Goal: Task Accomplishment & Management: Manage account settings

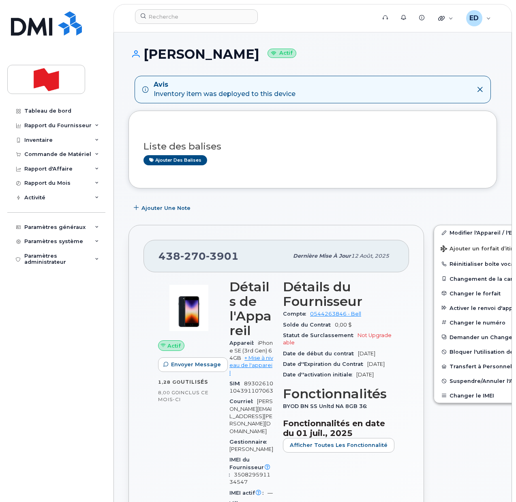
click at [295, 142] on h3 "Liste des balises" at bounding box center [312, 146] width 338 height 10
click at [274, 29] on header "Soutien Alertes Base de connaissances Liens rapides Suspendre/Supprimer l’appar…" at bounding box center [312, 18] width 398 height 28
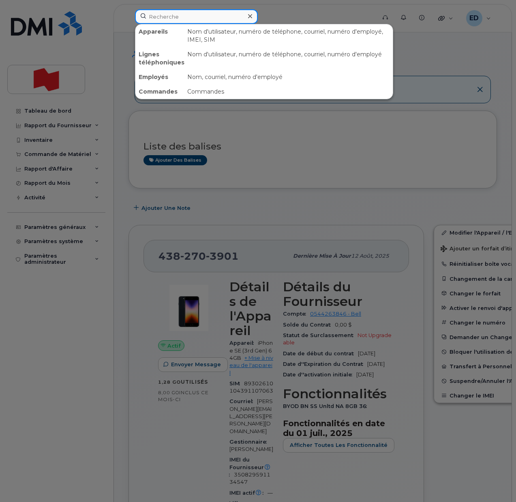
click at [177, 18] on input at bounding box center [196, 16] width 123 height 15
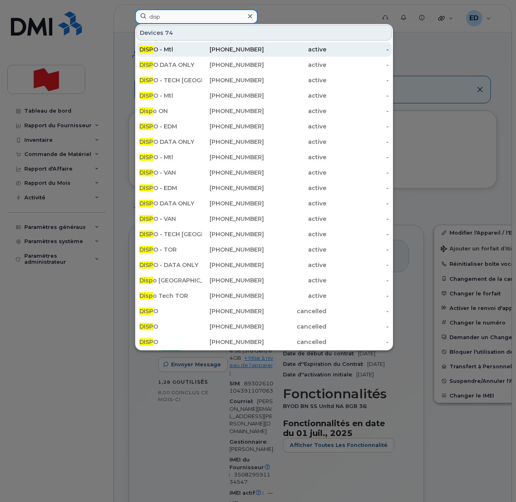
type input "disp"
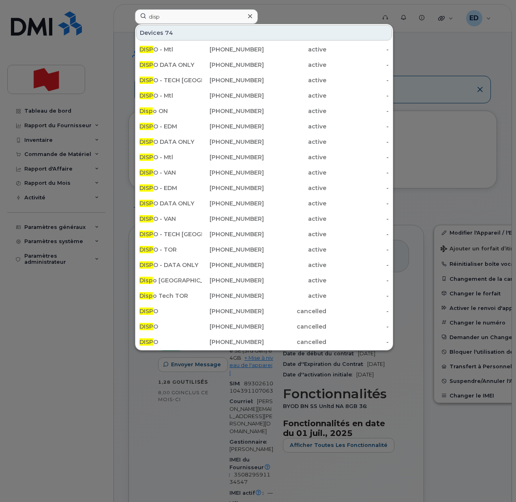
drag, startPoint x: 180, startPoint y: 49, endPoint x: 178, endPoint y: 72, distance: 23.1
click at [180, 49] on div "DISP O - Mtl" at bounding box center [170, 49] width 62 height 8
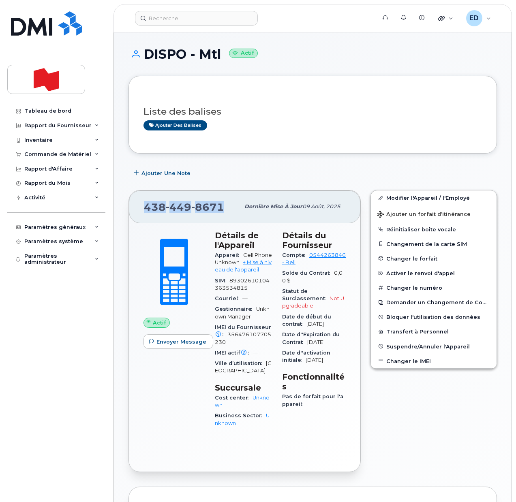
drag, startPoint x: 225, startPoint y: 208, endPoint x: 140, endPoint y: 201, distance: 85.1
click at [140, 201] on div "438 449 8671 Dernière mise à jour 09 août, 2025" at bounding box center [244, 206] width 231 height 32
copy span "438 449 8671"
click at [34, 366] on div "Tableau de bord Rapport du Fournisseur Facturation mensuelle Quotidiennes des D…" at bounding box center [57, 297] width 100 height 386
click at [392, 197] on link "Modifier l'Appareil / l'Employé" at bounding box center [434, 197] width 126 height 15
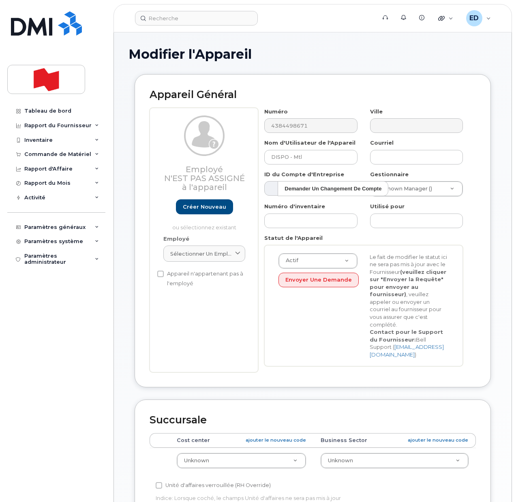
select select "22916206"
click at [208, 204] on link "Créer nouveau" at bounding box center [204, 206] width 57 height 15
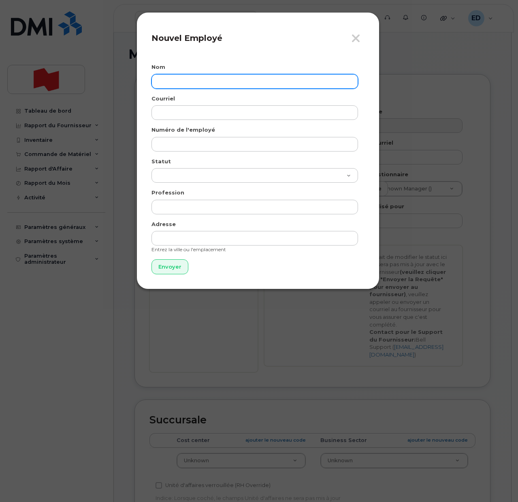
click at [180, 79] on input "text" at bounding box center [255, 81] width 207 height 15
paste input "Rachel Wang"
type input "Rachel Wang"
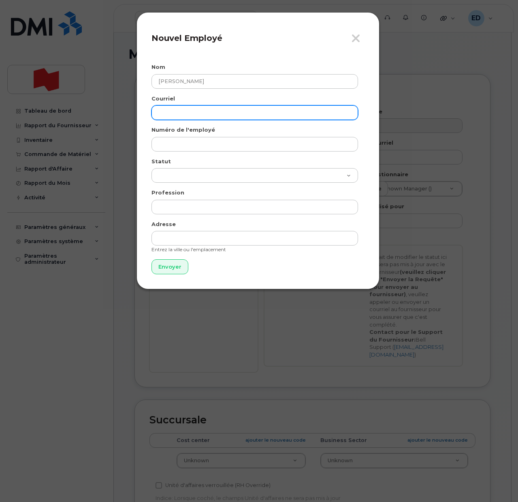
click at [178, 110] on input "email" at bounding box center [255, 112] width 207 height 15
paste input "rachel.wang@nbc.ca"
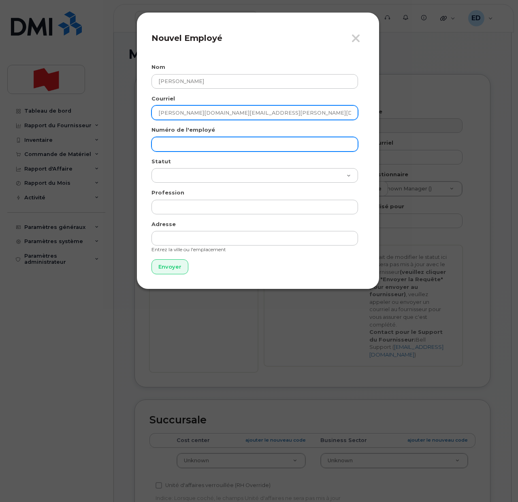
type input "rachel.wang@nbc.ca"
click at [181, 148] on input "text" at bounding box center [255, 144] width 207 height 15
paste input "rachel.wang@nbc.ca"
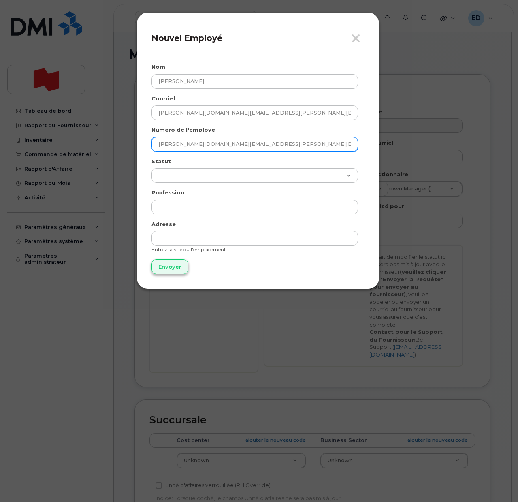
type input "rachel.wang@nbc.ca"
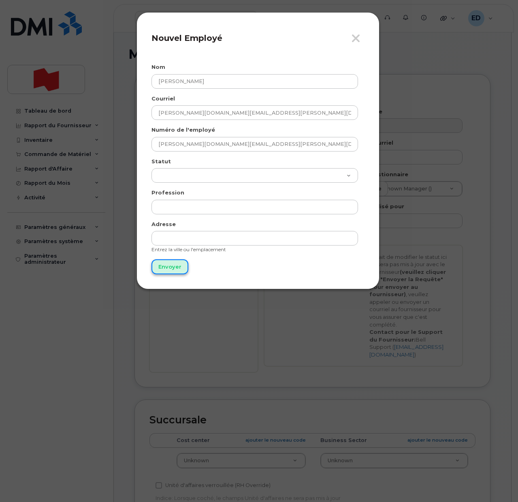
click at [163, 264] on input "Envoyer" at bounding box center [170, 266] width 37 height 15
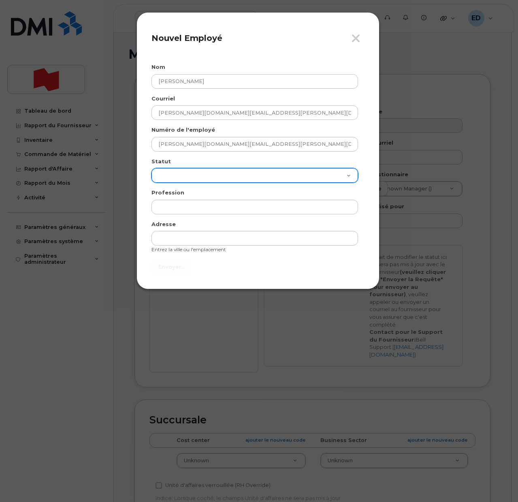
type input "Envoyer"
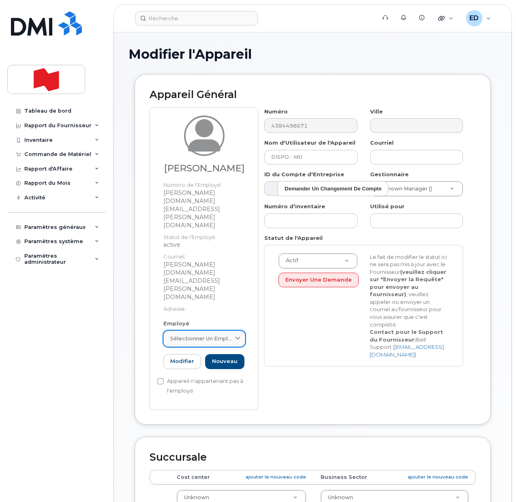
click at [238, 336] on icon at bounding box center [237, 338] width 5 height 5
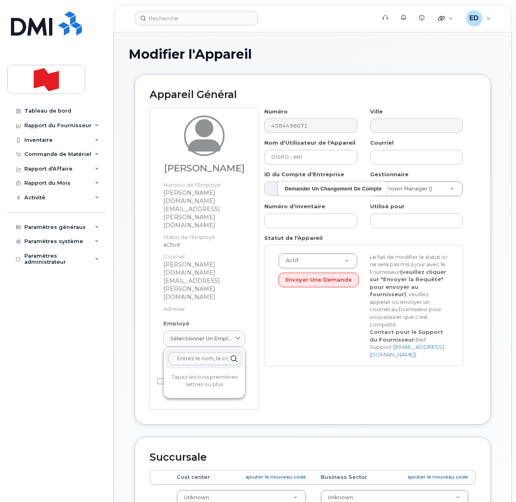
paste input "rachel.wang@nbc.ca"
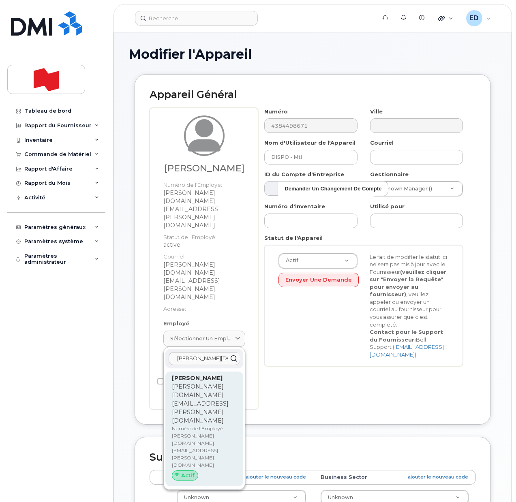
type input "rachel.wang@nbc.ca"
click at [199, 383] on p "rachel.wang@nbc.ca" at bounding box center [204, 404] width 65 height 43
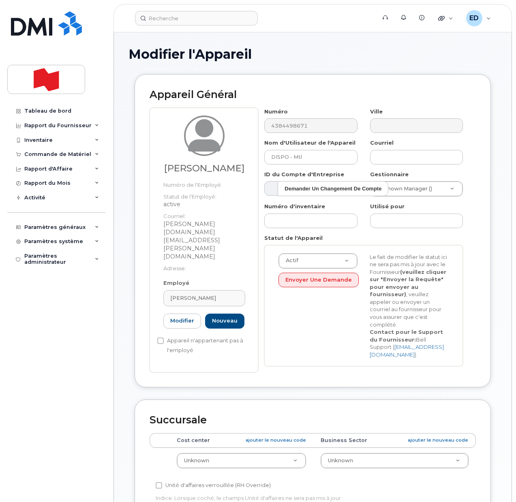
type input "rachel.wang@nbc.ca"
type input "Rachel Wang"
type input "rachel.wang@nbc.ca"
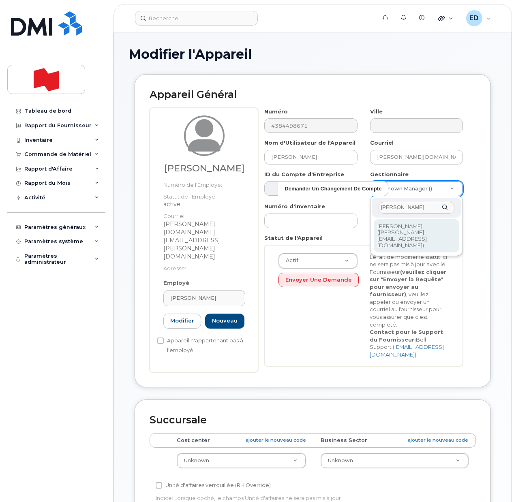
type input "Sophie McCormack"
type input "1921199"
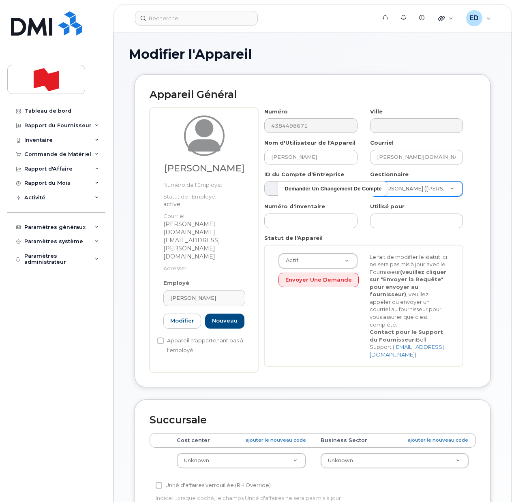
drag, startPoint x: 290, startPoint y: 440, endPoint x: 284, endPoint y: 447, distance: 9.8
paste input "67381"
type input "67381"
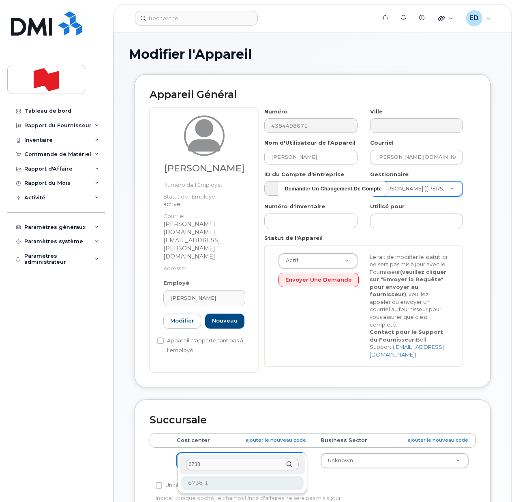
type input "6738"
type input "22916314"
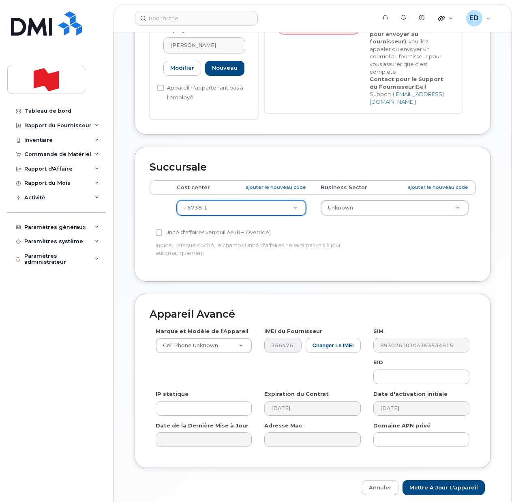
scroll to position [253, 0]
click at [437, 480] on input "Mettre à jour l'appareil" at bounding box center [443, 487] width 82 height 15
type input "Sauvegarde..."
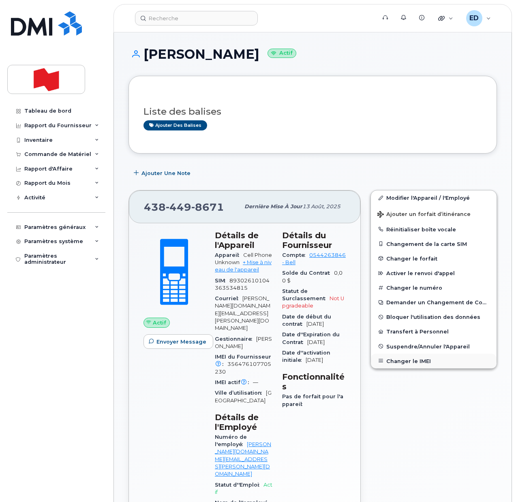
click at [405, 361] on button "Changer le IMEI" at bounding box center [434, 361] width 126 height 15
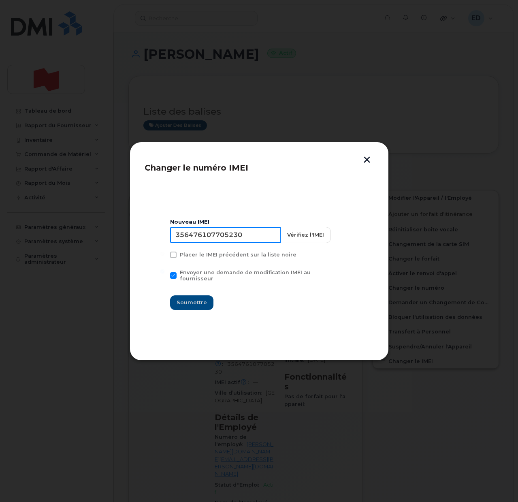
drag, startPoint x: 250, startPoint y: 234, endPoint x: 145, endPoint y: 244, distance: 105.5
click at [145, 244] on section "Nouveau IMEI 356476107705230 Vérifiez l'IMEI Placer le IMEI précédent sur la li…" at bounding box center [259, 265] width 229 height 162
type input "353927601206169"
click at [184, 299] on span "Soumettre" at bounding box center [192, 303] width 30 height 8
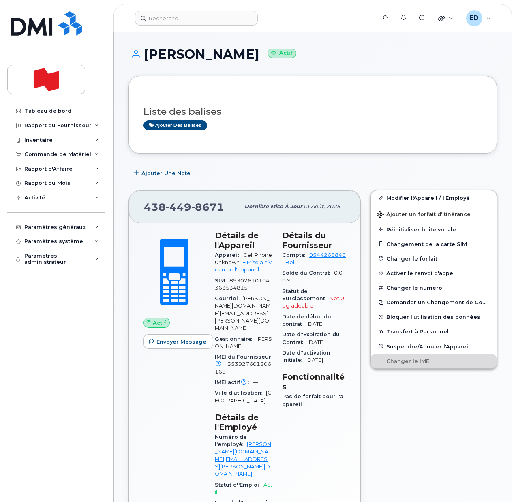
click at [422, 411] on div "Modifier l'Appareil / l'Employé Ajouter un forfait d’itinérance Réinitialiser b…" at bounding box center [434, 400] width 136 height 431
drag, startPoint x: 225, startPoint y: 208, endPoint x: 145, endPoint y: 210, distance: 79.9
click at [145, 210] on div "438 449 8671" at bounding box center [192, 206] width 96 height 17
copy span "438 449 8671"
click at [179, 20] on input at bounding box center [196, 18] width 123 height 15
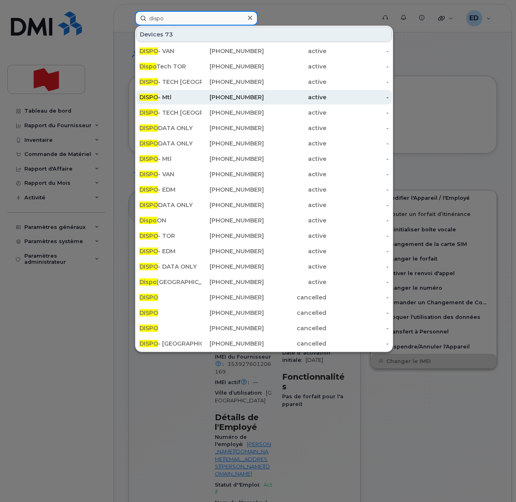
type input "dispo"
click at [171, 98] on div "DISPO - Mtl" at bounding box center [170, 97] width 62 height 8
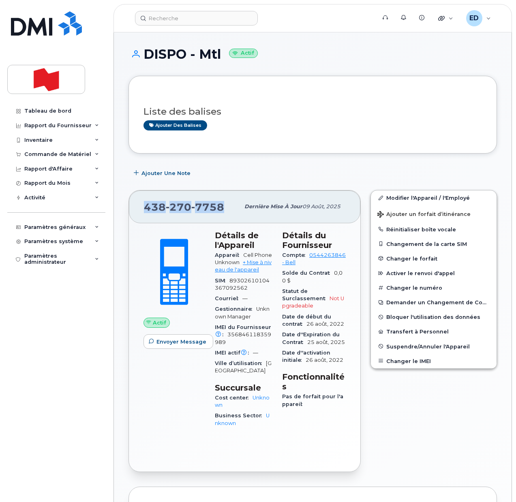
drag, startPoint x: 227, startPoint y: 204, endPoint x: 144, endPoint y: 203, distance: 83.1
click at [144, 203] on div "438 270 7758" at bounding box center [192, 206] width 96 height 17
copy span "438 270 7758"
click at [296, 131] on div "Liste des balises Ajouter des balises" at bounding box center [312, 115] width 338 height 48
click at [318, 130] on div "Ajouter des balises" at bounding box center [309, 125] width 332 height 10
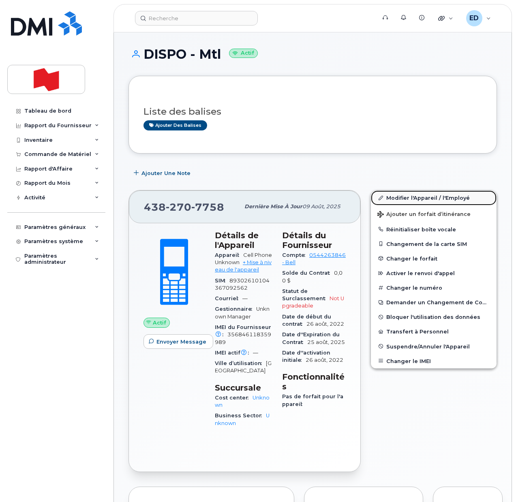
click at [392, 196] on link "Modifier l'Appareil / l'Employé" at bounding box center [434, 197] width 126 height 15
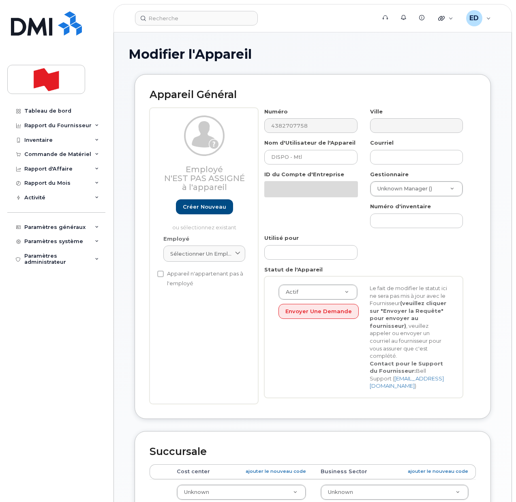
select select "22916206"
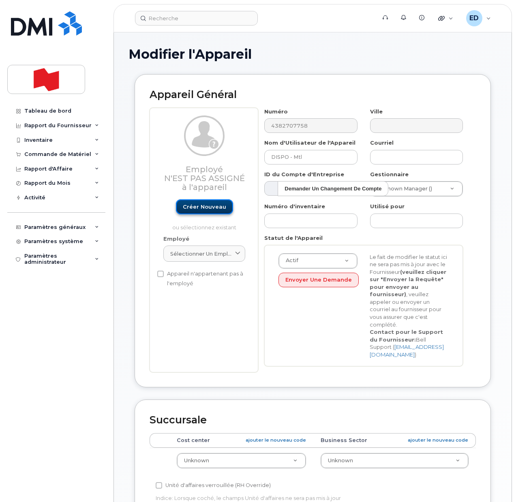
click at [200, 209] on link "Créer nouveau" at bounding box center [204, 206] width 57 height 15
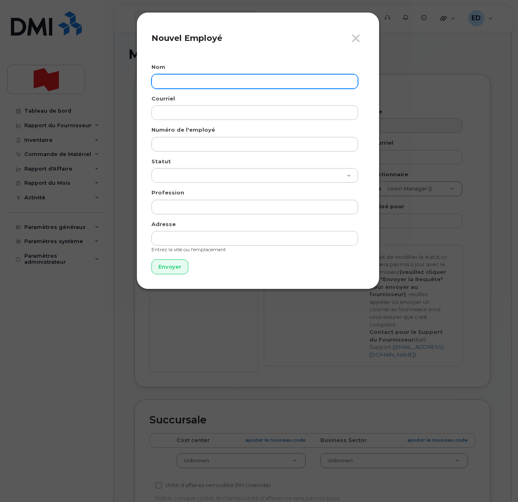
click at [178, 85] on input "text" at bounding box center [255, 81] width 207 height 15
paste input "[PERSON_NAME]"
type input "[PERSON_NAME]"
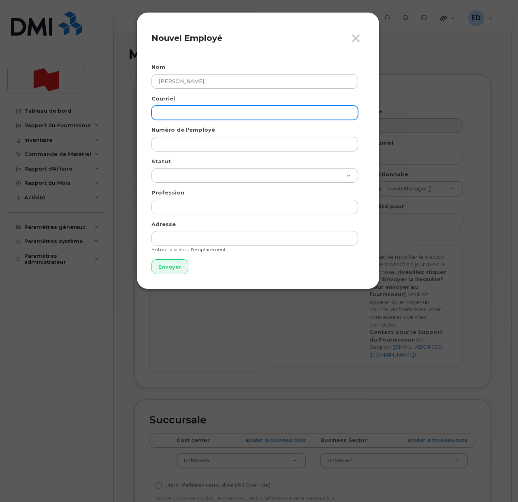
drag, startPoint x: 173, startPoint y: 107, endPoint x: 174, endPoint y: 118, distance: 10.6
click at [173, 107] on input "email" at bounding box center [255, 112] width 207 height 15
paste input "[PERSON_NAME][EMAIL_ADDRESS][DOMAIN_NAME]"
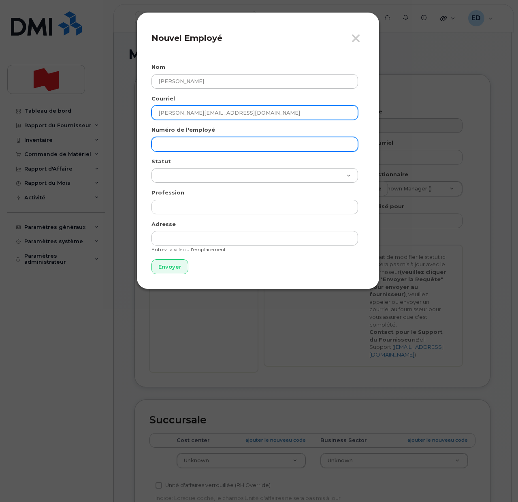
type input "[PERSON_NAME][EMAIL_ADDRESS][DOMAIN_NAME]"
drag, startPoint x: 169, startPoint y: 143, endPoint x: 178, endPoint y: 161, distance: 20.3
click at [169, 143] on input "text" at bounding box center [255, 144] width 207 height 15
paste input "[PERSON_NAME][EMAIL_ADDRESS][DOMAIN_NAME]"
type input "[PERSON_NAME][EMAIL_ADDRESS][DOMAIN_NAME]"
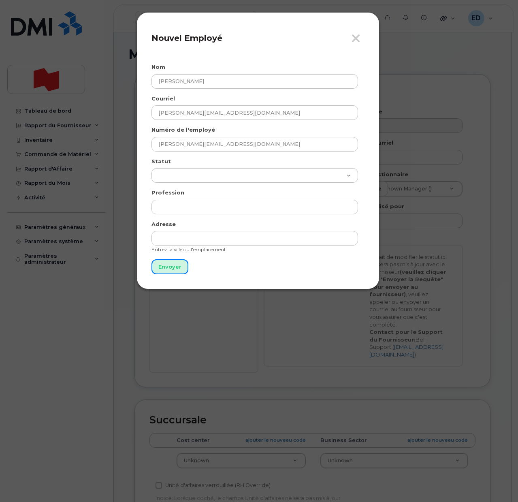
drag, startPoint x: 169, startPoint y: 270, endPoint x: 178, endPoint y: 278, distance: 11.2
click at [169, 269] on input "Envoyer" at bounding box center [170, 266] width 37 height 15
type input "Envoyer"
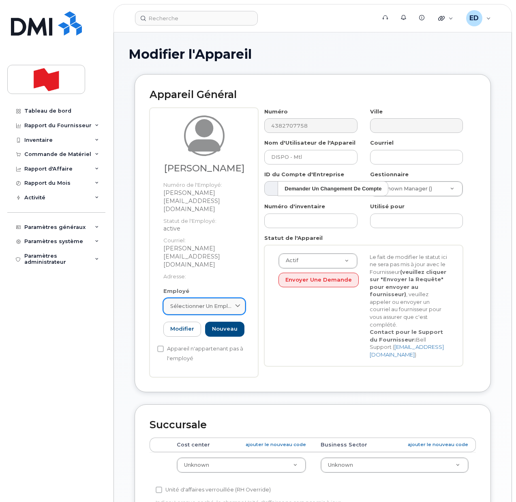
click at [213, 302] on span "Sélectionner un employé" at bounding box center [201, 306] width 62 height 8
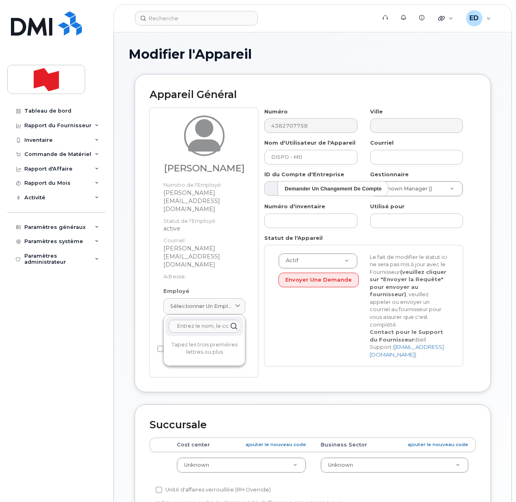
paste input "[PERSON_NAME][EMAIL_ADDRESS][DOMAIN_NAME]"
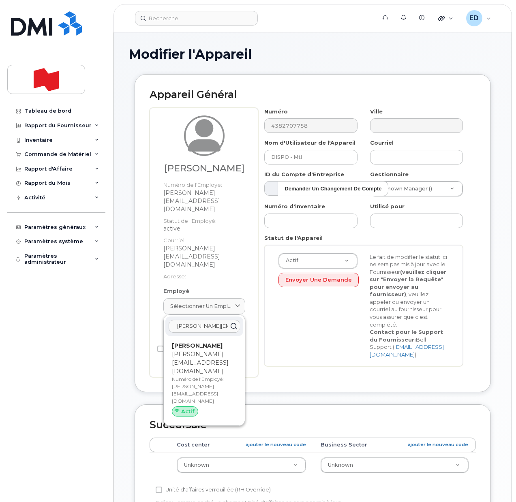
type input "[PERSON_NAME][EMAIL_ADDRESS][DOMAIN_NAME]"
click at [193, 376] on p "Numéro de l'Employé: sarah.han@nbc.ca" at bounding box center [204, 390] width 65 height 29
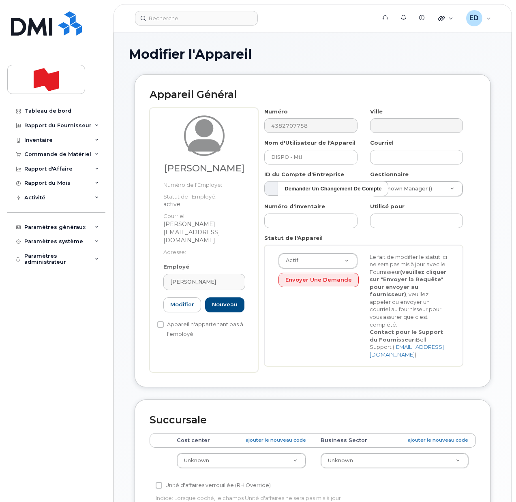
type input "[PERSON_NAME][EMAIL_ADDRESS][DOMAIN_NAME]"
type input "[PERSON_NAME]"
type input "[PERSON_NAME][EMAIL_ADDRESS][DOMAIN_NAME]"
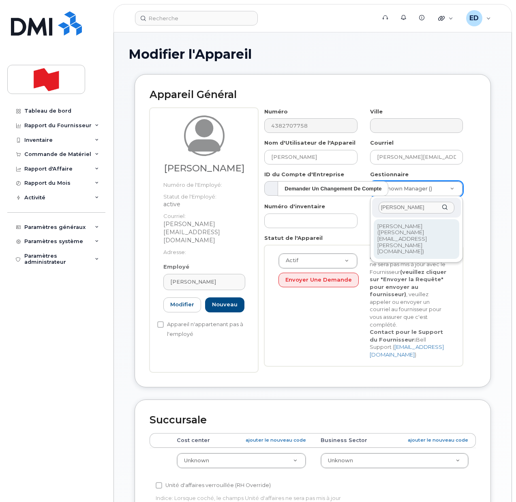
type input "Benoit Veronneau"
type input "1920342"
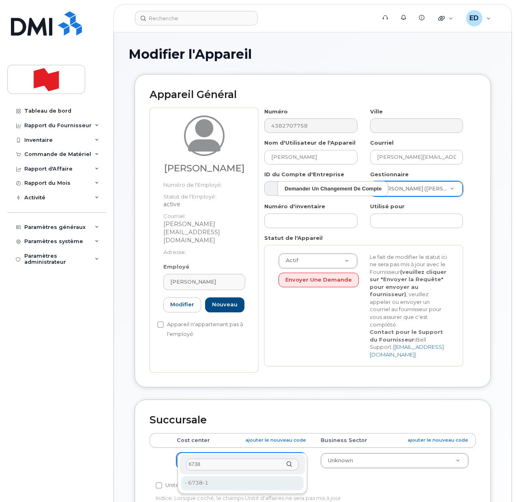
type input "6738"
type input "22916314"
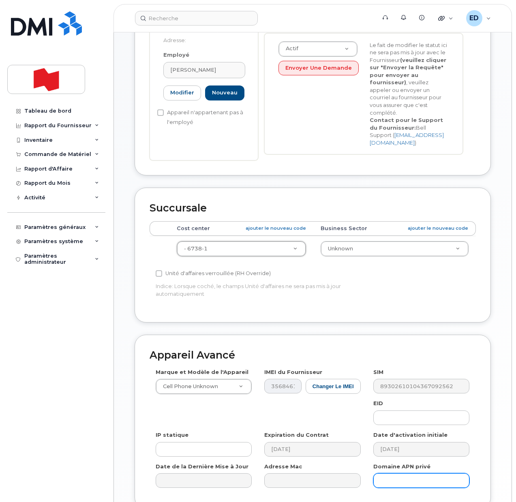
scroll to position [278, 0]
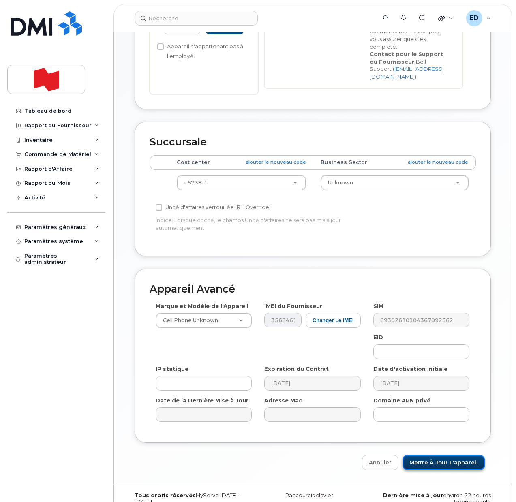
click at [440, 455] on input "Mettre à jour l'appareil" at bounding box center [443, 462] width 82 height 15
type input "Sauvegarde..."
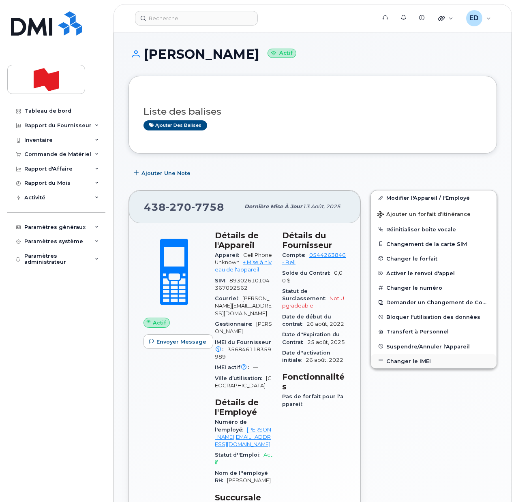
click at [405, 361] on button "Changer le IMEI" at bounding box center [434, 361] width 126 height 15
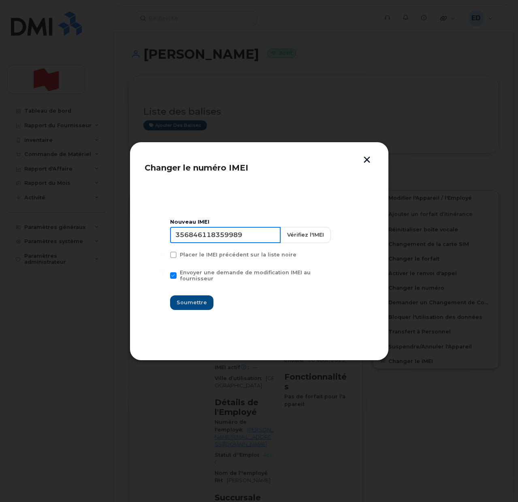
click at [229, 239] on input "356846118359989" at bounding box center [225, 235] width 111 height 16
type input "350515301243559"
click at [193, 299] on span "Soumettre" at bounding box center [192, 303] width 30 height 8
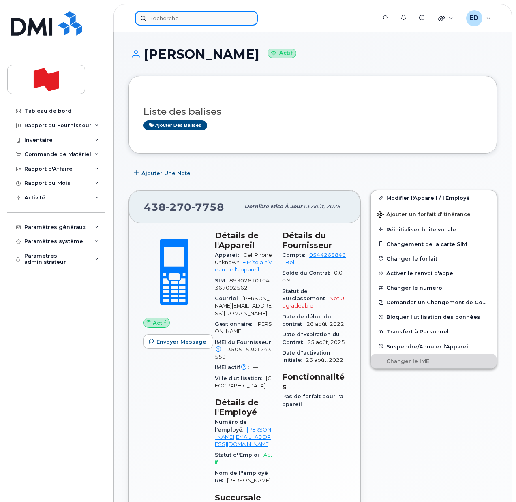
click at [190, 19] on input at bounding box center [196, 18] width 123 height 15
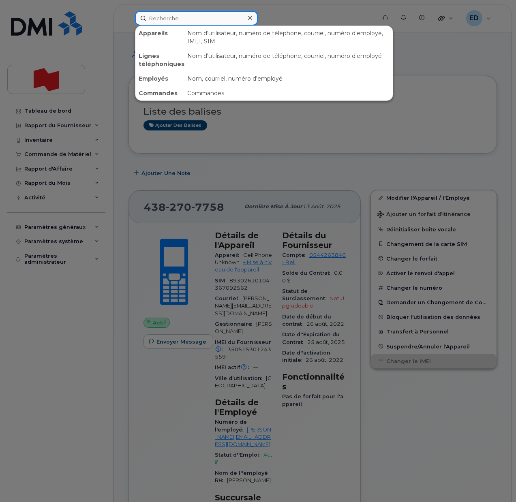
paste input "[PERSON_NAME]"
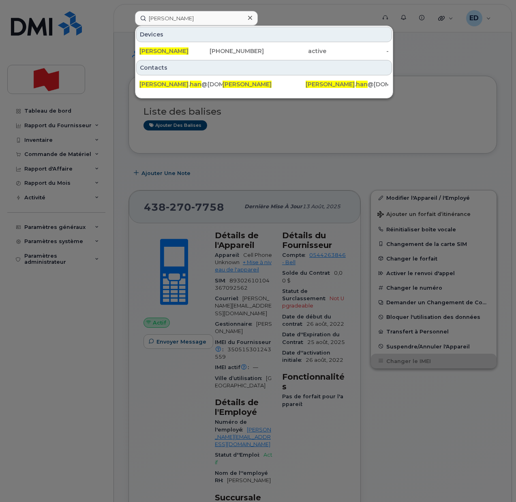
click at [335, 137] on div at bounding box center [258, 251] width 516 height 502
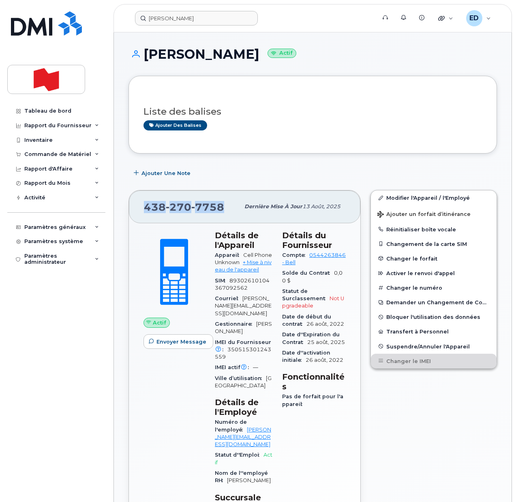
drag, startPoint x: 229, startPoint y: 207, endPoint x: 147, endPoint y: 210, distance: 81.9
click at [147, 210] on div "438 270 7758" at bounding box center [192, 206] width 96 height 17
copy span "438 270 7758"
click at [176, 25] on div "Sarah Han" at bounding box center [252, 18] width 235 height 15
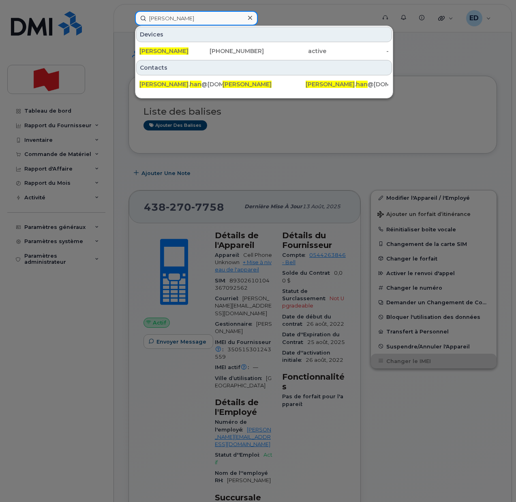
paste input "4382707758"
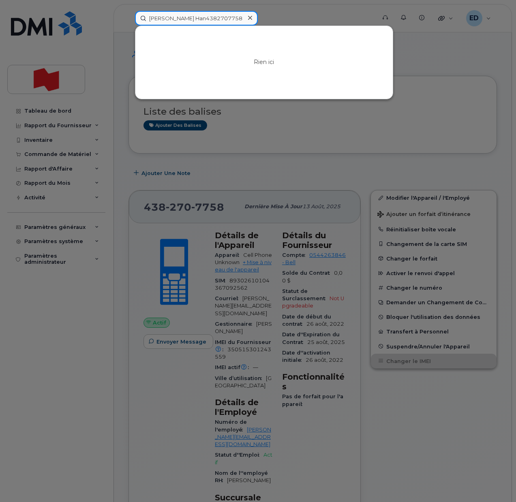
drag, startPoint x: 218, startPoint y: 19, endPoint x: 141, endPoint y: 25, distance: 77.2
click at [141, 25] on div "Sarah Han4382707758 Rien ici" at bounding box center [252, 18] width 235 height 15
paste input
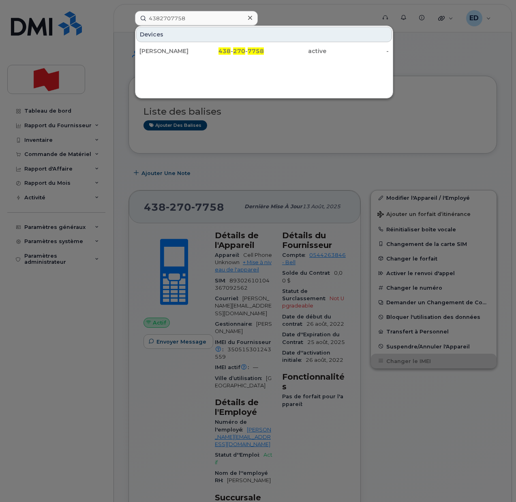
click at [419, 57] on div at bounding box center [258, 251] width 516 height 502
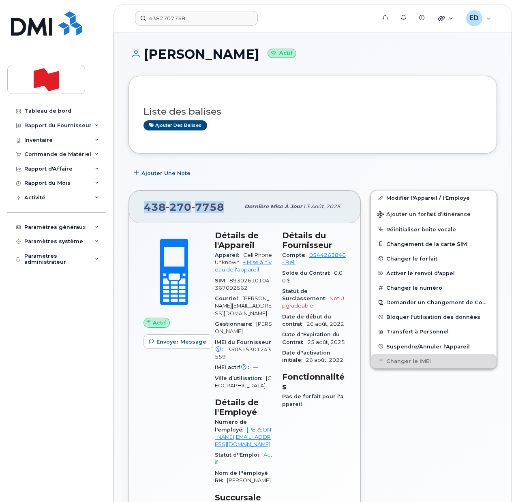
drag, startPoint x: 225, startPoint y: 208, endPoint x: 146, endPoint y: 209, distance: 79.4
click at [146, 209] on div "438 270 7758" at bounding box center [192, 206] width 96 height 17
copy span "438 270 7758"
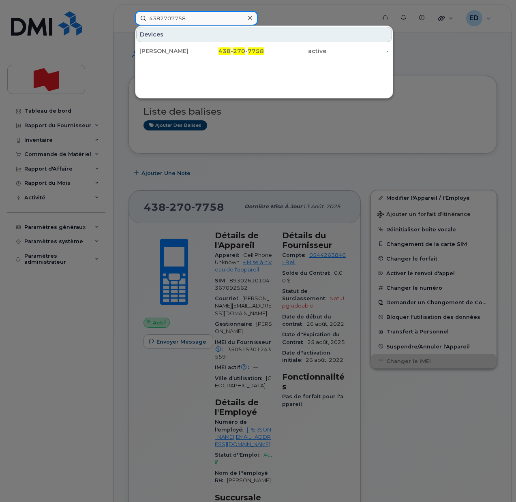
drag, startPoint x: 205, startPoint y: 18, endPoint x: 138, endPoint y: 18, distance: 66.9
click at [138, 18] on input "4382707758" at bounding box center [196, 18] width 123 height 15
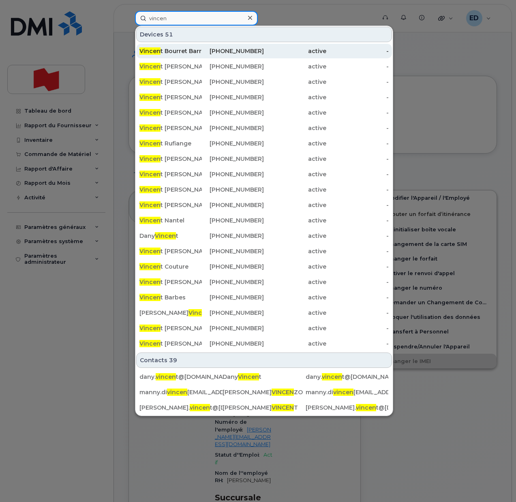
type input "vincen"
click at [183, 52] on div "Vincen t Bourret Barrière" at bounding box center [170, 51] width 62 height 8
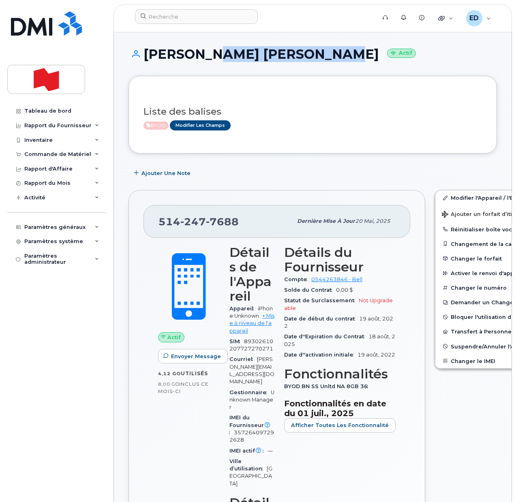
drag, startPoint x: 309, startPoint y: 57, endPoint x: 202, endPoint y: 58, distance: 107.0
click at [202, 58] on h1 "Vincent Bourret Barrière Actif" at bounding box center [312, 54] width 368 height 14
copy h1 "Bourret Barrière"
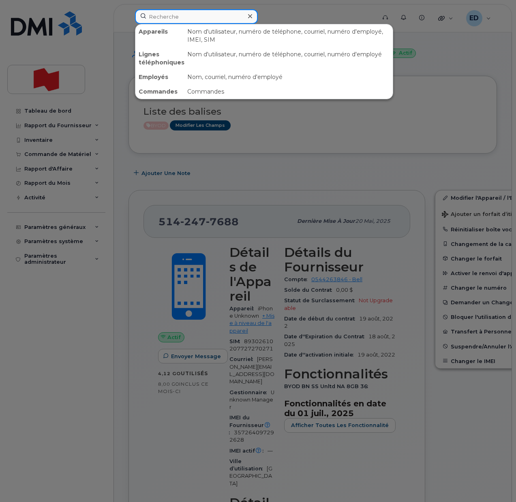
click at [181, 19] on input at bounding box center [196, 16] width 123 height 15
paste input "[PHONE_NUMBER]"
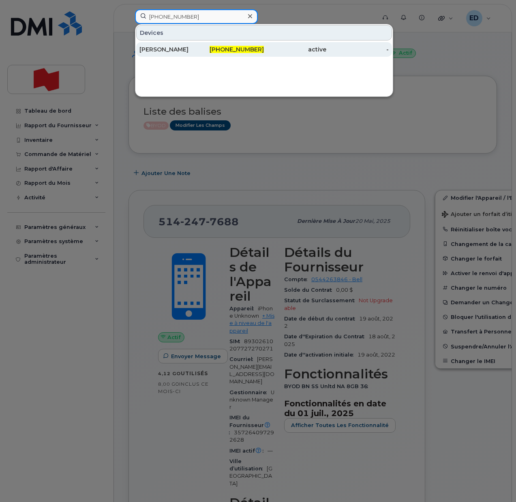
type input "[PHONE_NUMBER]"
click at [163, 48] on div "[PERSON_NAME]" at bounding box center [170, 49] width 62 height 8
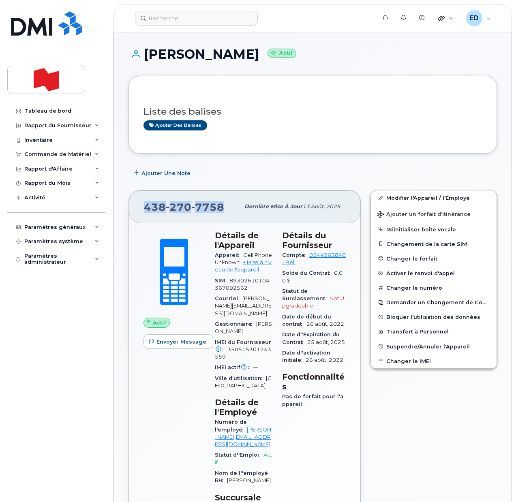
drag, startPoint x: 226, startPoint y: 209, endPoint x: 146, endPoint y: 210, distance: 79.9
click at [146, 210] on div "[PHONE_NUMBER]" at bounding box center [192, 206] width 96 height 17
copy span "[PHONE_NUMBER]"
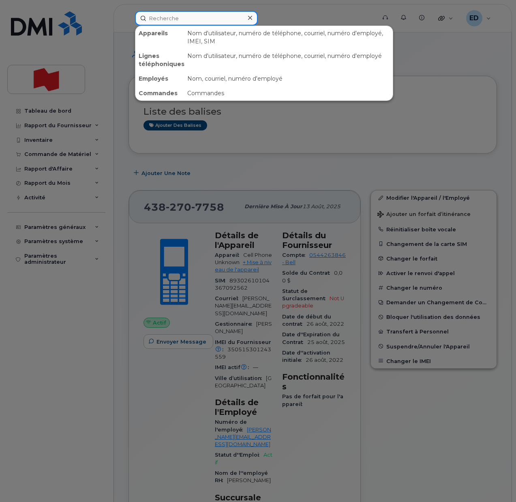
click at [200, 17] on input at bounding box center [196, 18] width 123 height 15
paste input "4382707042"
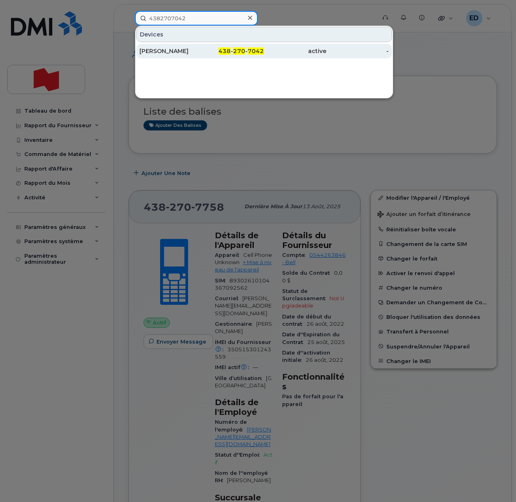
type input "4382707042"
click at [184, 54] on div "[PERSON_NAME]" at bounding box center [170, 51] width 62 height 8
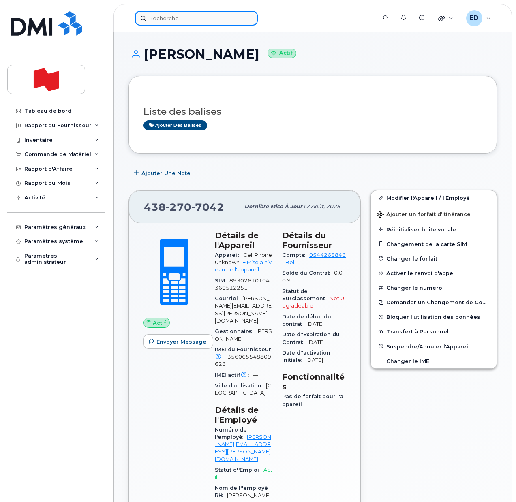
click at [164, 16] on input at bounding box center [196, 18] width 123 height 15
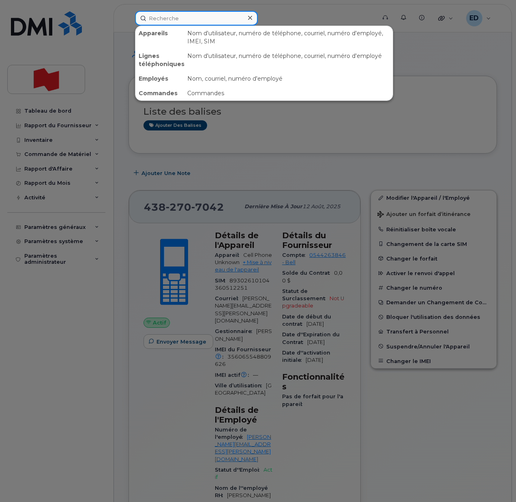
paste input "[PERSON_NAME][EMAIL_ADDRESS][PERSON_NAME][DOMAIN_NAME]"
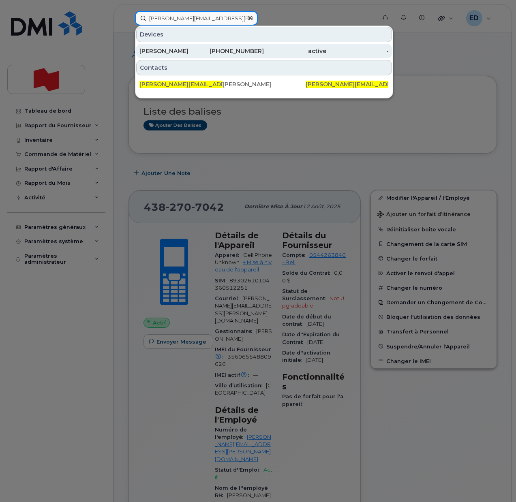
type input "[PERSON_NAME][EMAIL_ADDRESS][PERSON_NAME][DOMAIN_NAME]"
click at [170, 48] on div "[PERSON_NAME]" at bounding box center [170, 51] width 62 height 8
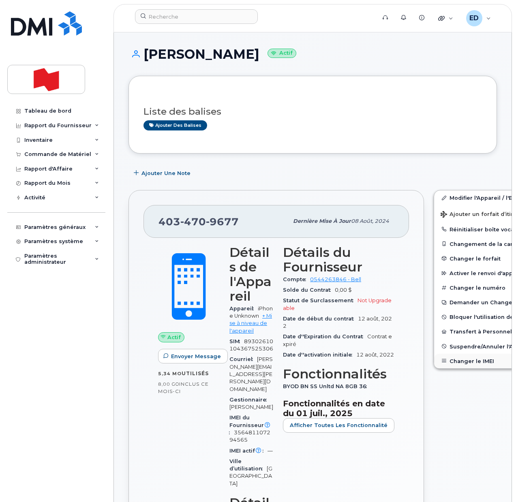
click at [465, 358] on button "Changer le IMEI" at bounding box center [497, 361] width 126 height 15
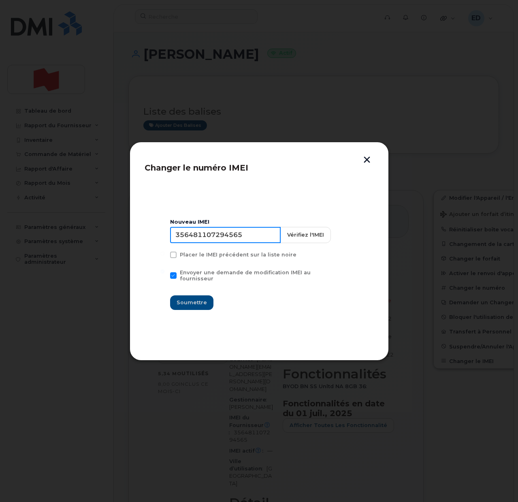
click at [214, 240] on input "356481107294565" at bounding box center [225, 235] width 111 height 16
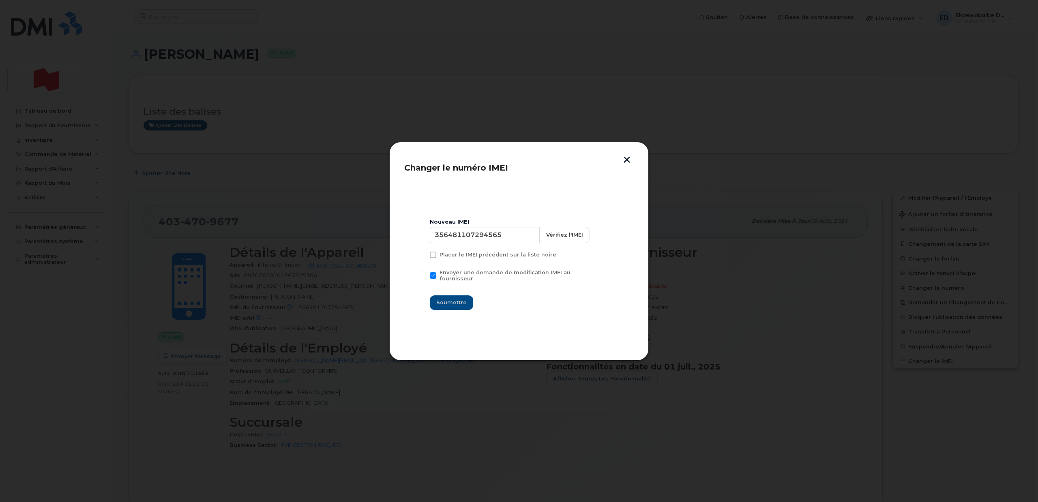
click at [516, 141] on div at bounding box center [519, 251] width 1038 height 502
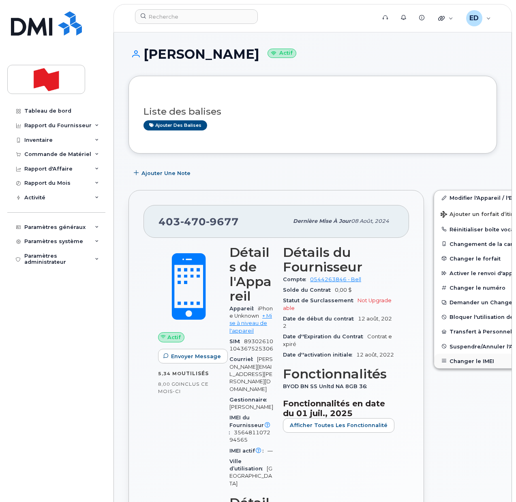
click at [452, 358] on button "Changer le IMEI" at bounding box center [497, 361] width 126 height 15
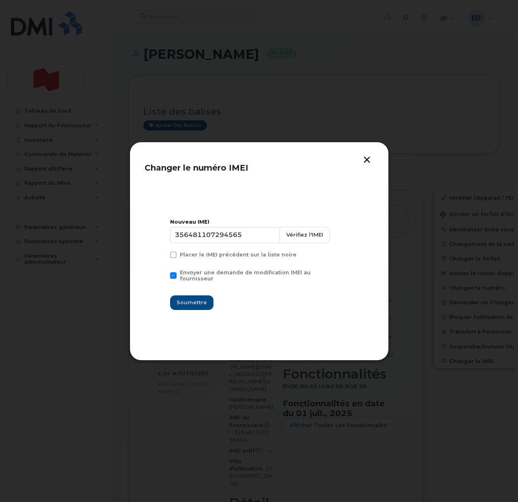
click at [216, 246] on div "Nouveau IMEI [TECHNICAL_ID] Vérifiez l'IMEI Placer le IMEI précédent sur la lis…" at bounding box center [259, 264] width 178 height 91
click at [212, 242] on input "356481107294565" at bounding box center [225, 235] width 111 height 16
type input "353927601135616"
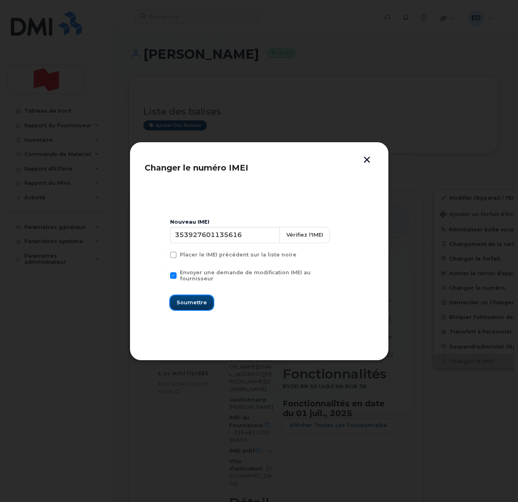
click at [195, 299] on span "Soumettre" at bounding box center [192, 303] width 30 height 8
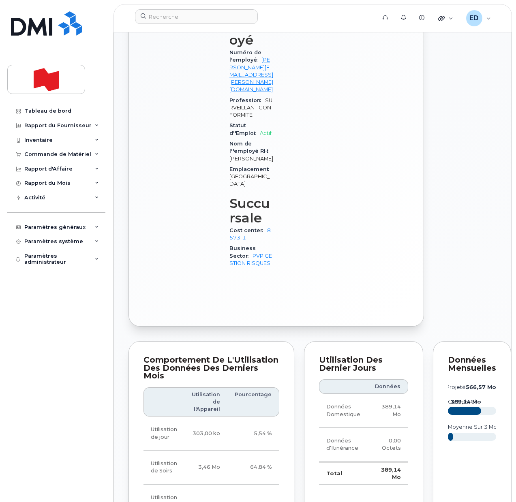
scroll to position [709, 0]
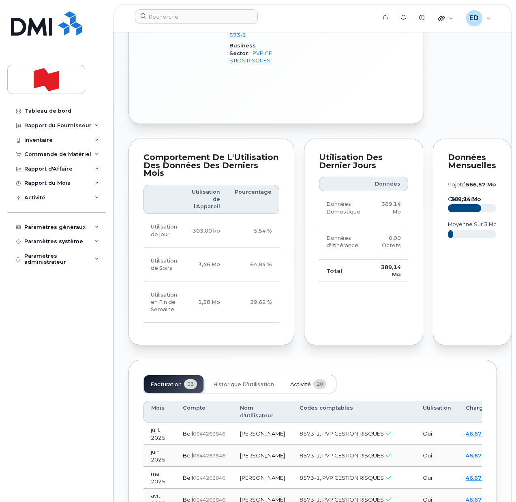
click at [297, 388] on span "Activité" at bounding box center [300, 384] width 21 height 6
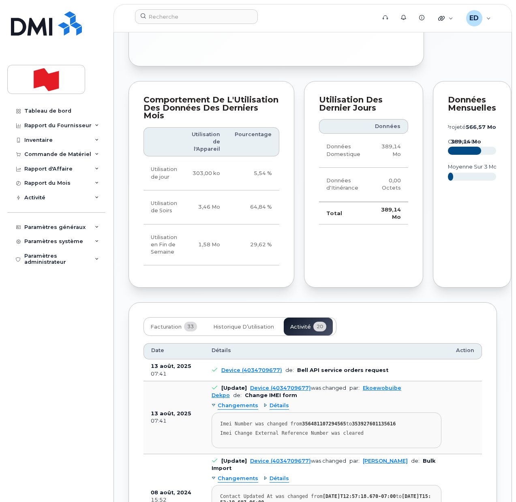
scroll to position [861, 0]
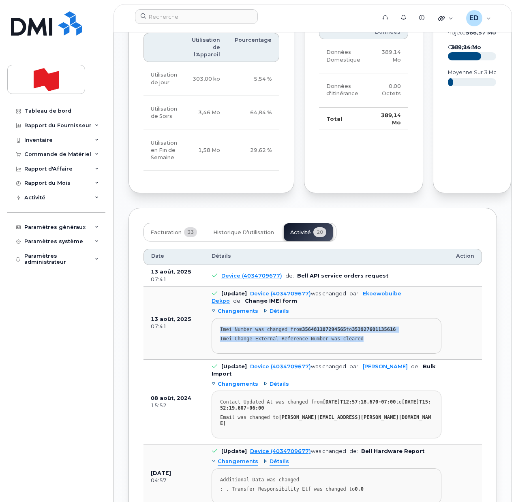
drag, startPoint x: 303, startPoint y: 355, endPoint x: 216, endPoint y: 345, distance: 87.7
click at [216, 345] on pre "Imei Number was changed from 356481107294565 to 353927601135616 Imei Change Ext…" at bounding box center [327, 336] width 230 height 36
copy pre "Imei Number was changed from 356481107294565 to 353927601135616 Imei Change Ext…"
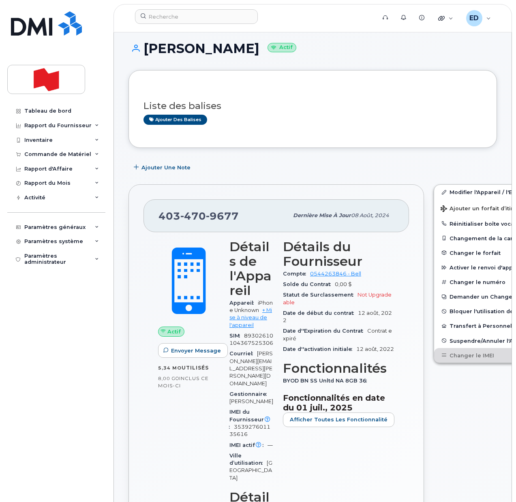
scroll to position [0, 0]
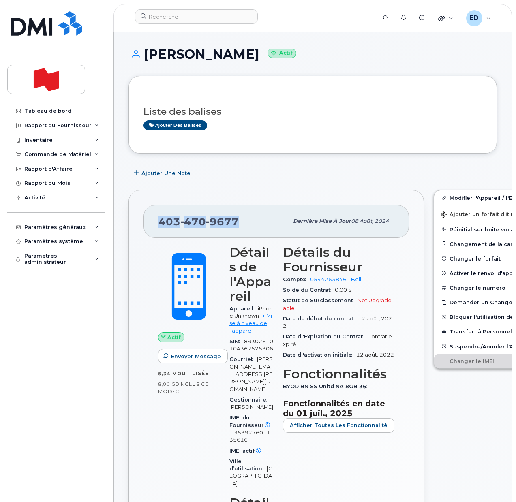
drag, startPoint x: 241, startPoint y: 224, endPoint x: 161, endPoint y: 219, distance: 80.0
click at [161, 219] on div "403 470 9677" at bounding box center [223, 221] width 130 height 17
copy span "403 470 9677"
click at [166, 20] on input at bounding box center [196, 16] width 123 height 15
paste input "[PERSON_NAME]"
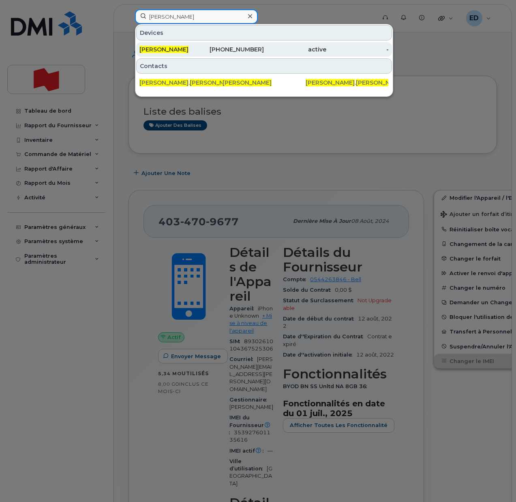
type input "[PERSON_NAME]"
click at [176, 49] on span "[PERSON_NAME]" at bounding box center [163, 49] width 49 height 7
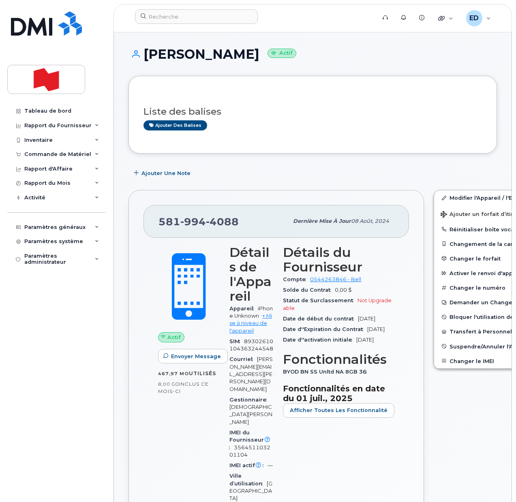
click at [331, 124] on div "Ajouter des balises" at bounding box center [309, 125] width 332 height 10
click at [465, 362] on button "Changer le IMEI" at bounding box center [497, 361] width 126 height 15
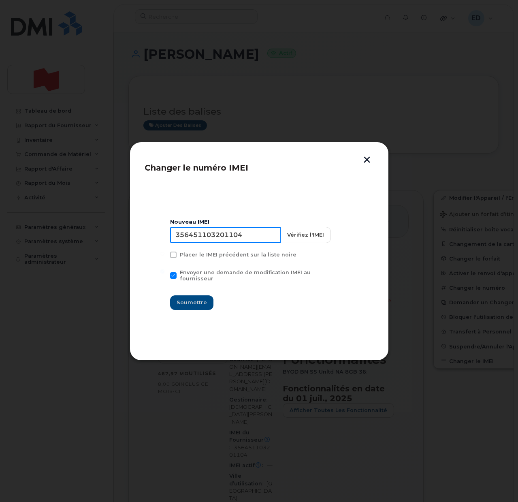
click at [226, 240] on input "356451103201104" at bounding box center [225, 235] width 111 height 16
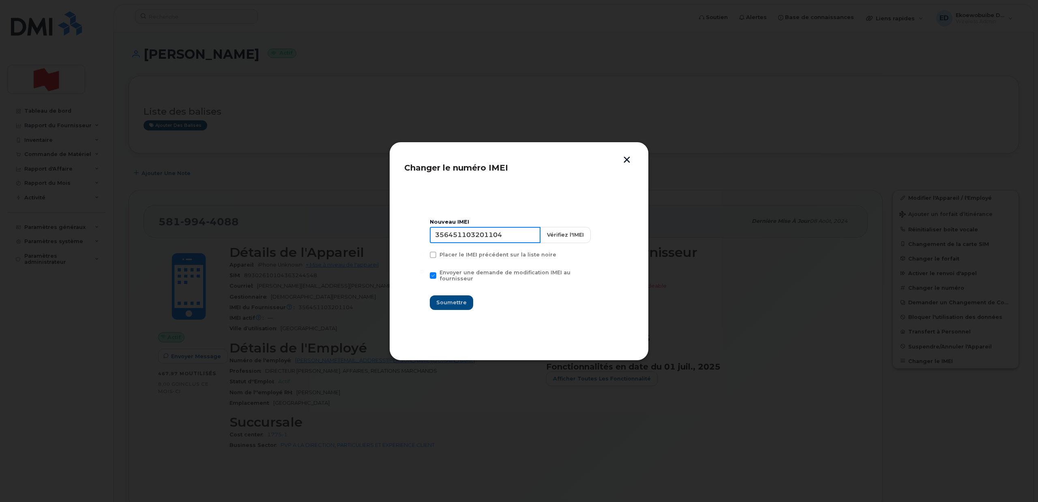
click at [490, 236] on input "356451103201104" at bounding box center [485, 235] width 111 height 16
click at [492, 236] on input "356451103201104" at bounding box center [485, 235] width 111 height 16
type input "353927601290445"
click at [457, 299] on span "Soumettre" at bounding box center [451, 303] width 30 height 8
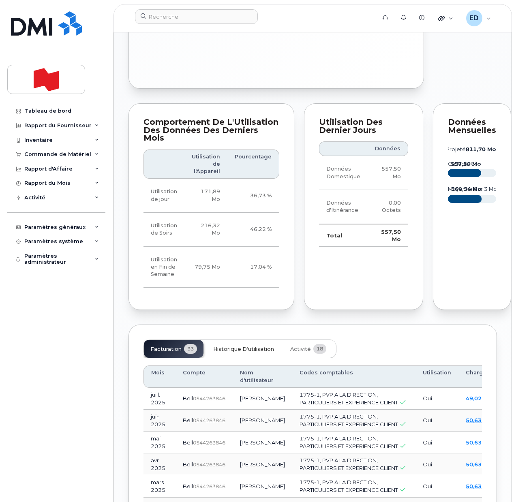
scroll to position [811, 0]
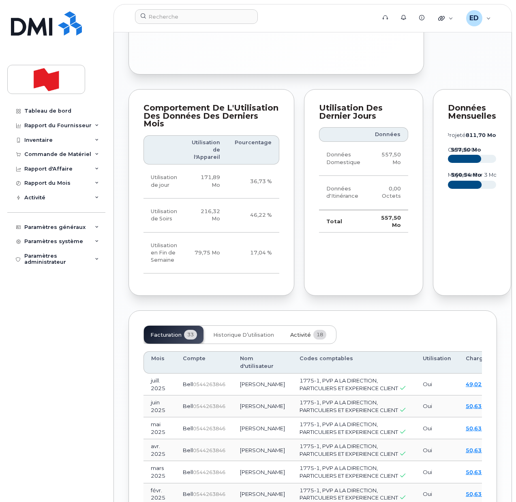
click at [302, 340] on button "Activité 18" at bounding box center [308, 335] width 49 height 18
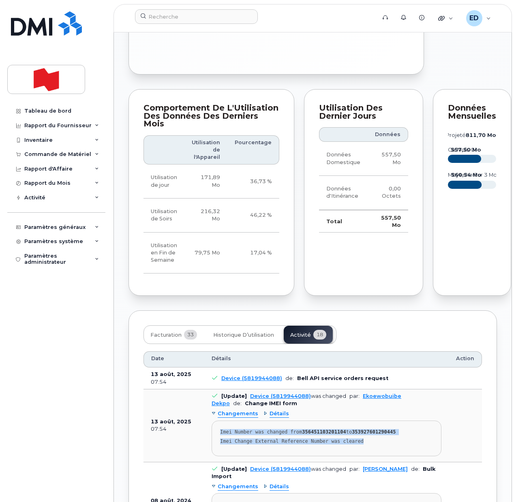
drag, startPoint x: 362, startPoint y: 447, endPoint x: 216, endPoint y: 432, distance: 145.8
click at [216, 432] on pre "Imei Number was changed from 356451103201104 to 353927601290445 Imei Change Ext…" at bounding box center [327, 439] width 230 height 36
copy pre "Imei Number was changed from 356451103201104 to 353927601290445 Imei Change Ext…"
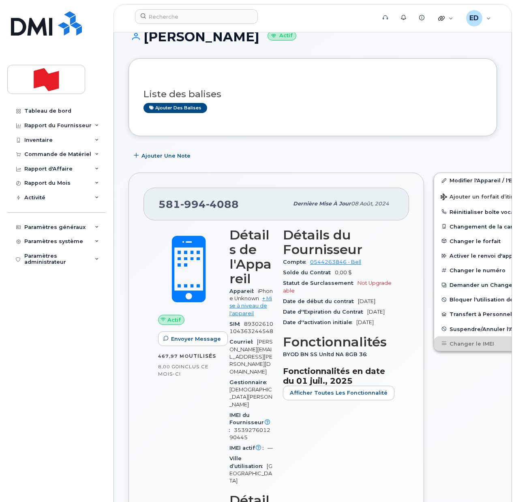
scroll to position [0, 0]
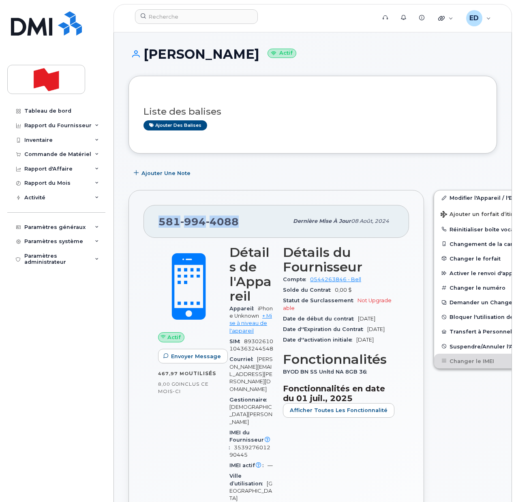
drag, startPoint x: 240, startPoint y: 223, endPoint x: 161, endPoint y: 225, distance: 78.6
click at [161, 225] on div "581 994 4088" at bounding box center [223, 221] width 130 height 17
copy span "581 994 4088"
click at [153, 16] on input at bounding box center [196, 16] width 123 height 15
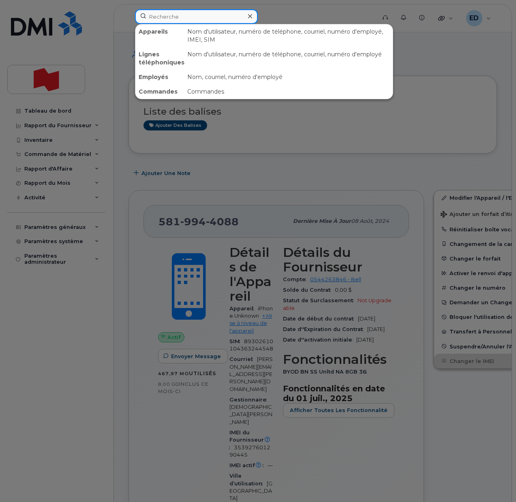
paste input "Julien Duquette"
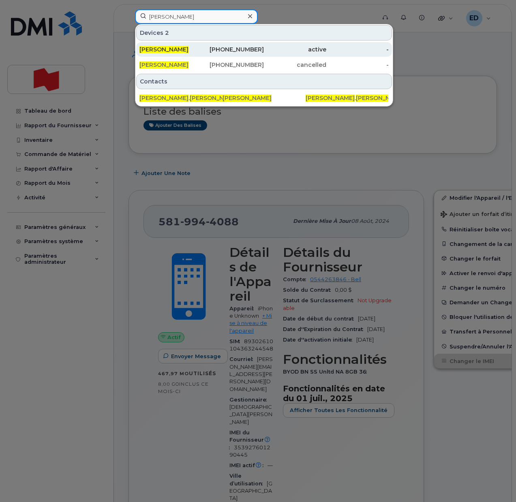
type input "Julien Duquette"
click at [165, 50] on span "Julien Duquette" at bounding box center [163, 49] width 49 height 7
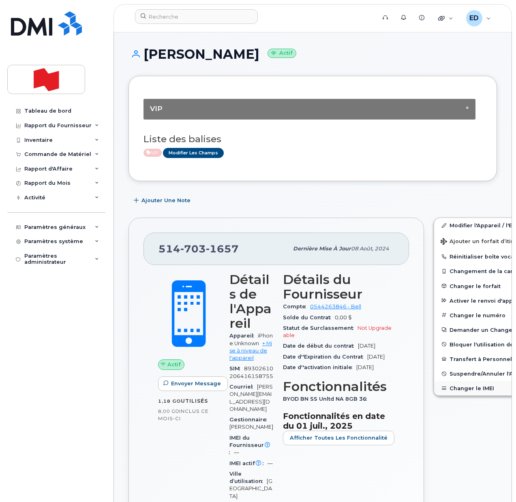
click at [457, 385] on button "Changer le IMEI" at bounding box center [497, 388] width 126 height 15
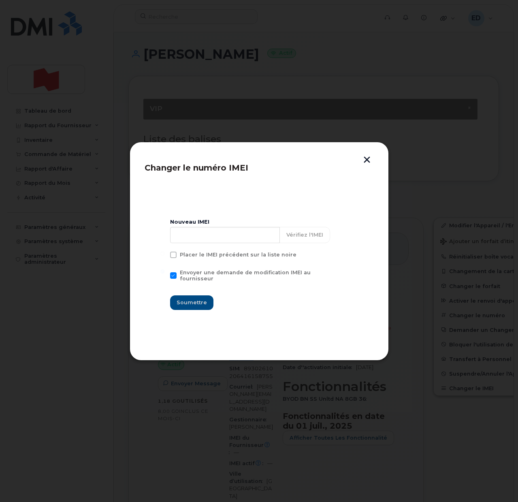
click at [319, 99] on div at bounding box center [259, 251] width 518 height 502
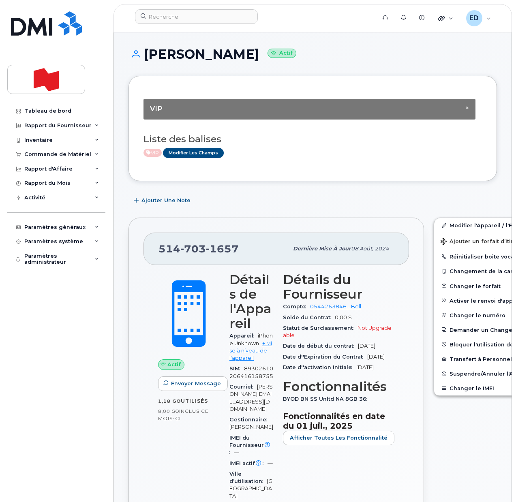
click at [217, 53] on h1 "[PERSON_NAME] Actif" at bounding box center [312, 54] width 368 height 14
copy h1 "[PERSON_NAME]"
click at [462, 388] on button "Changer le IMEI" at bounding box center [497, 388] width 126 height 15
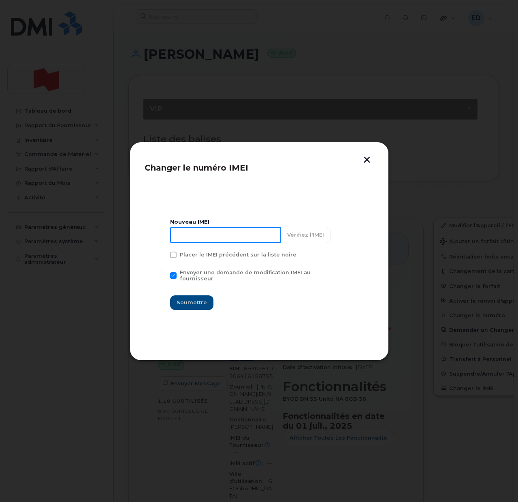
click at [227, 238] on input at bounding box center [225, 235] width 111 height 16
type input "353927601563817"
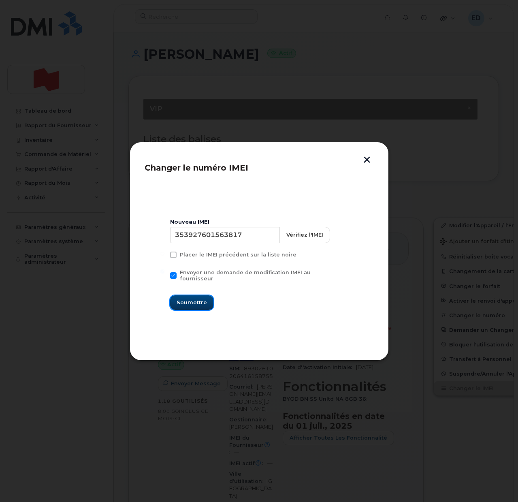
click at [195, 300] on span "Soumettre" at bounding box center [192, 303] width 30 height 8
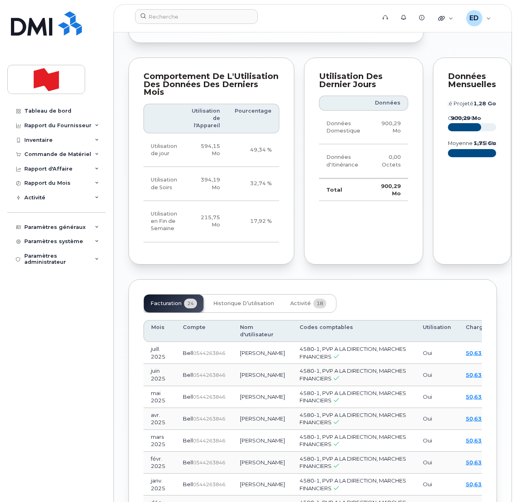
scroll to position [811, 0]
click at [297, 312] on button "Activité 18" at bounding box center [308, 303] width 49 height 18
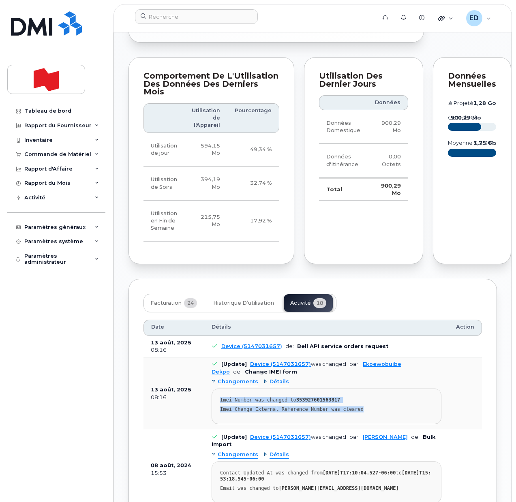
drag, startPoint x: 350, startPoint y: 435, endPoint x: 220, endPoint y: 422, distance: 131.2
click at [220, 422] on pre "Imei Number was changed to 353927601563817 Imei Change External Reference Numbe…" at bounding box center [327, 407] width 230 height 36
copy pre "Imei Number was changed to 353927601563817 Imei Change External Reference Numbe…"
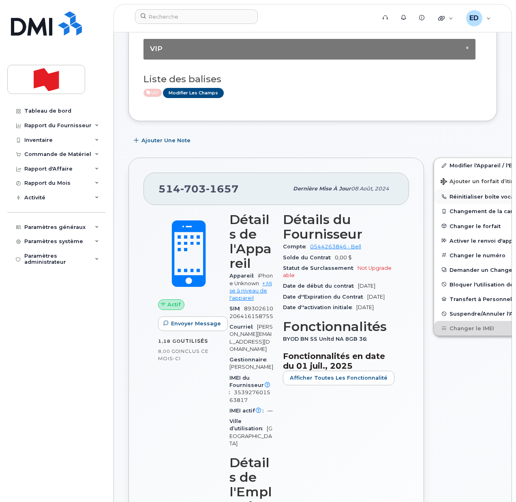
scroll to position [0, 0]
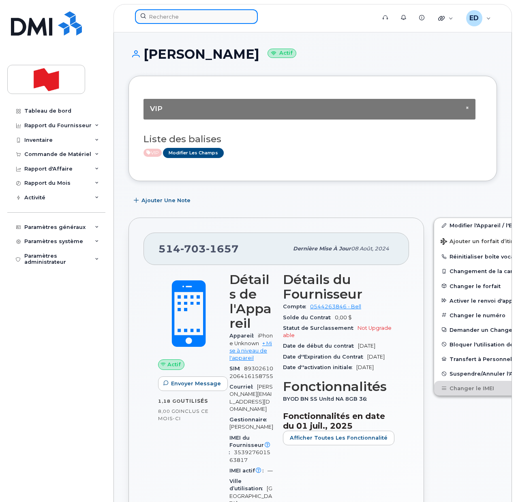
click at [164, 18] on input at bounding box center [196, 16] width 123 height 15
paste input "Mark Phillips"
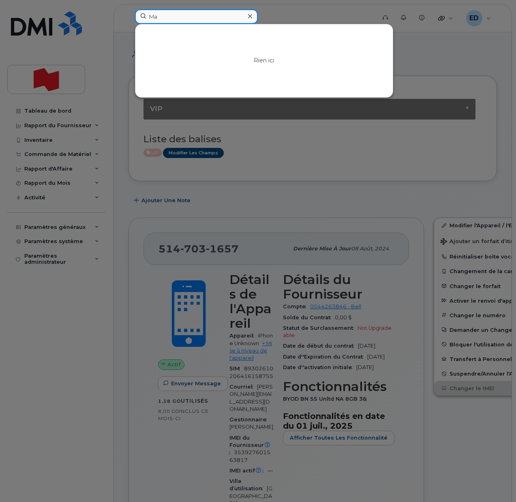
type input "M"
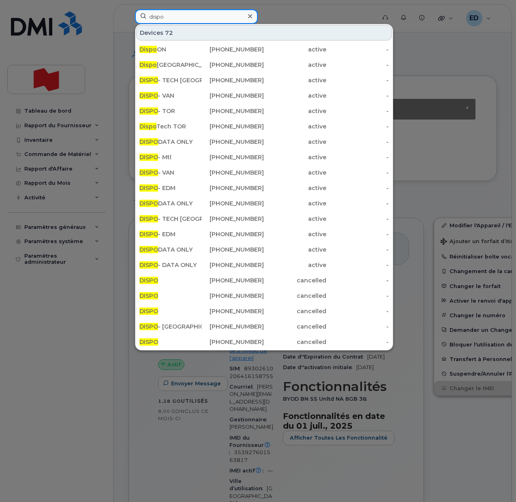
type input "dispo"
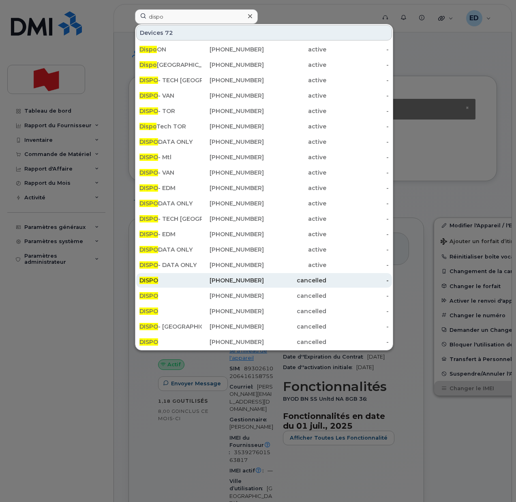
click at [211, 282] on div "[PHONE_NUMBER]" at bounding box center [233, 280] width 62 height 8
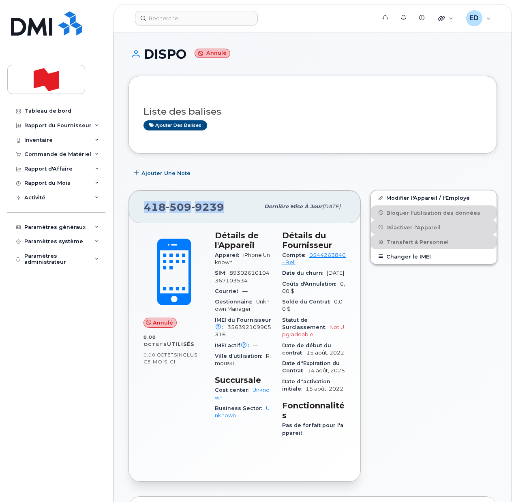
drag, startPoint x: 228, startPoint y: 207, endPoint x: 143, endPoint y: 208, distance: 84.7
click at [143, 208] on div "[PHONE_NUMBER] Dernière mise à jour [DATE]" at bounding box center [244, 206] width 231 height 32
copy span "[PHONE_NUMBER]"
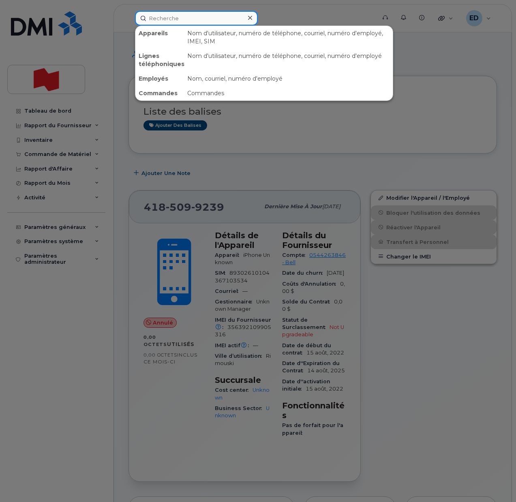
click at [172, 18] on input at bounding box center [196, 18] width 123 height 15
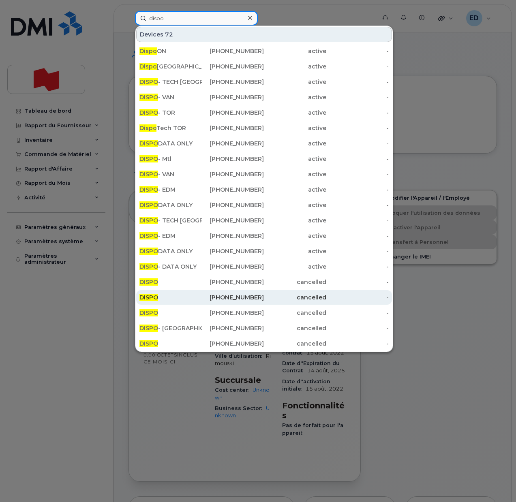
type input "dispo"
click at [180, 297] on div "DISPO" at bounding box center [170, 297] width 62 height 8
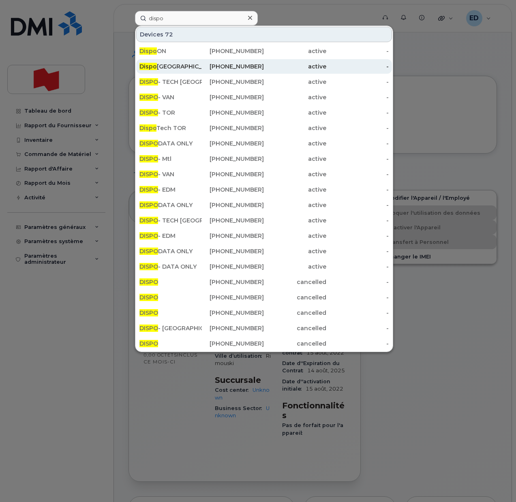
drag, startPoint x: 151, startPoint y: 50, endPoint x: 177, endPoint y: 63, distance: 29.4
click at [151, 50] on span "Dispo" at bounding box center [147, 50] width 17 height 7
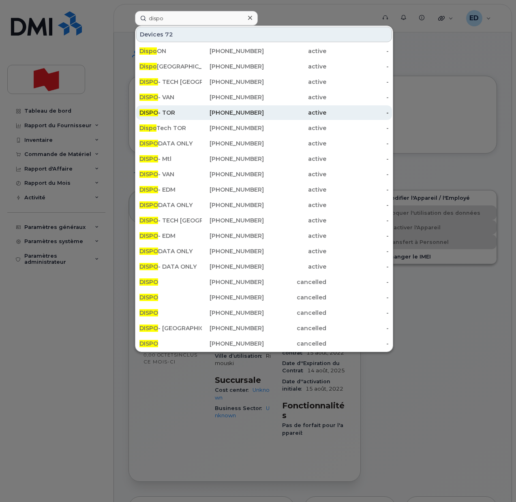
click at [188, 113] on div "DISPO - TOR" at bounding box center [170, 113] width 62 height 8
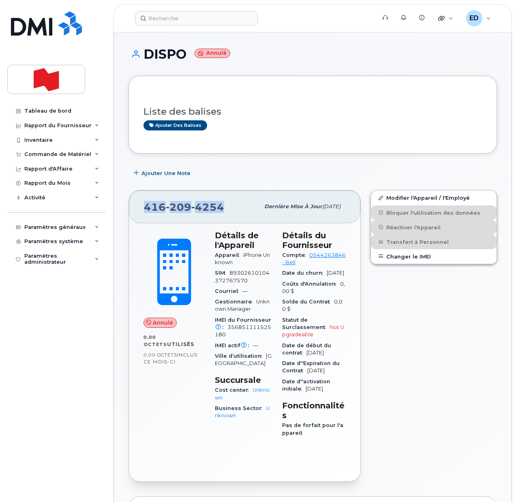
drag, startPoint x: 225, startPoint y: 210, endPoint x: 147, endPoint y: 209, distance: 77.8
click at [147, 209] on div "[PHONE_NUMBER]" at bounding box center [202, 206] width 116 height 17
copy span "[PHONE_NUMBER]"
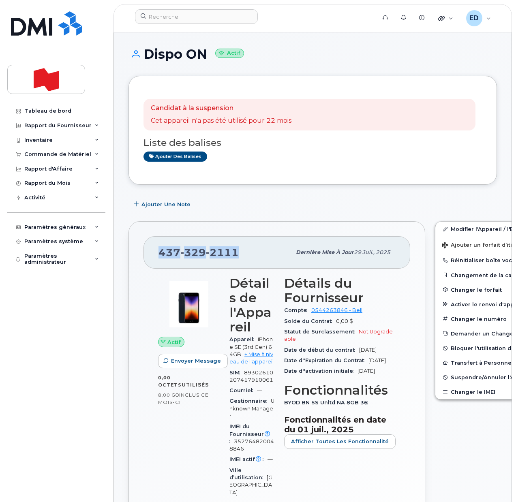
drag, startPoint x: 245, startPoint y: 253, endPoint x: 157, endPoint y: 254, distance: 88.0
click at [157, 254] on div "[PHONE_NUMBER] Dernière mise à jour 29 juil., 2025" at bounding box center [276, 252] width 267 height 32
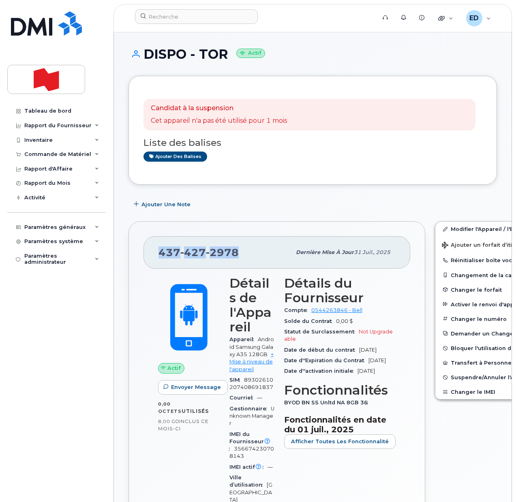
drag, startPoint x: 241, startPoint y: 251, endPoint x: 160, endPoint y: 254, distance: 81.1
click at [160, 254] on div "[PHONE_NUMBER]" at bounding box center [224, 252] width 133 height 17
copy span "[PHONE_NUMBER]"
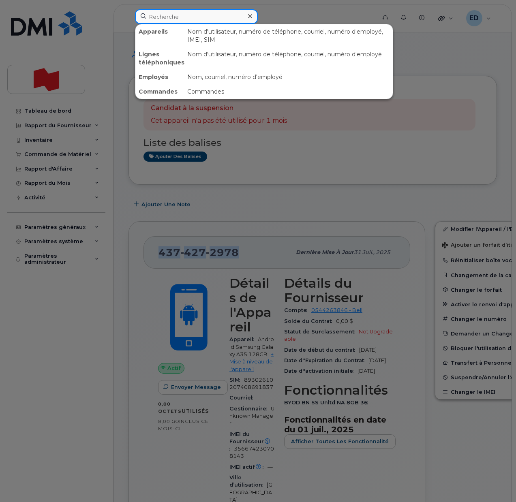
click at [180, 20] on input at bounding box center [196, 16] width 123 height 15
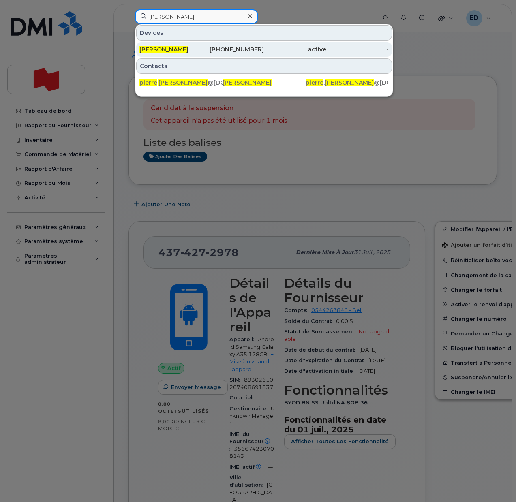
type input "pierre poulin"
click at [153, 50] on span "Pierre Poulin" at bounding box center [163, 49] width 49 height 7
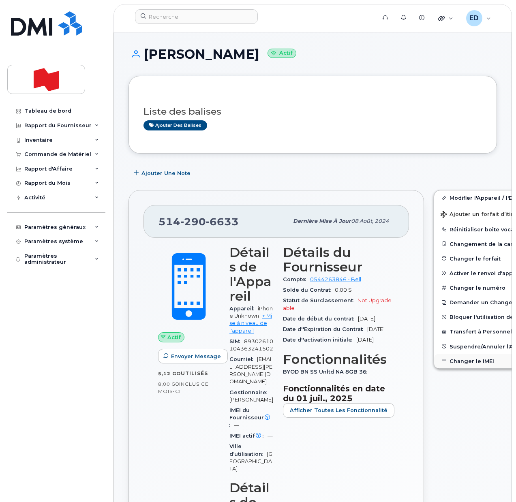
click at [460, 366] on button "Changer le IMEI" at bounding box center [497, 361] width 126 height 15
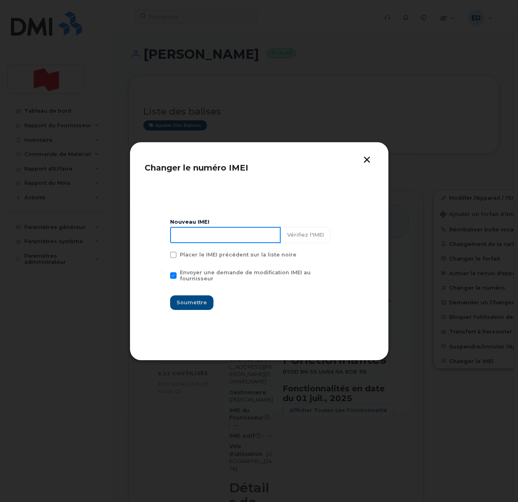
click at [204, 235] on input at bounding box center [225, 235] width 111 height 16
type input "353927601533695"
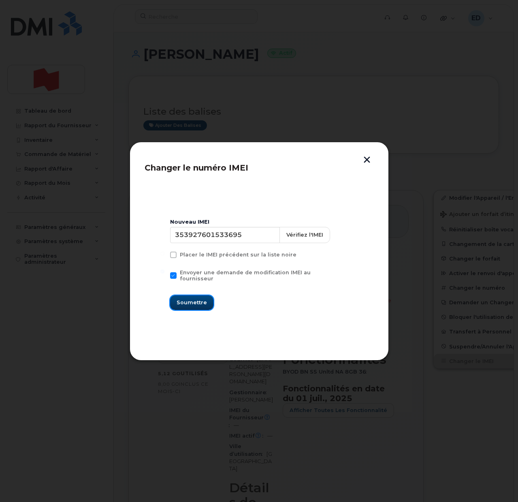
drag, startPoint x: 189, startPoint y: 300, endPoint x: 206, endPoint y: 309, distance: 19.2
click at [190, 300] on span "Soumettre" at bounding box center [192, 303] width 30 height 8
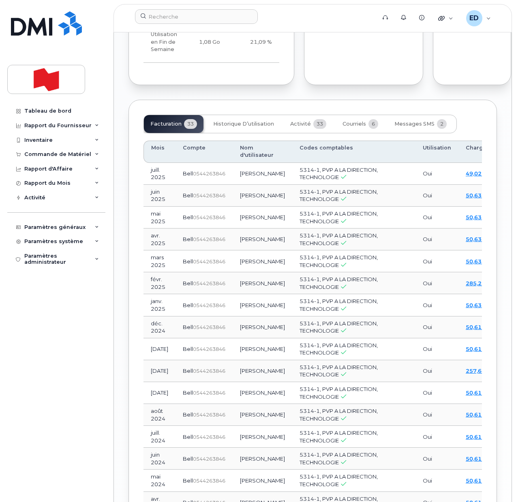
scroll to position [963, 0]
click at [287, 133] on button "Activité 33" at bounding box center [308, 124] width 49 height 18
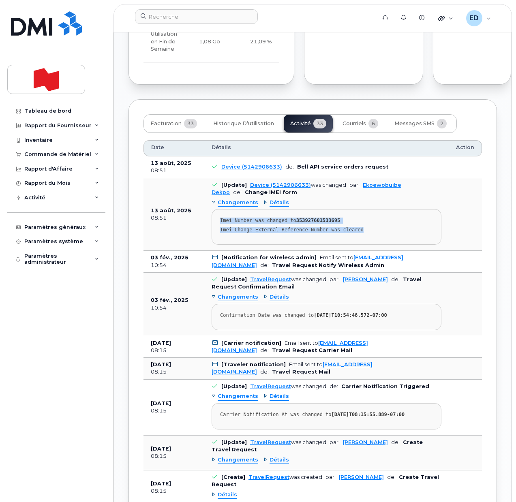
drag, startPoint x: 330, startPoint y: 265, endPoint x: 219, endPoint y: 252, distance: 111.4
click at [219, 245] on pre "Imei Number was changed to 353927601533695 Imei Change External Reference Numbe…" at bounding box center [327, 227] width 230 height 36
copy pre "Imei Number was changed to 353927601533695 Imei Change External Reference Numbe…"
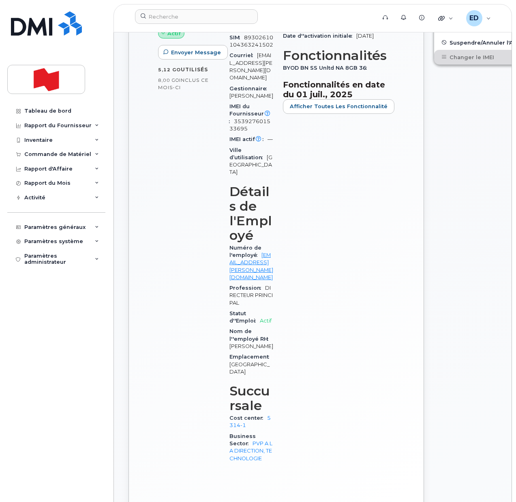
scroll to position [152, 0]
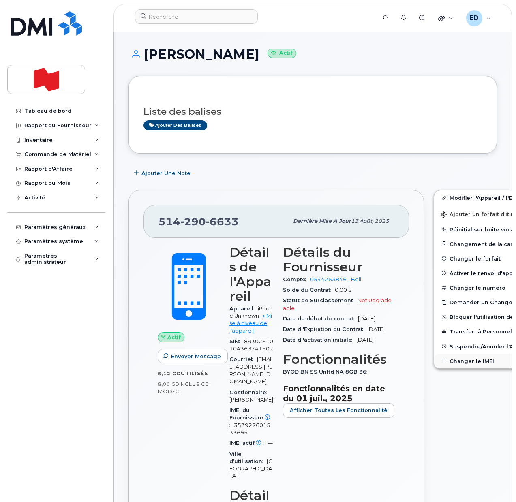
click at [450, 360] on button "Changer le IMEI" at bounding box center [497, 361] width 126 height 15
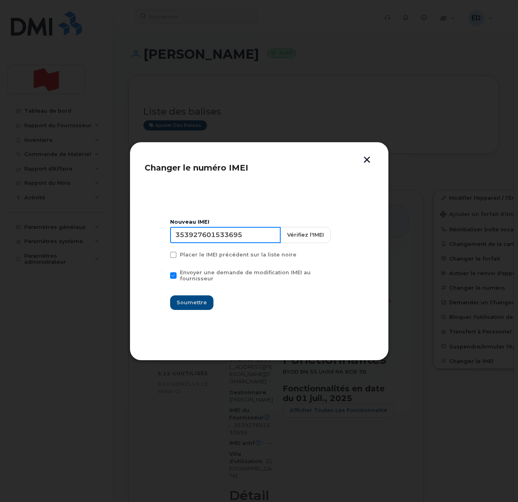
click at [244, 240] on input "353927601533695" at bounding box center [225, 235] width 111 height 16
click at [244, 239] on input "353927601533695" at bounding box center [225, 235] width 111 height 16
click at [210, 236] on input at bounding box center [225, 235] width 111 height 16
type input "000000000000"
click at [197, 299] on span "Soumettre" at bounding box center [192, 303] width 30 height 8
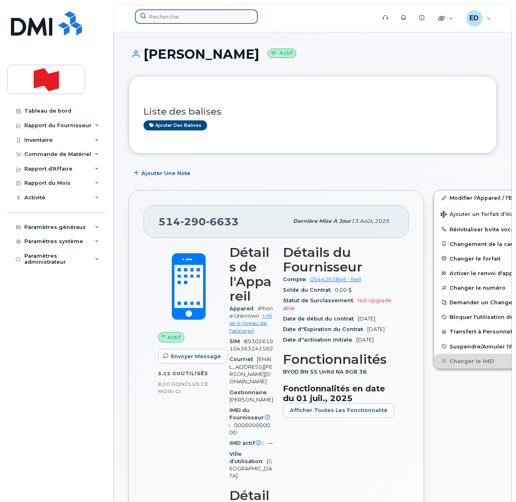
click at [171, 20] on input at bounding box center [196, 16] width 123 height 15
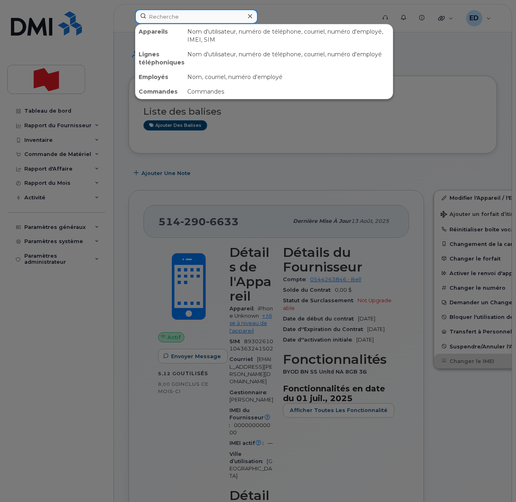
paste input "[PERSON_NAME]"
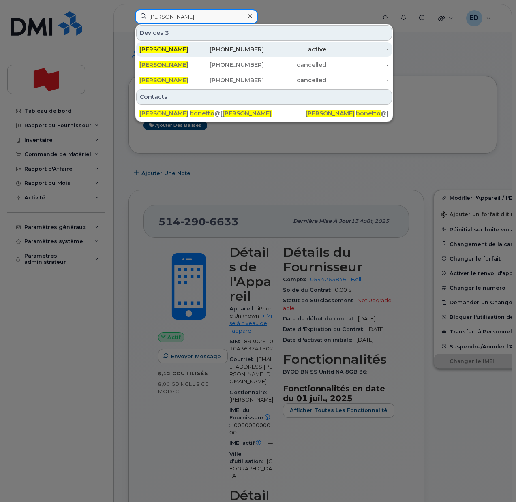
type input "[PERSON_NAME]"
drag, startPoint x: 174, startPoint y: 48, endPoint x: 184, endPoint y: 54, distance: 11.4
click at [174, 48] on span "[PERSON_NAME]" at bounding box center [163, 49] width 49 height 7
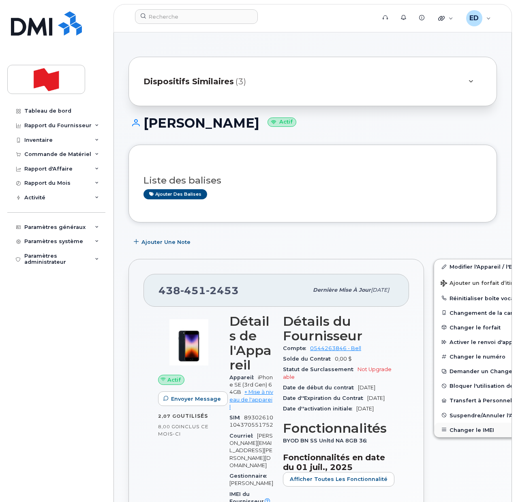
click at [441, 427] on button "Changer le IMEI" at bounding box center [497, 430] width 126 height 15
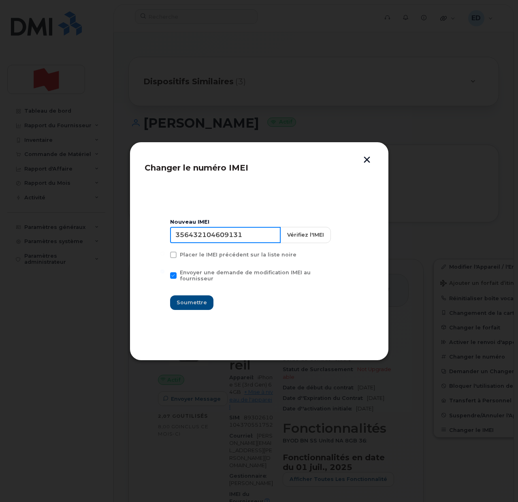
click at [217, 238] on input "356432104609131" at bounding box center [225, 235] width 111 height 16
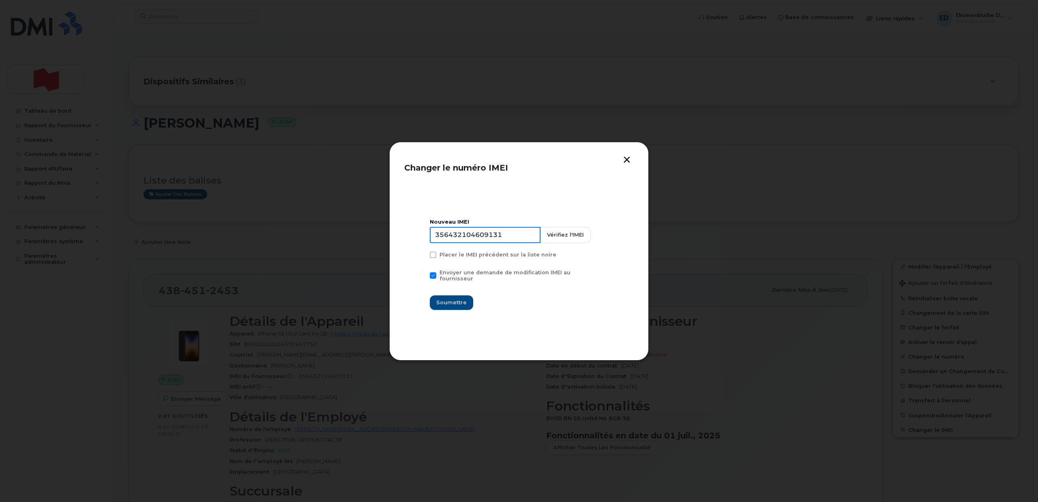
click at [485, 234] on input "356432104609131" at bounding box center [485, 235] width 111 height 16
type input "353927601533695"
click at [451, 295] on button "Soumettre" at bounding box center [451, 302] width 43 height 15
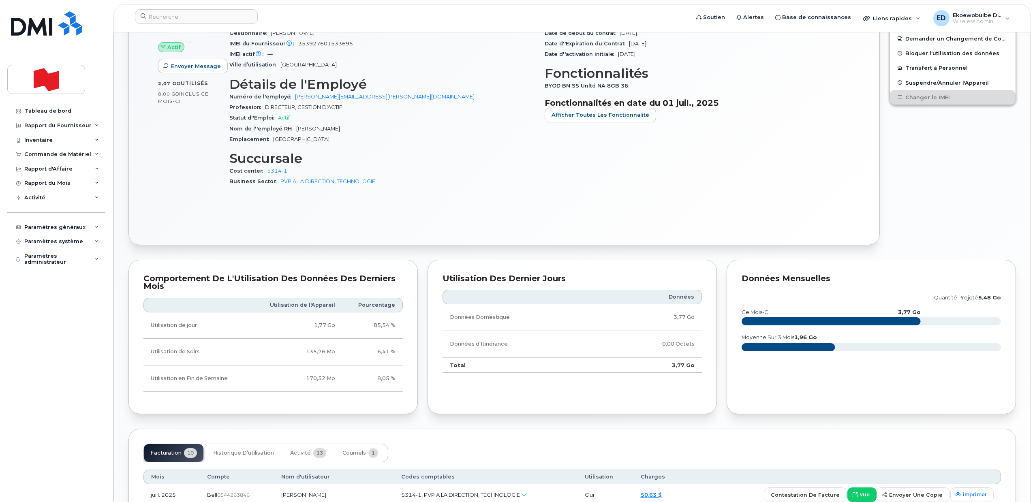
scroll to position [355, 0]
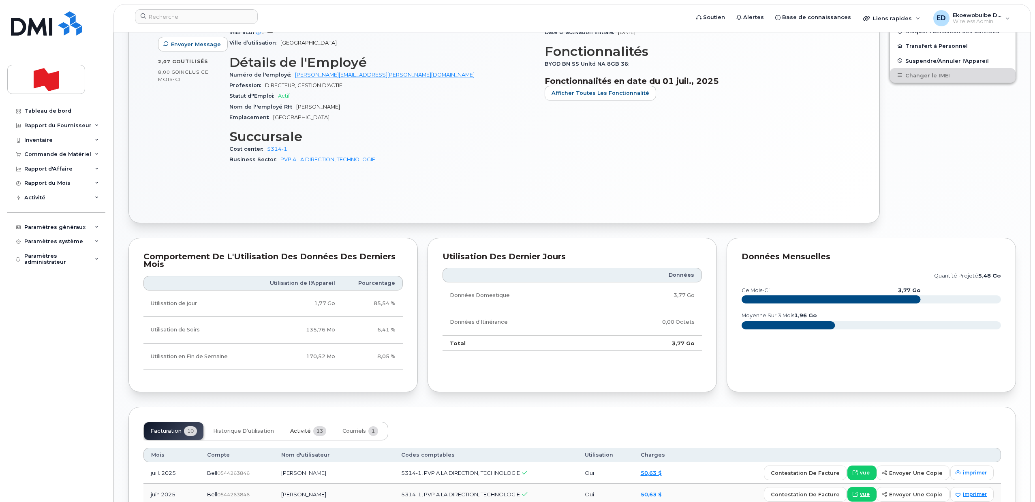
click at [300, 427] on button "Activité 13" at bounding box center [308, 431] width 49 height 18
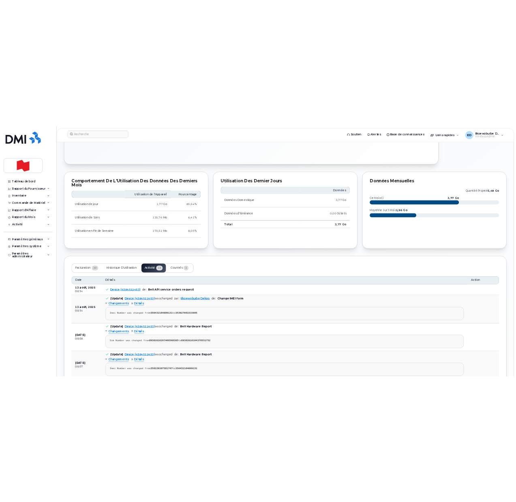
scroll to position [507, 0]
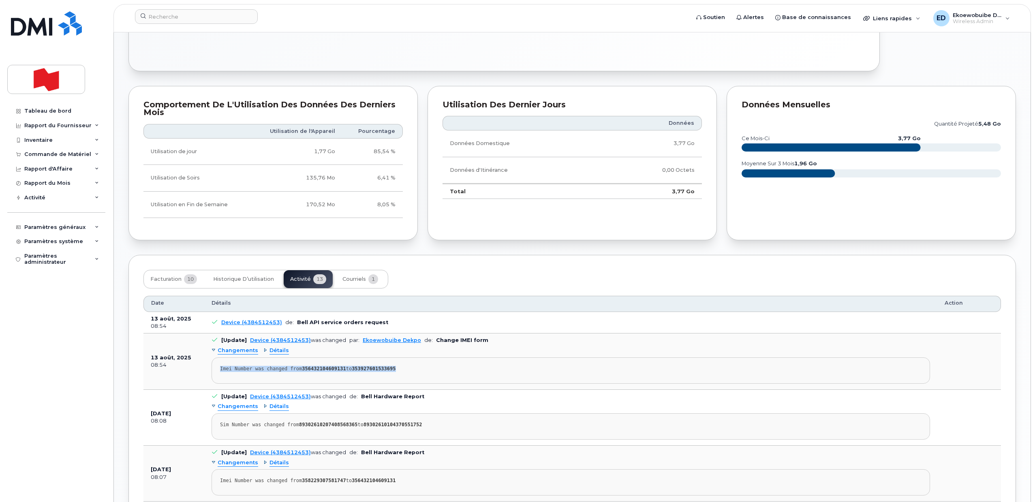
drag, startPoint x: 412, startPoint y: 369, endPoint x: 216, endPoint y: 370, distance: 195.4
click at [216, 370] on pre "Imei Number was changed from 356432104609131 to 353927601533695" at bounding box center [571, 370] width 719 height 26
copy div "Imei Number was changed from 356432104609131 to 353927601533695"
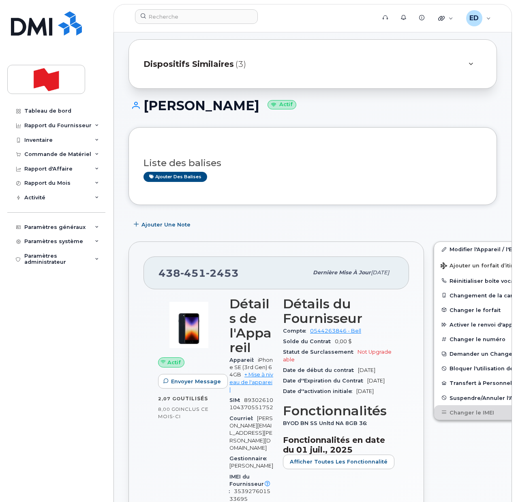
scroll to position [0, 0]
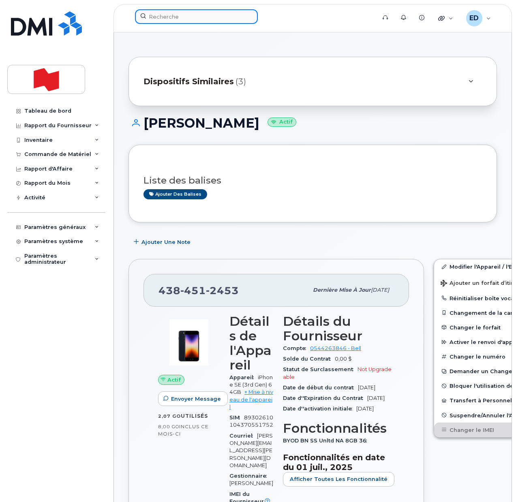
click at [161, 22] on input at bounding box center [196, 16] width 123 height 15
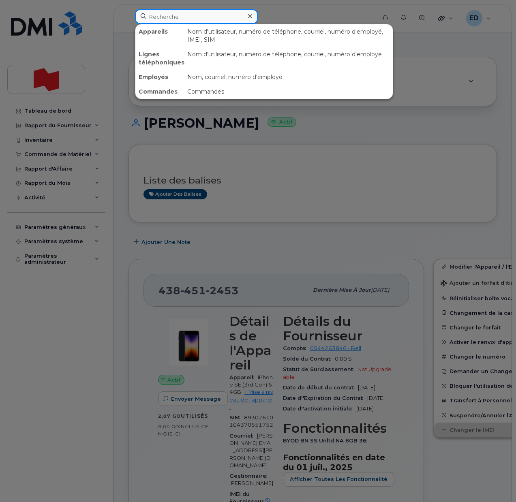
paste input "[PERSON_NAME]"
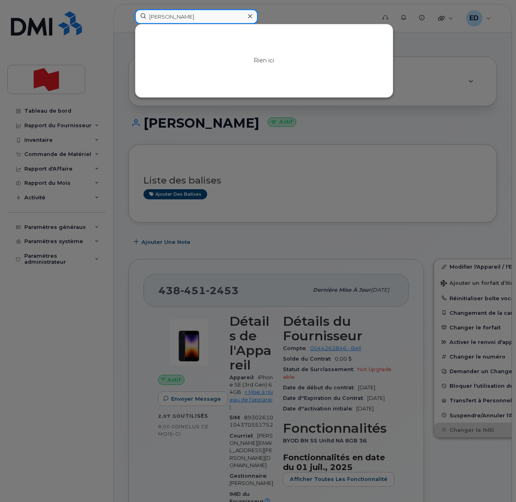
type input "[PERSON_NAME]"
click at [248, 15] on icon at bounding box center [250, 16] width 4 height 4
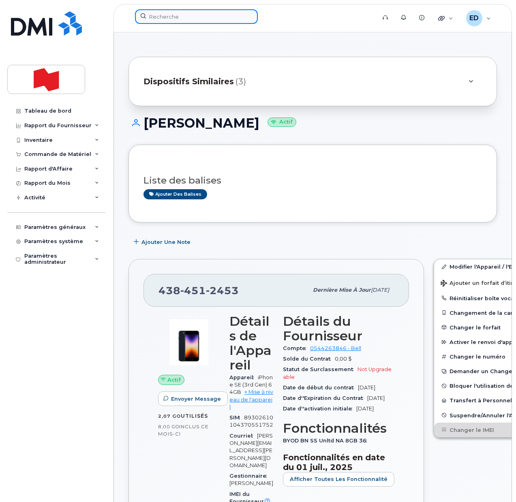
click at [187, 12] on input at bounding box center [196, 16] width 123 height 15
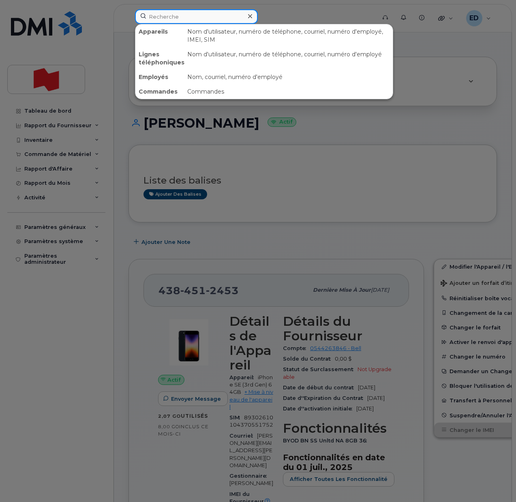
paste input "418-509-9239"
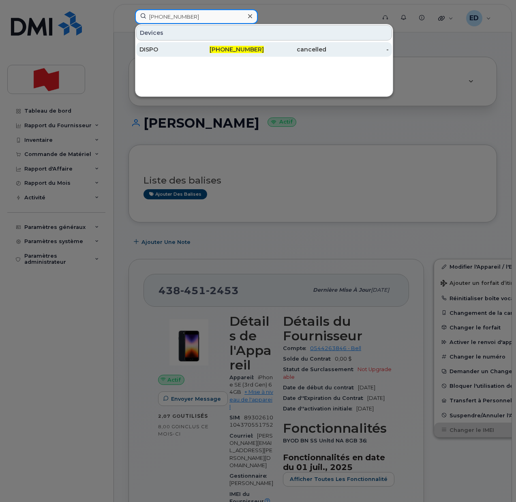
type input "418-509-9239"
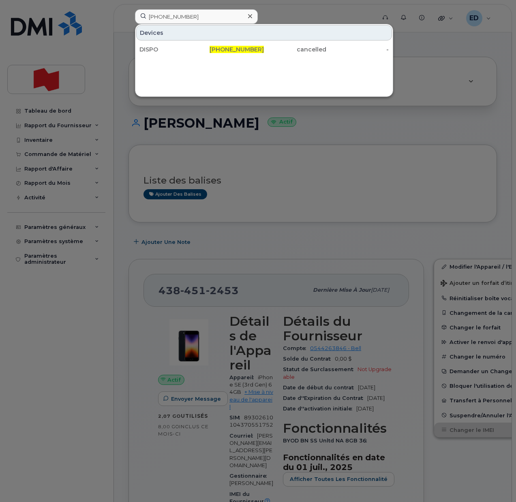
click at [253, 13] on div at bounding box center [250, 17] width 12 height 12
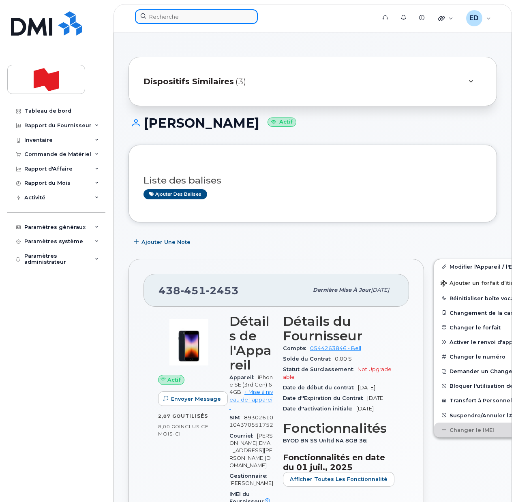
click at [187, 19] on input at bounding box center [196, 16] width 123 height 15
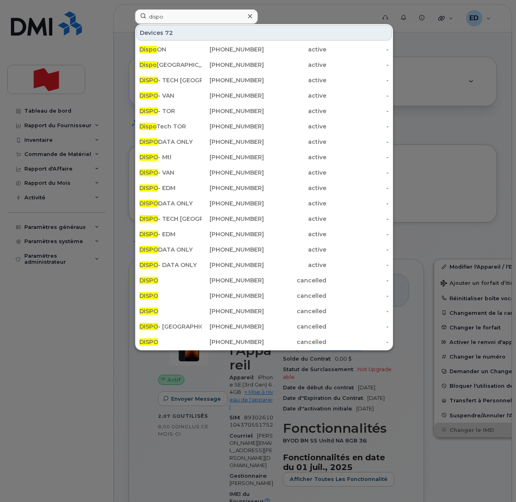
click at [79, 392] on div at bounding box center [258, 251] width 516 height 502
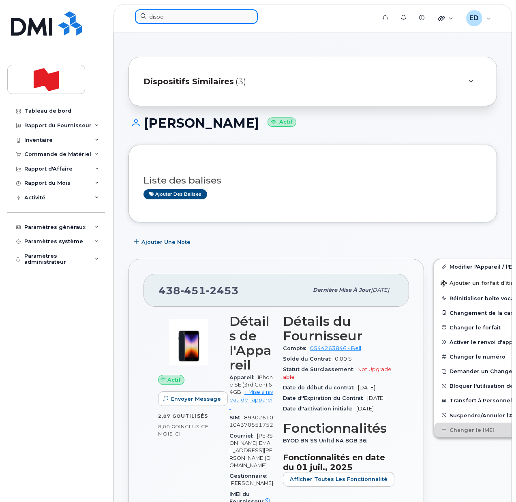
click at [179, 17] on input "dispo" at bounding box center [196, 16] width 123 height 15
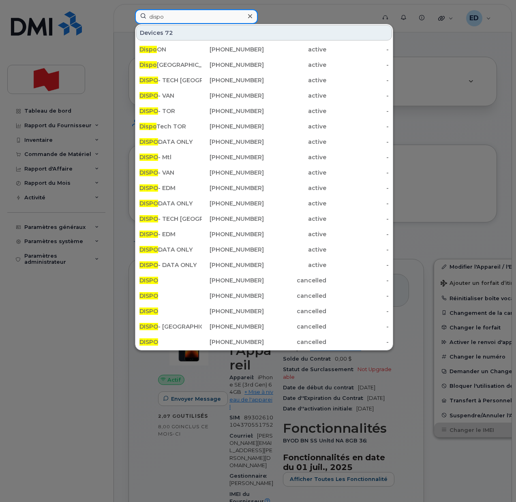
drag, startPoint x: 175, startPoint y: 20, endPoint x: 133, endPoint y: 20, distance: 41.7
click at [133, 20] on div "dispo Devices 72 Dispo ON 437-329-2111 active - Dispo Trois-Rivières 819-895-46…" at bounding box center [252, 18] width 248 height 18
paste input "647-880-1598"
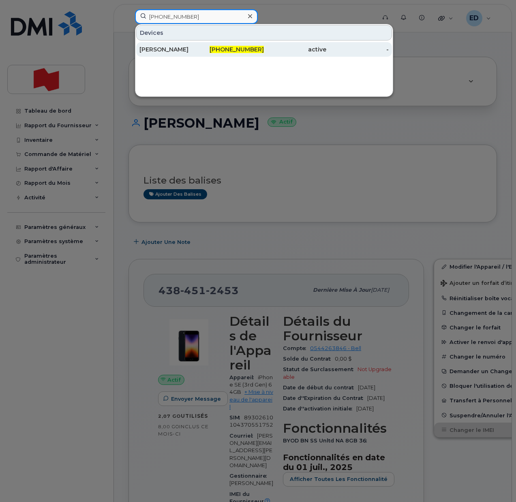
type input "647-880-1598"
click at [173, 51] on div "Ryan Stern" at bounding box center [170, 49] width 62 height 8
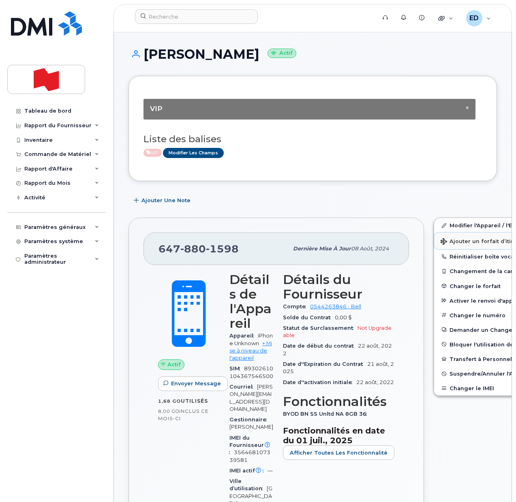
click at [452, 242] on span "Ajouter un forfait d’itinérance" at bounding box center [487, 242] width 93 height 8
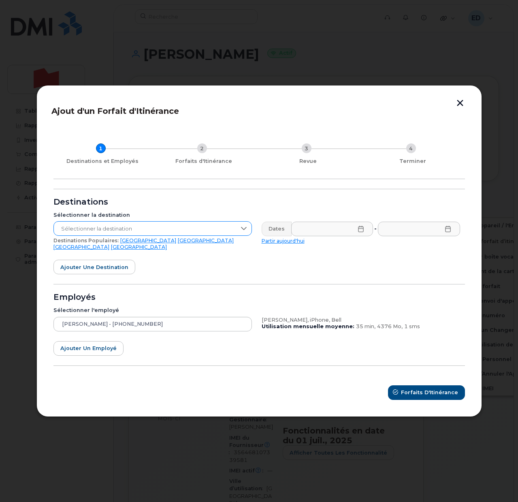
click at [204, 231] on span "Sélectionner la destination" at bounding box center [145, 229] width 182 height 15
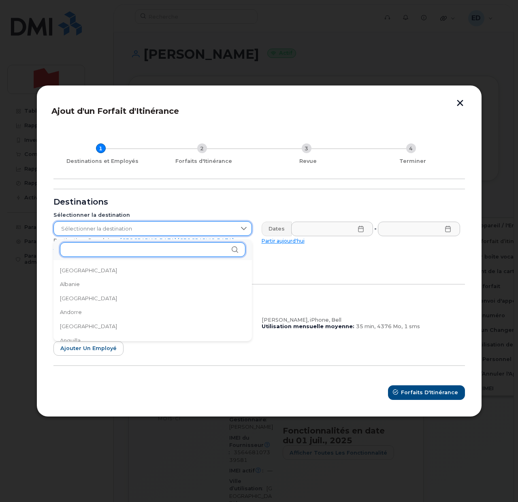
click at [98, 247] on input "text" at bounding box center [153, 249] width 186 height 15
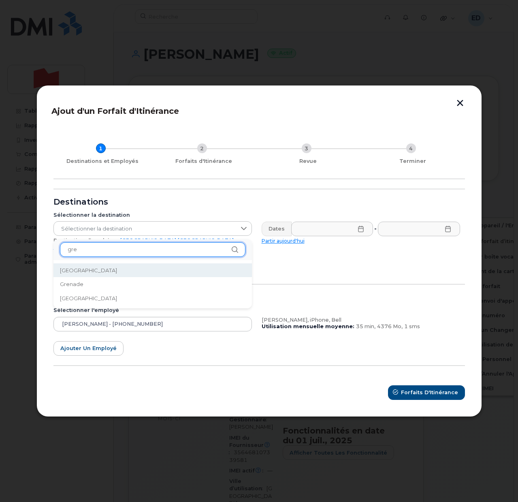
type input "gre"
click at [86, 268] on li "Grèce" at bounding box center [153, 270] width 199 height 14
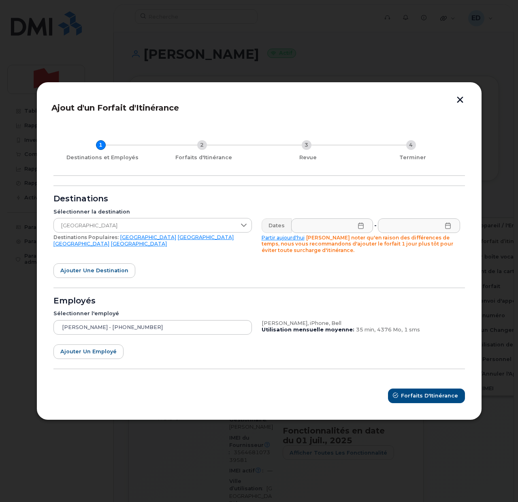
click at [363, 226] on icon at bounding box center [361, 226] width 6 height 6
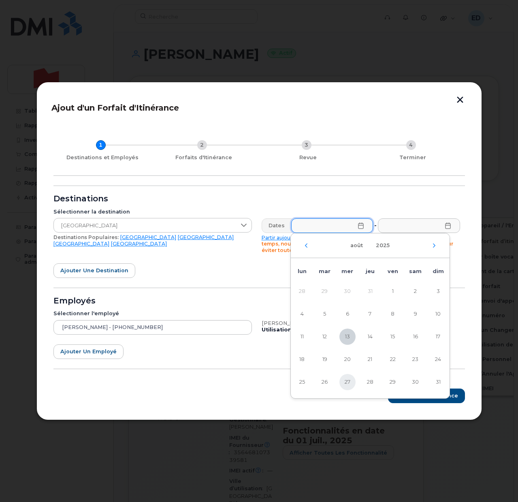
click at [349, 381] on span "27" at bounding box center [348, 382] width 16 height 16
type input "27/08/2025"
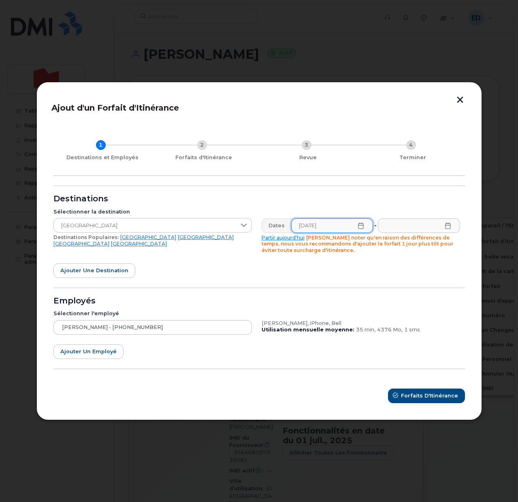
click at [449, 225] on icon at bounding box center [448, 226] width 6 height 6
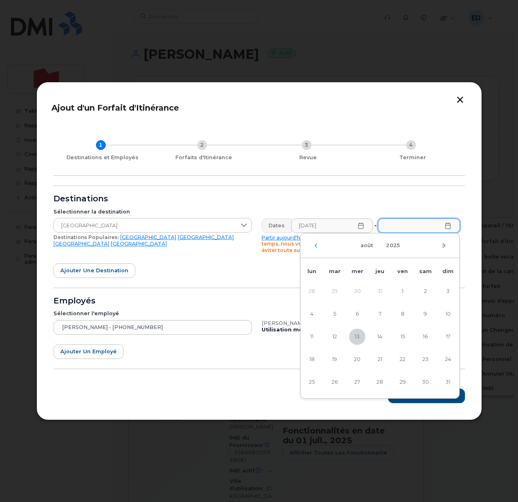
click at [446, 245] on icon "Mois suivant" at bounding box center [444, 245] width 5 height 6
click at [313, 357] on span "22" at bounding box center [312, 359] width 16 height 16
type input "22/09/2025"
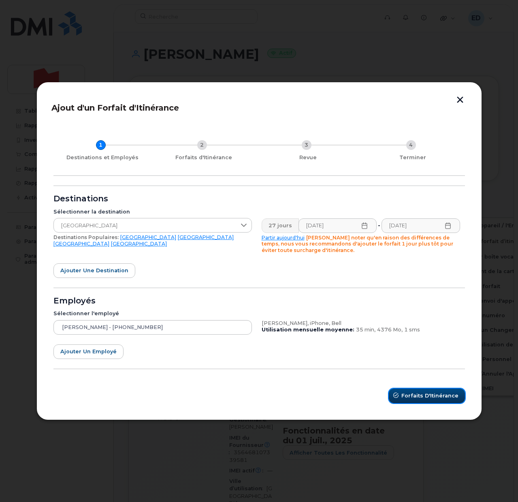
click at [421, 398] on span "Forfaits d'Itinérance" at bounding box center [430, 396] width 57 height 8
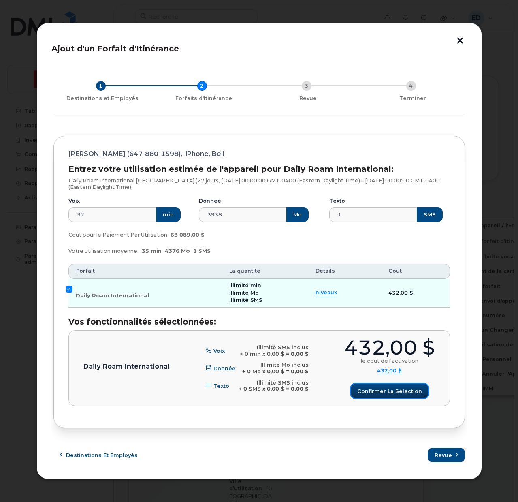
click at [388, 390] on span "Confirmer la sélection" at bounding box center [389, 391] width 65 height 8
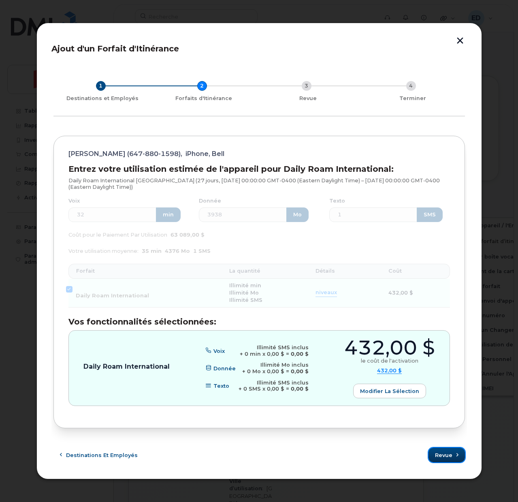
click at [441, 458] on span "Revue" at bounding box center [443, 456] width 17 height 8
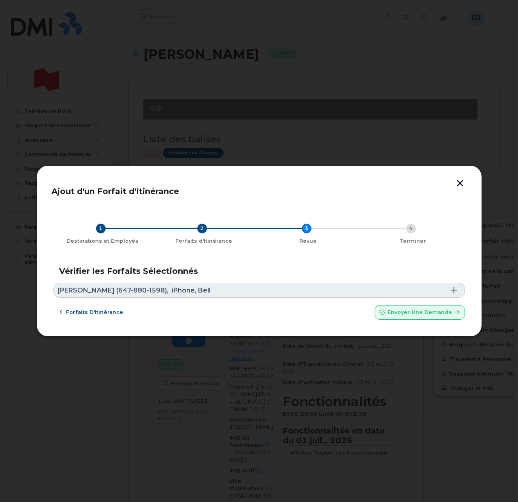
click at [324, 294] on link "Ryan Stern (647-880-1598), iPhone, Bell" at bounding box center [260, 290] width 412 height 15
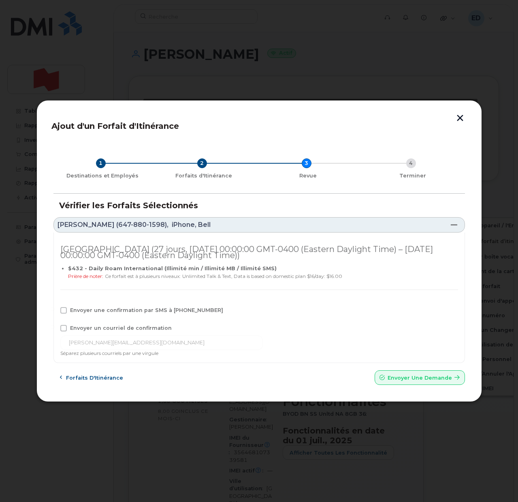
drag, startPoint x: 62, startPoint y: 307, endPoint x: 65, endPoint y: 312, distance: 5.5
click at [63, 309] on span at bounding box center [63, 310] width 6 height 6
click at [55, 309] on input "Envoyer une confirmation par SMS à 647-880-1598" at bounding box center [53, 309] width 4 height 4
checkbox input "true"
click at [64, 329] on span at bounding box center [63, 328] width 6 height 6
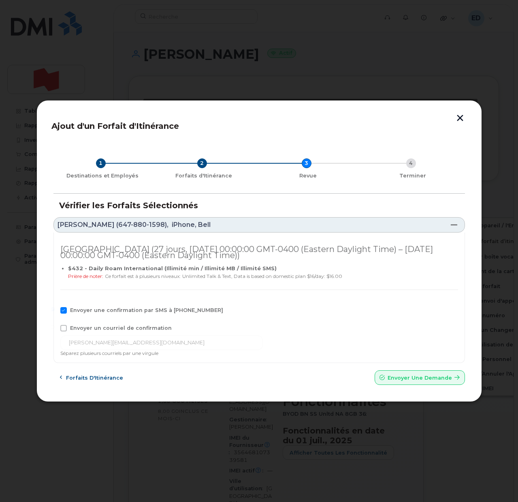
click at [55, 329] on input "Envoyer un courriel de confirmation" at bounding box center [53, 327] width 4 height 4
checkbox input "true"
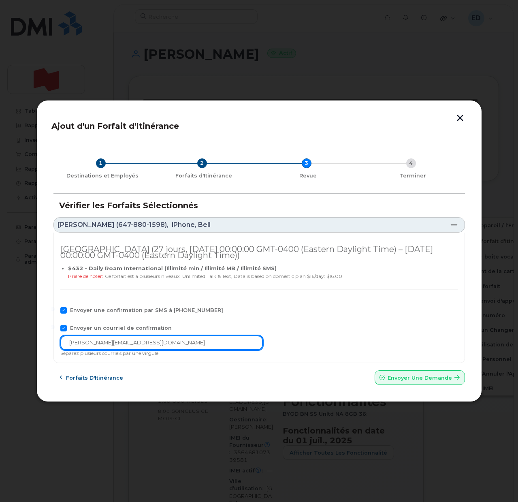
drag, startPoint x: 136, startPoint y: 345, endPoint x: 29, endPoint y: 345, distance: 107.0
click at [32, 345] on div "Ajout d'un Forfait d'Itinérance 1 Destinations et Employés 2 Forfaits d'Itinéra…" at bounding box center [259, 251] width 518 height 502
paste input "telecom-voix@bn"
type input "telecom-voix@bnc.ca"
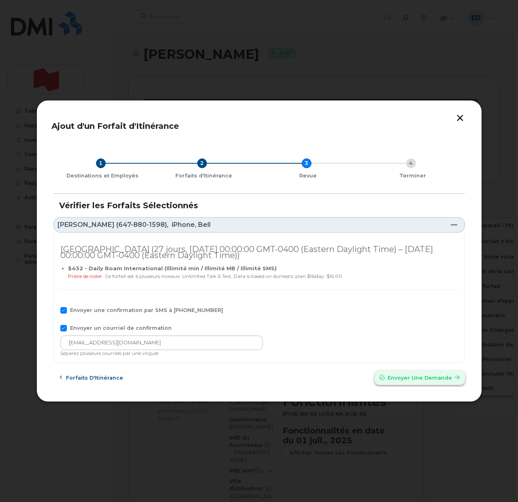
click at [418, 381] on span "Envoyer une Demande" at bounding box center [420, 378] width 64 height 8
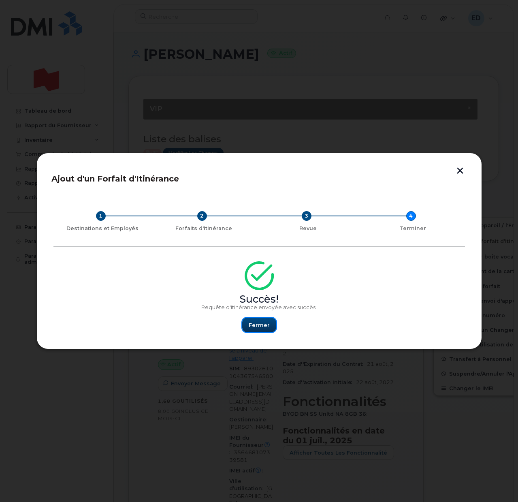
click at [263, 323] on span "Fermer" at bounding box center [259, 325] width 21 height 8
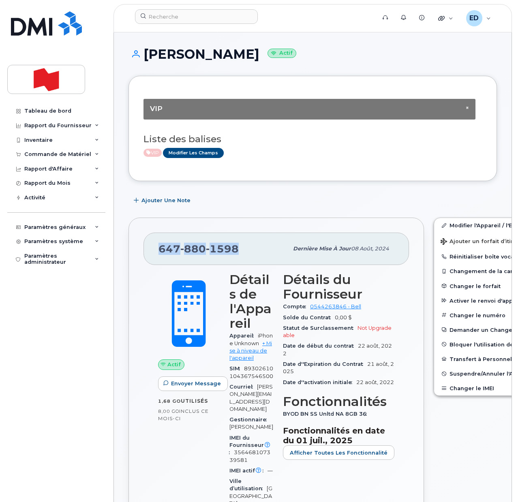
drag, startPoint x: 242, startPoint y: 250, endPoint x: 156, endPoint y: 248, distance: 85.1
click at [156, 248] on div "647 880 1598 Dernière mise à jour 08 août, 2024" at bounding box center [275, 249] width 265 height 32
copy span "647 880 1598"
click at [163, 13] on input at bounding box center [196, 16] width 123 height 15
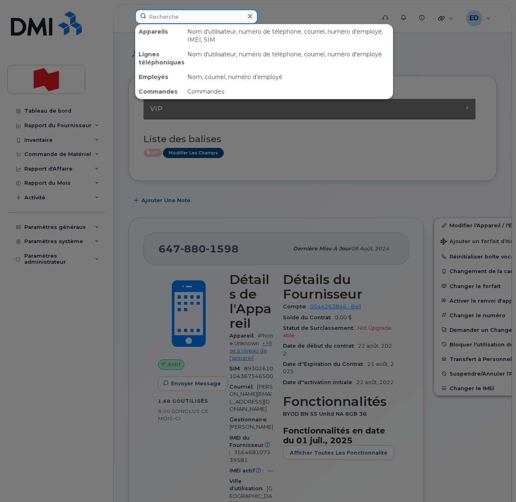
paste input "6478801598"
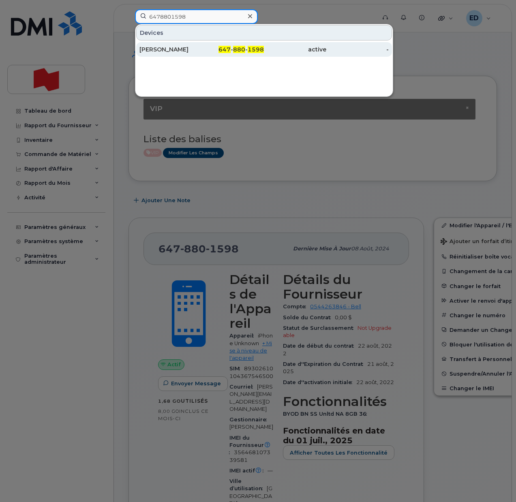
type input "6478801598"
click at [161, 52] on div "Ryan Stern" at bounding box center [170, 49] width 62 height 8
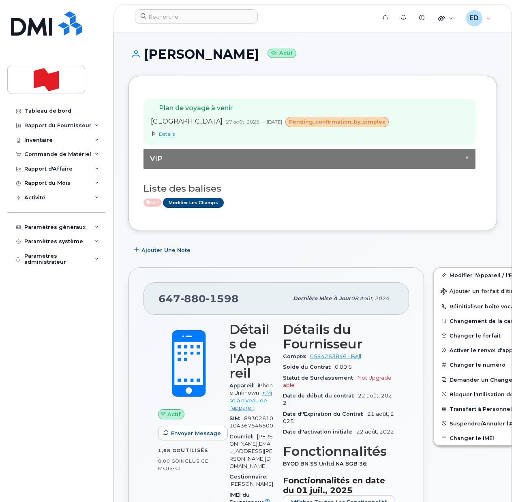
click at [46, 334] on div "Tableau de bord Rapport du Fournisseur Facturation mensuelle Quotidiennes des D…" at bounding box center [57, 297] width 100 height 386
click at [195, 14] on input at bounding box center [196, 16] width 123 height 15
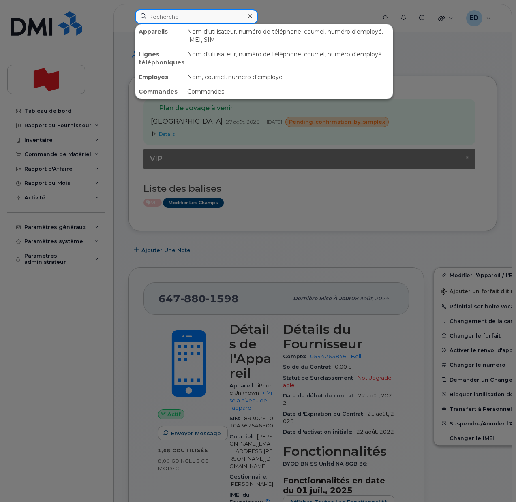
paste input "[PHONE_NUMBER]"
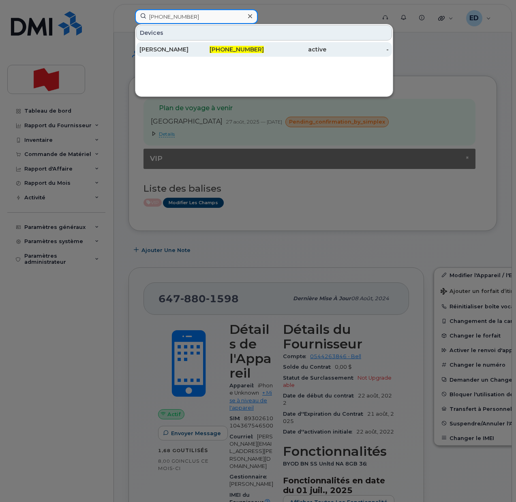
type input "[PHONE_NUMBER]"
click at [167, 49] on div "[PERSON_NAME]" at bounding box center [170, 49] width 62 height 8
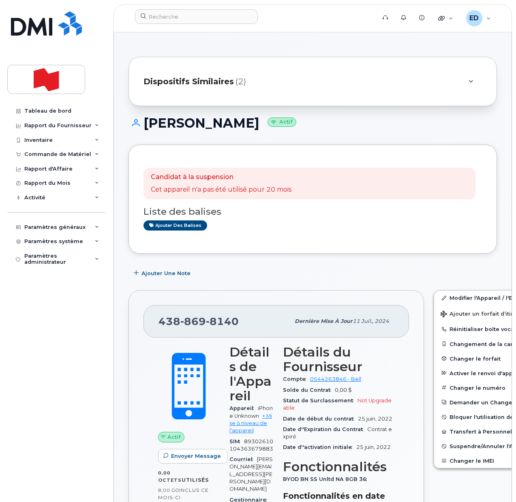
click at [312, 234] on div "Candidat à la suspension Cet appareil n'a pas été utilisé pour 20 mois Liste de…" at bounding box center [312, 199] width 338 height 79
drag, startPoint x: 459, startPoint y: 301, endPoint x: 465, endPoint y: 316, distance: 16.2
click at [458, 301] on link "Modifier l'Appareil / l'Employé" at bounding box center [497, 298] width 126 height 15
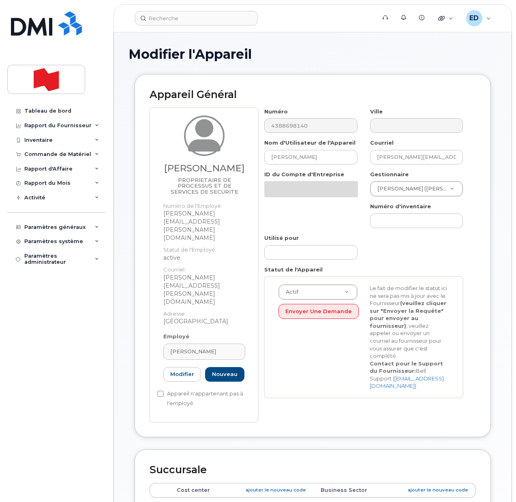
select select "29621269"
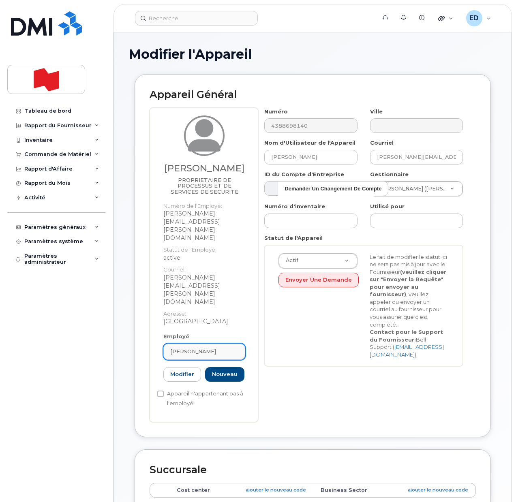
click at [220, 348] on div "Martin Lemyre" at bounding box center [204, 352] width 68 height 8
click at [231, 369] on icon at bounding box center [230, 371] width 5 height 5
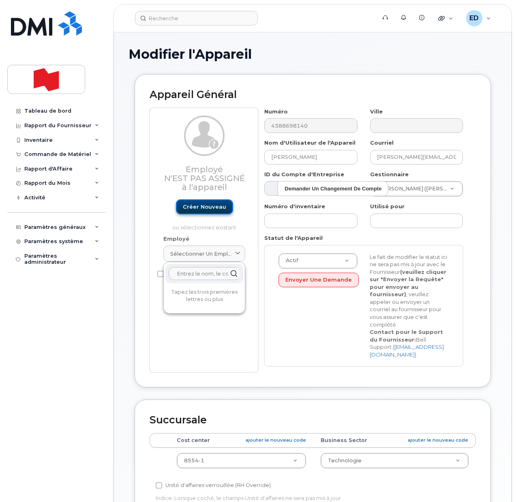
click at [199, 207] on link "Créer nouveau" at bounding box center [204, 206] width 57 height 15
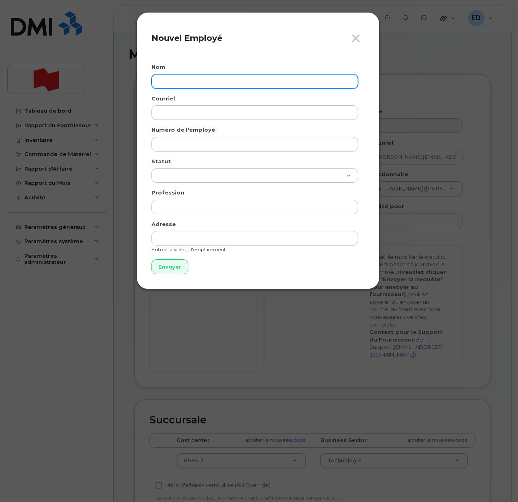
click at [176, 78] on input "text" at bounding box center [255, 81] width 207 height 15
paste input "Mark Phillips"
type input "Mark Phillips"
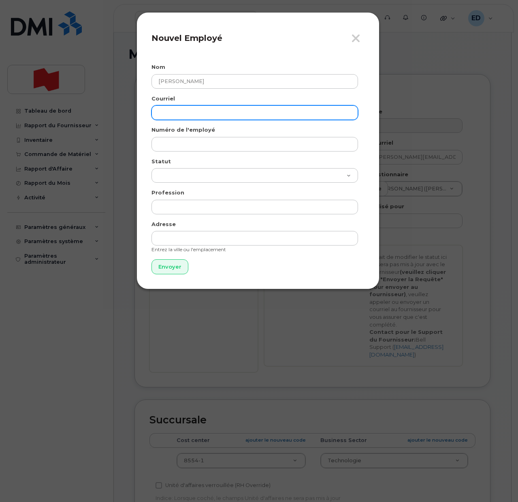
drag, startPoint x: 176, startPoint y: 111, endPoint x: 179, endPoint y: 126, distance: 14.6
click at [176, 111] on input "email" at bounding box center [255, 112] width 207 height 15
paste input "mark.phillips@nbc.ca"
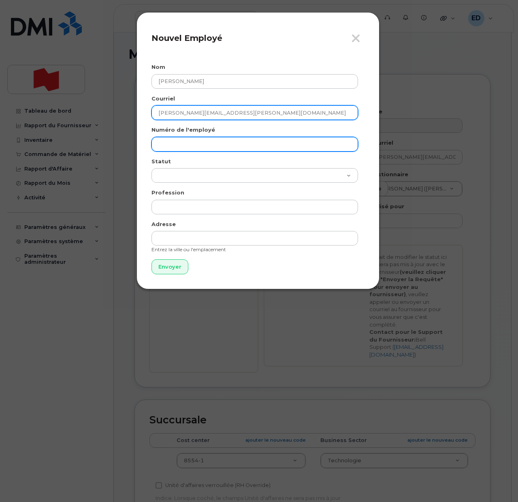
type input "mark.phillips@nbc.ca"
click at [178, 137] on input "text" at bounding box center [255, 144] width 207 height 15
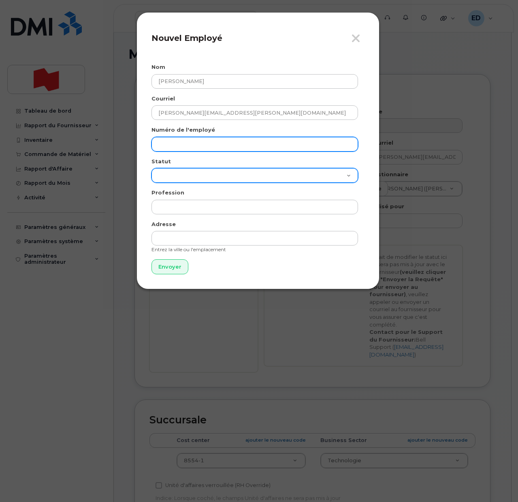
paste input "[PERSON_NAME][EMAIL_ADDRESS][PERSON_NAME][DOMAIN_NAME]"
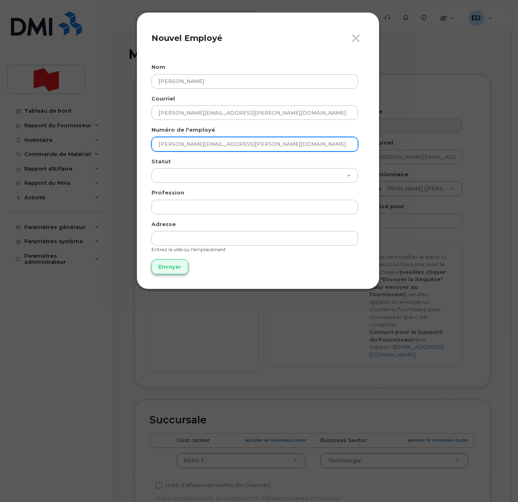
type input "[PERSON_NAME][EMAIL_ADDRESS][PERSON_NAME][DOMAIN_NAME]"
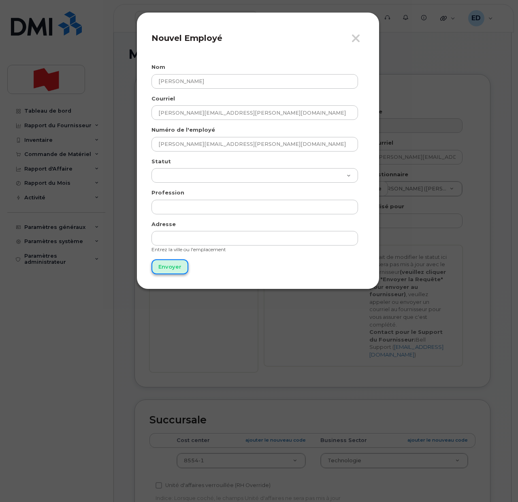
click at [174, 271] on input "Envoyer" at bounding box center [170, 266] width 37 height 15
type input "Envoyer"
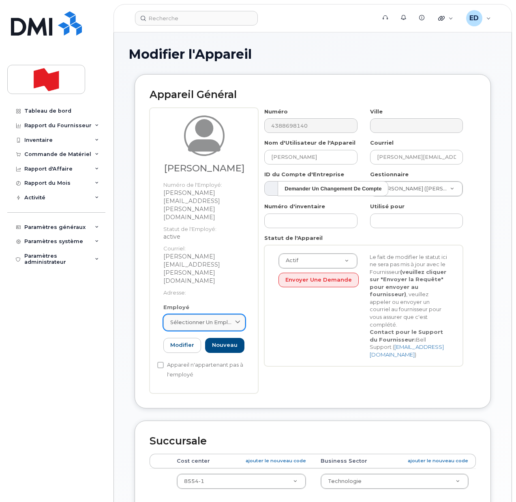
drag, startPoint x: 214, startPoint y: 271, endPoint x: 214, endPoint y: 280, distance: 8.9
click at [214, 319] on span "Sélectionner un employé" at bounding box center [201, 323] width 62 height 8
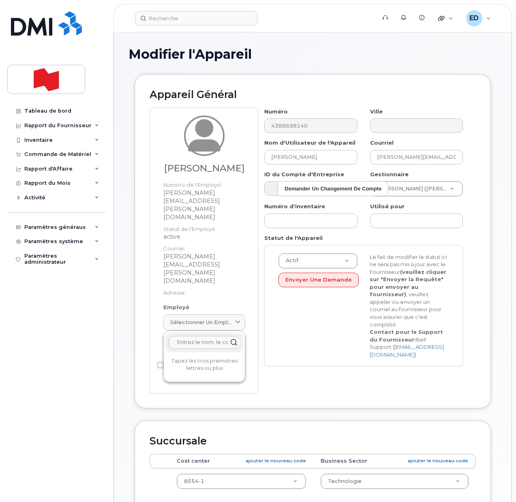
paste input "[PERSON_NAME][EMAIL_ADDRESS][PERSON_NAME][DOMAIN_NAME]"
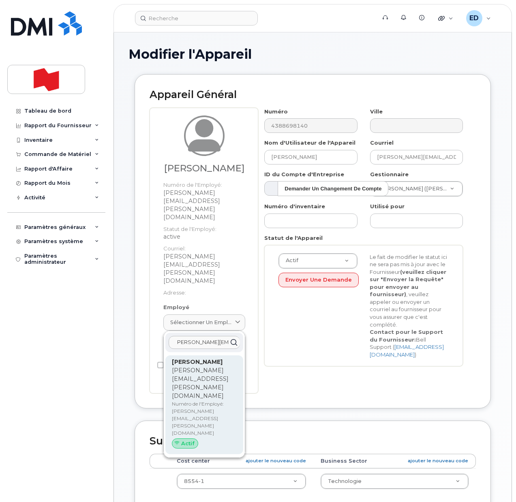
type input "[PERSON_NAME][EMAIL_ADDRESS][PERSON_NAME][DOMAIN_NAME]"
click at [187, 400] on p "Numéro de l'Employé: mark.phillips@nbc.ca" at bounding box center [204, 418] width 65 height 36
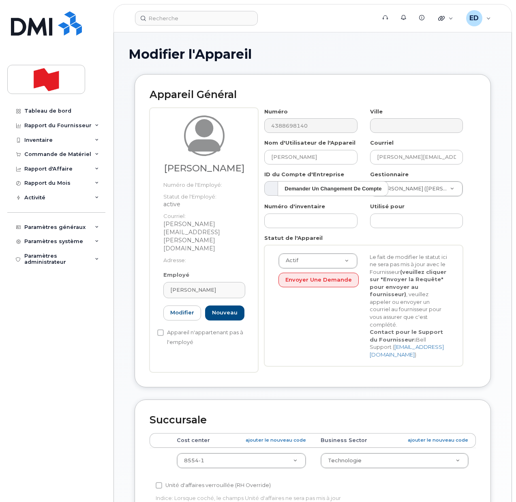
type input "[PERSON_NAME][EMAIL_ADDRESS][PERSON_NAME][DOMAIN_NAME]"
type input "[PERSON_NAME]"
type input "[PERSON_NAME][EMAIL_ADDRESS][PERSON_NAME][DOMAIN_NAME]"
drag, startPoint x: 434, startPoint y: 208, endPoint x: 368, endPoint y: 210, distance: 66.1
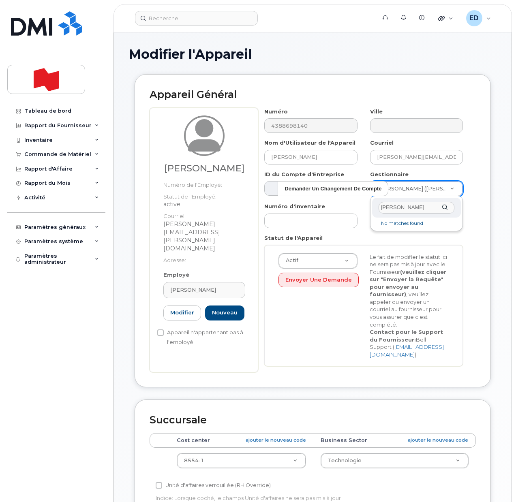
click at [368, 210] on body "Soutien Alertes Base de connaissances Liens rapides Suspendre/Supprimer l’appar…" at bounding box center [258, 397] width 516 height 795
paste input "stephen.brosinsky@nbc.ca"
type input "stephen.brosinsky@nbc.ca"
drag, startPoint x: 267, startPoint y: 444, endPoint x: 263, endPoint y: 449, distance: 6.1
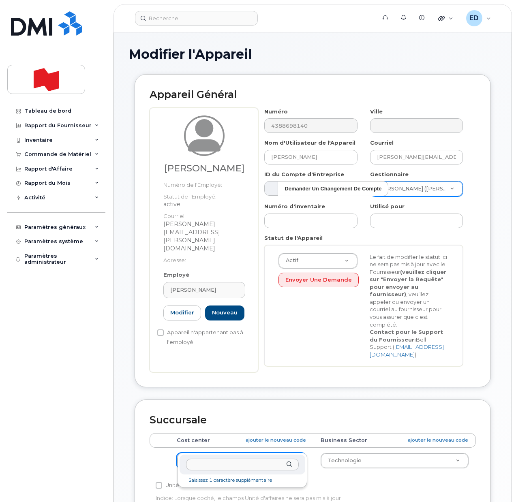
drag, startPoint x: 229, startPoint y: 447, endPoint x: 227, endPoint y: 454, distance: 6.5
type input "5280"
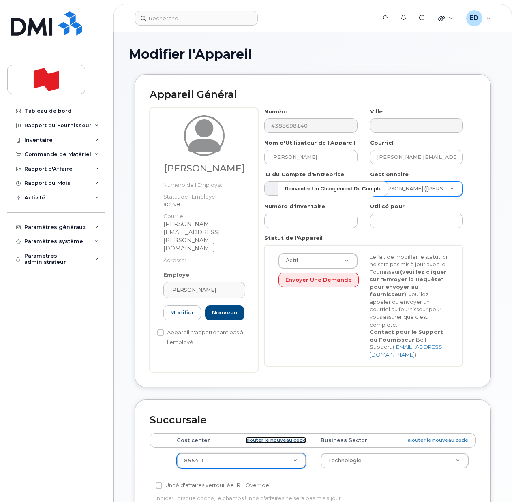
click at [258, 437] on link "ajouter le nouveau code" at bounding box center [276, 440] width 60 height 7
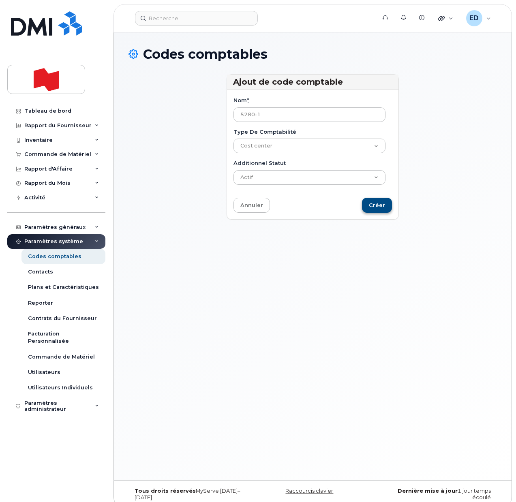
type input "5280-1"
click at [379, 206] on input "Créer" at bounding box center [377, 205] width 30 height 15
type input "Sauvegarder..."
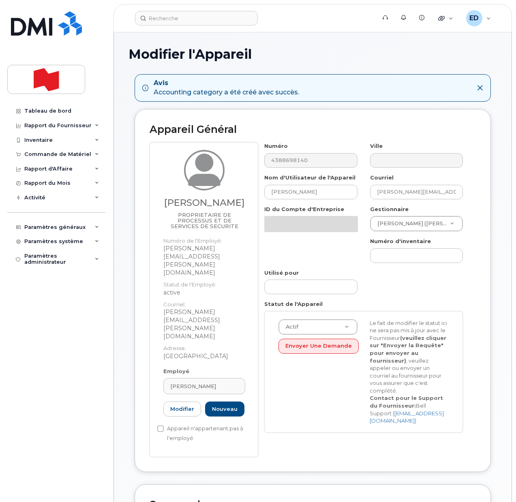
select select "29621269"
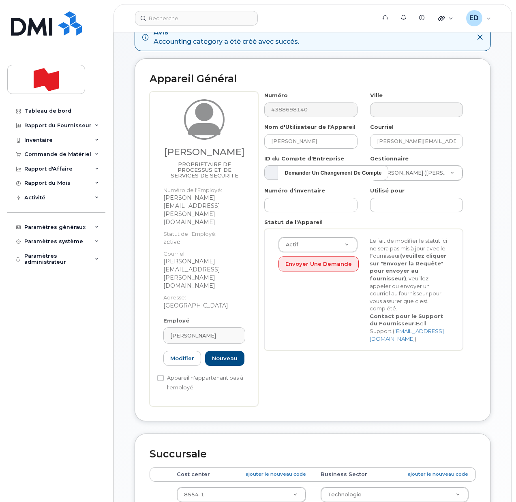
scroll to position [101, 0]
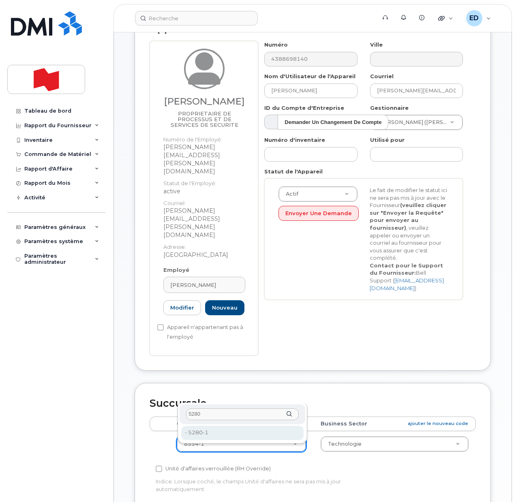
type input "5280"
type input "35835184"
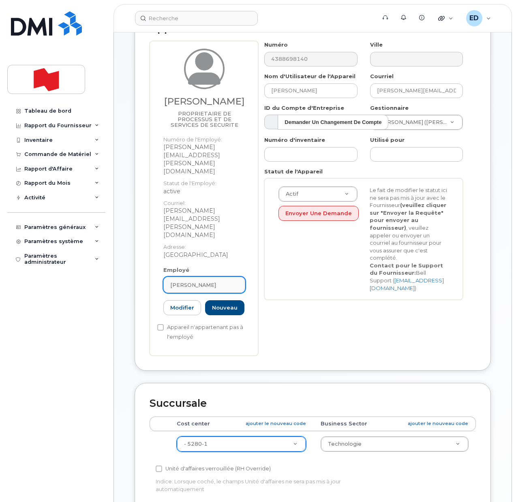
click at [215, 281] on div "[PERSON_NAME]" at bounding box center [204, 285] width 68 height 8
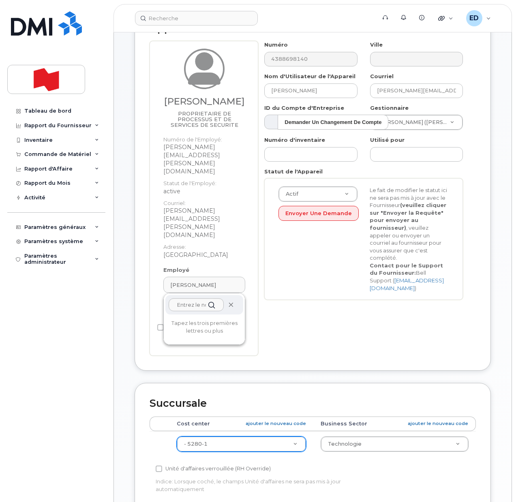
click at [228, 302] on icon at bounding box center [230, 304] width 5 height 5
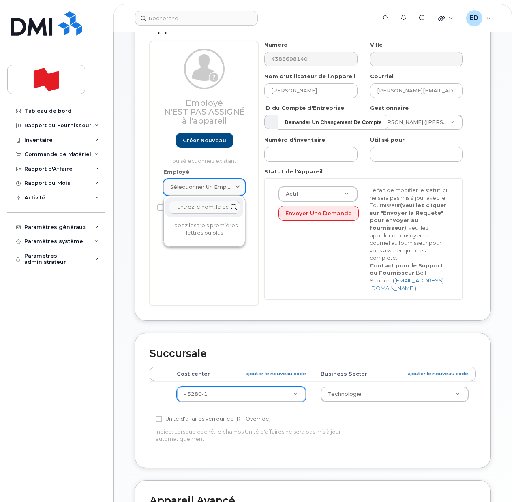
click at [209, 186] on span "Sélectionner un employé" at bounding box center [201, 187] width 62 height 8
paste input "[PERSON_NAME][EMAIL_ADDRESS][PERSON_NAME][DOMAIN_NAME]"
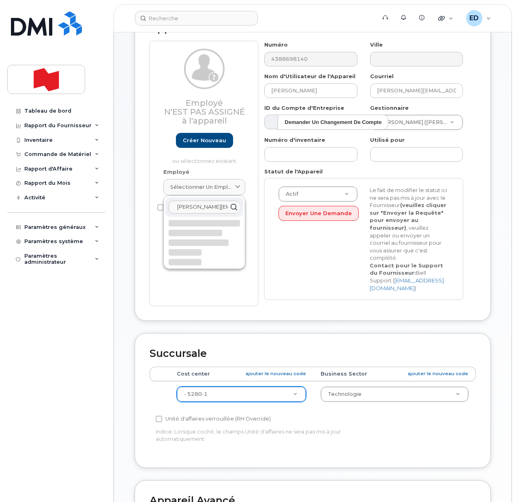
scroll to position [0, 2]
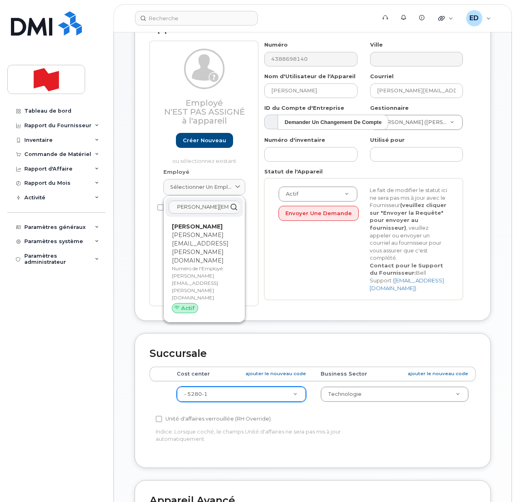
type input "[PERSON_NAME][EMAIL_ADDRESS][PERSON_NAME][DOMAIN_NAME]"
click at [191, 265] on p "Numéro de l'Employé: [PERSON_NAME][EMAIL_ADDRESS][PERSON_NAME][DOMAIN_NAME]" at bounding box center [204, 283] width 65 height 36
type input "[PERSON_NAME][EMAIL_ADDRESS][PERSON_NAME][DOMAIN_NAME]"
type input "[PERSON_NAME]"
type input "[PERSON_NAME][EMAIL_ADDRESS][PERSON_NAME][DOMAIN_NAME]"
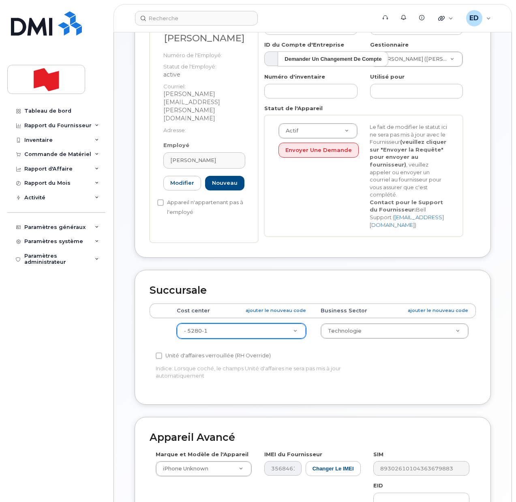
scroll to position [306, 0]
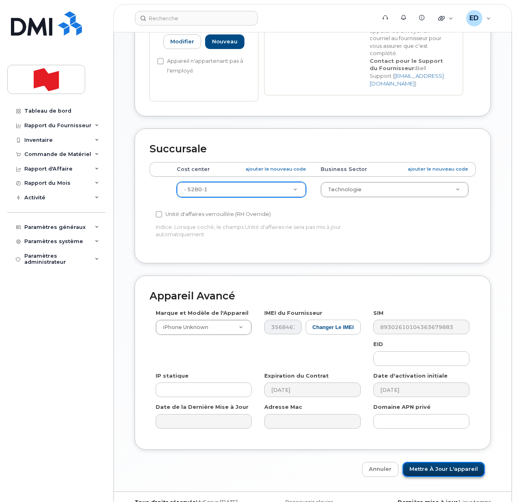
click at [440, 462] on input "Mettre à jour l'appareil" at bounding box center [443, 469] width 82 height 15
type input "Sauvegarde..."
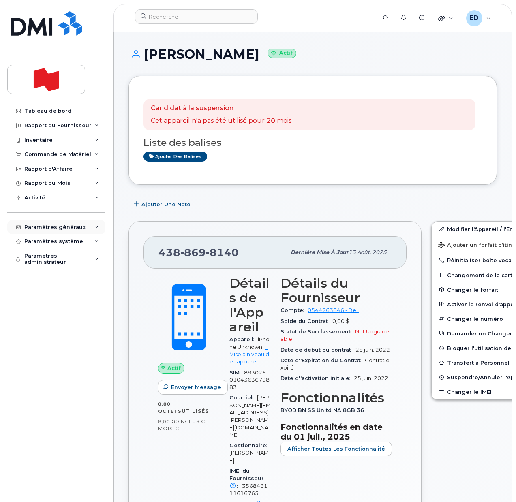
click at [94, 229] on div "Paramètres généraux" at bounding box center [56, 227] width 98 height 15
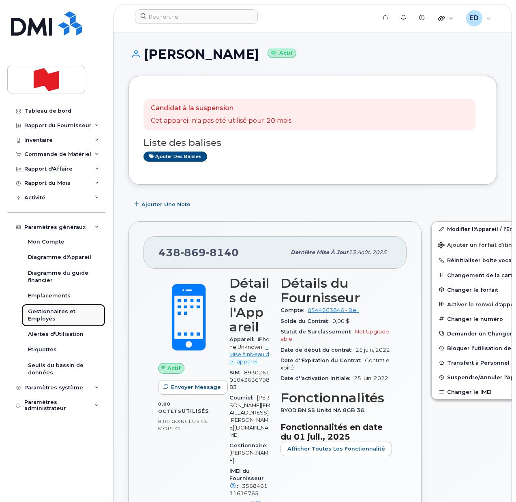
click at [58, 311] on div "Gestionnaires et Employés" at bounding box center [63, 315] width 71 height 15
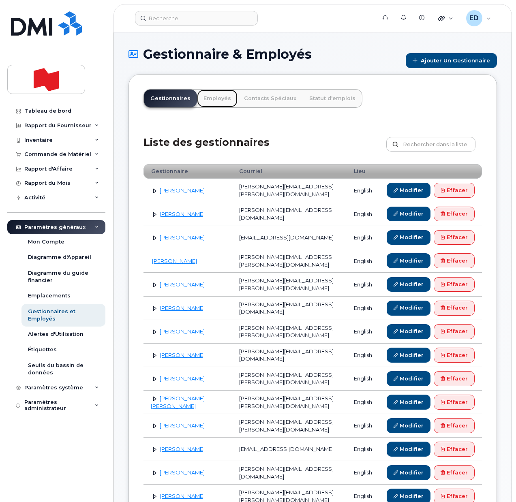
click at [213, 98] on link "Employés" at bounding box center [217, 99] width 41 height 18
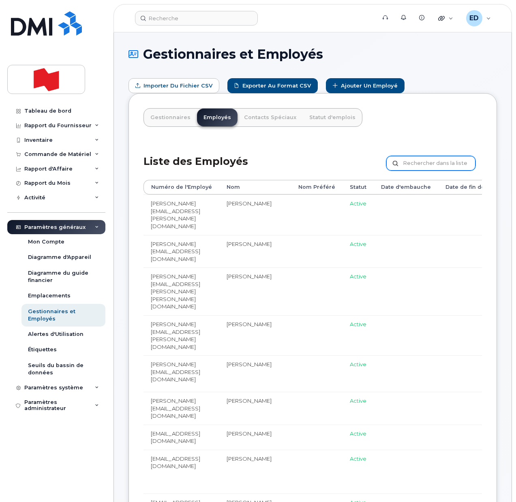
click at [419, 165] on input "text" at bounding box center [430, 163] width 89 height 15
paste input "[PERSON_NAME][EMAIL_ADDRESS][DOMAIN_NAME]"
type input "[PERSON_NAME][EMAIL_ADDRESS][DOMAIN_NAME]"
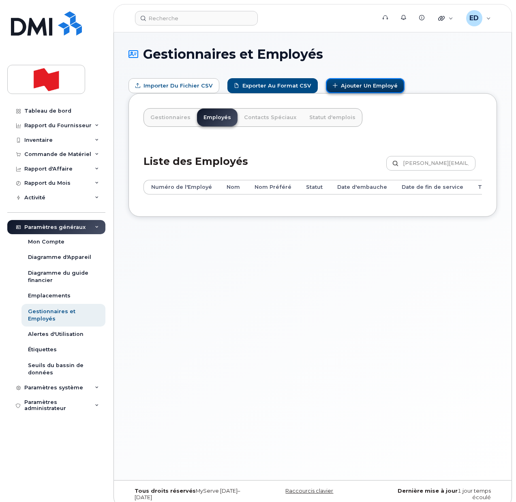
click at [355, 86] on link "Ajouter un Employé" at bounding box center [365, 85] width 79 height 15
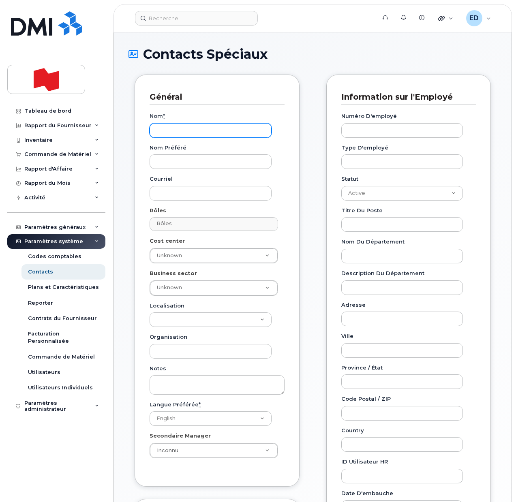
click at [182, 133] on input "Nom *" at bounding box center [211, 130] width 122 height 15
paste input "[PERSON_NAME]"
type input "[PERSON_NAME]"
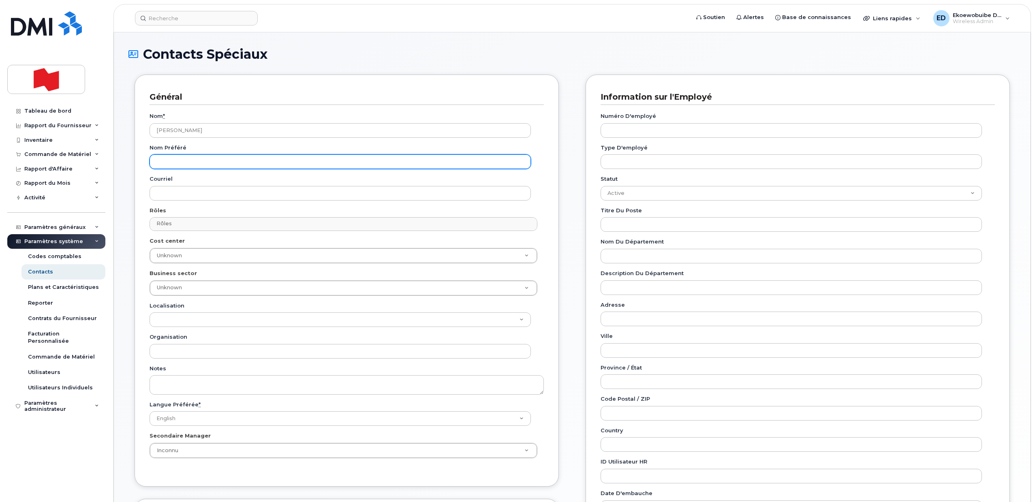
click at [192, 162] on input "Nom préféré" at bounding box center [340, 161] width 381 height 15
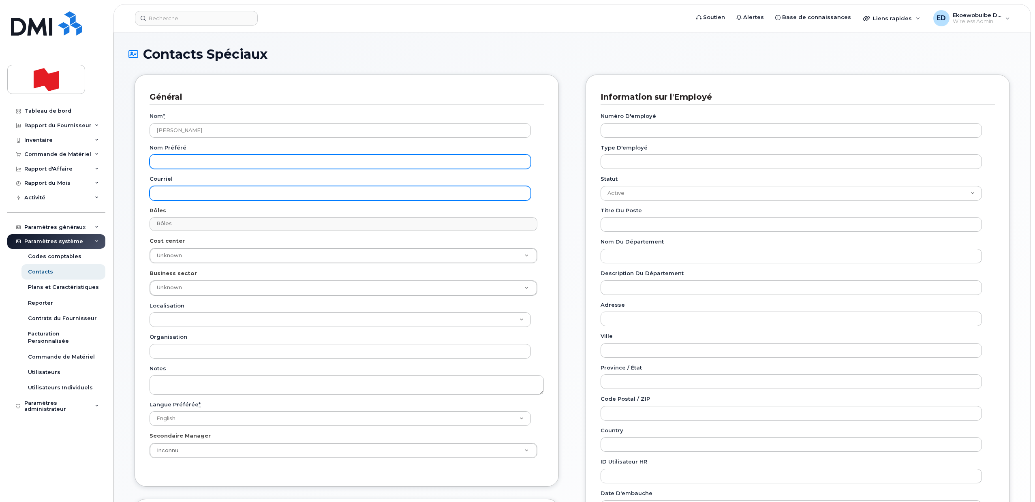
paste input "[PERSON_NAME][EMAIL_ADDRESS][DOMAIN_NAME]"
type input "[PERSON_NAME][EMAIL_ADDRESS][DOMAIN_NAME]"
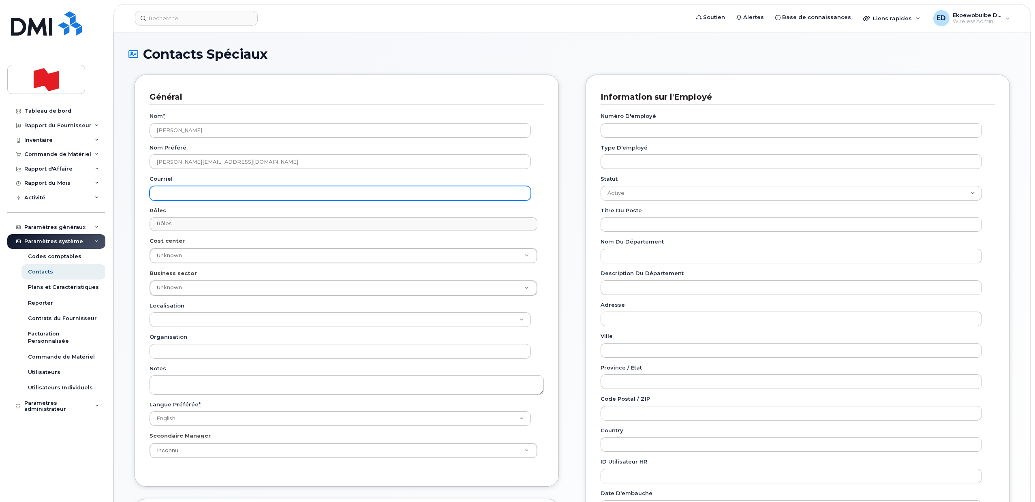
click at [179, 194] on input "Courriel" at bounding box center [340, 193] width 381 height 15
paste input "stephen.brosinsky@nbc.ca"
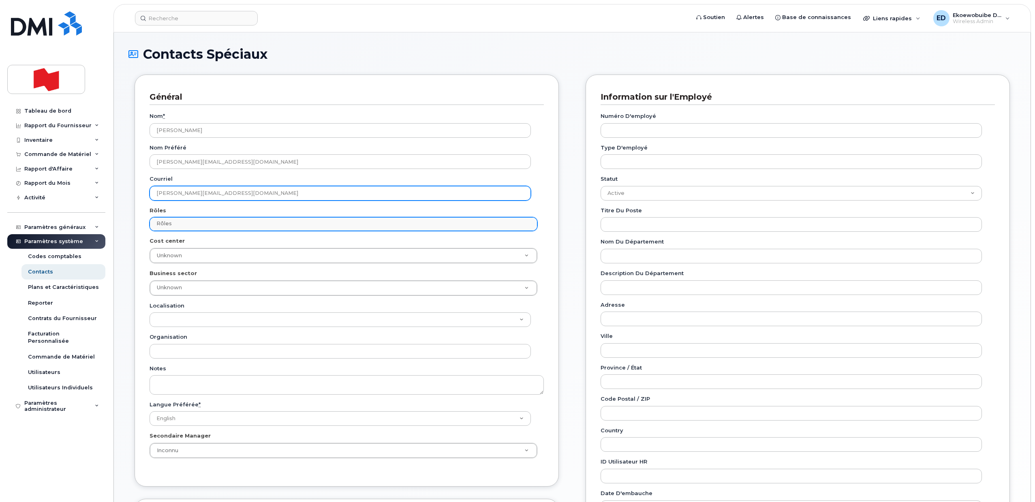
type input "stephen.brosinsky@nbc.ca"
click at [193, 224] on input "text" at bounding box center [214, 223] width 121 height 11
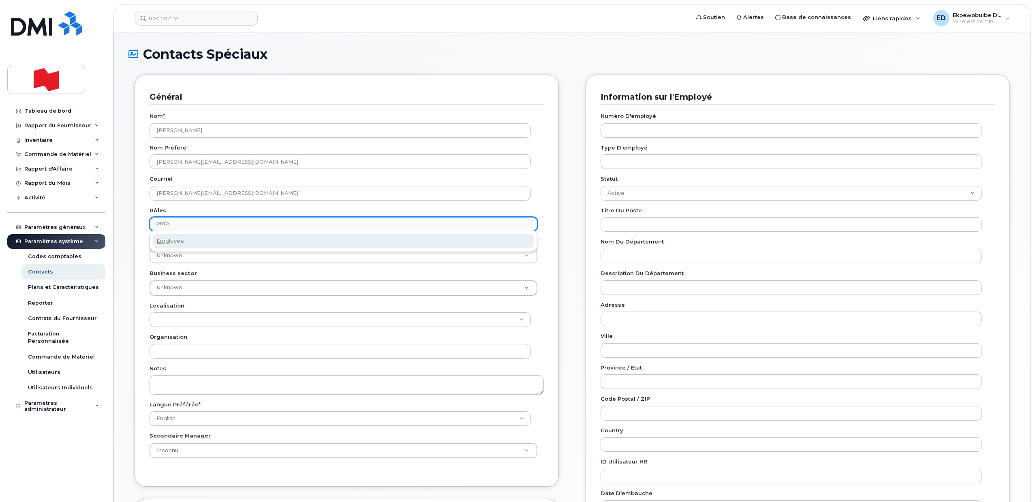
type input "emp"
select select "16"
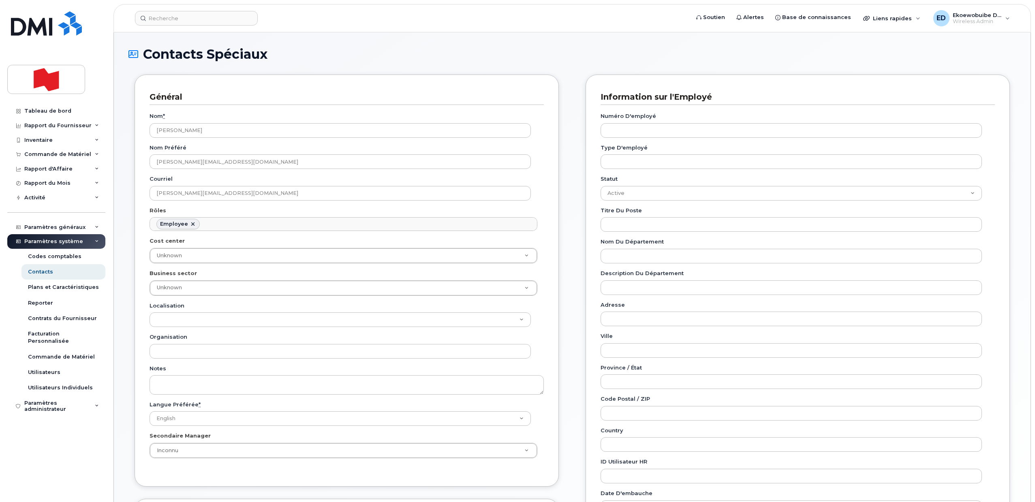
scroll to position [45, 0]
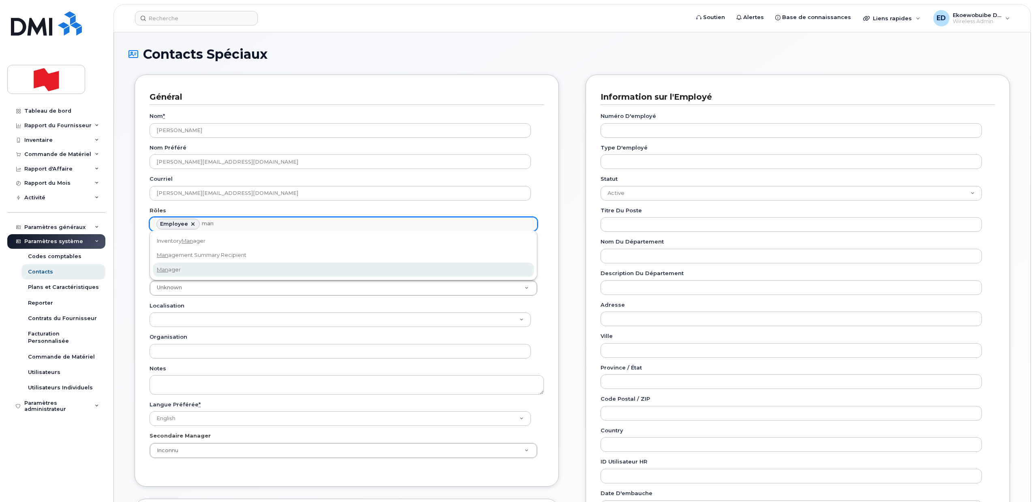
type input "man"
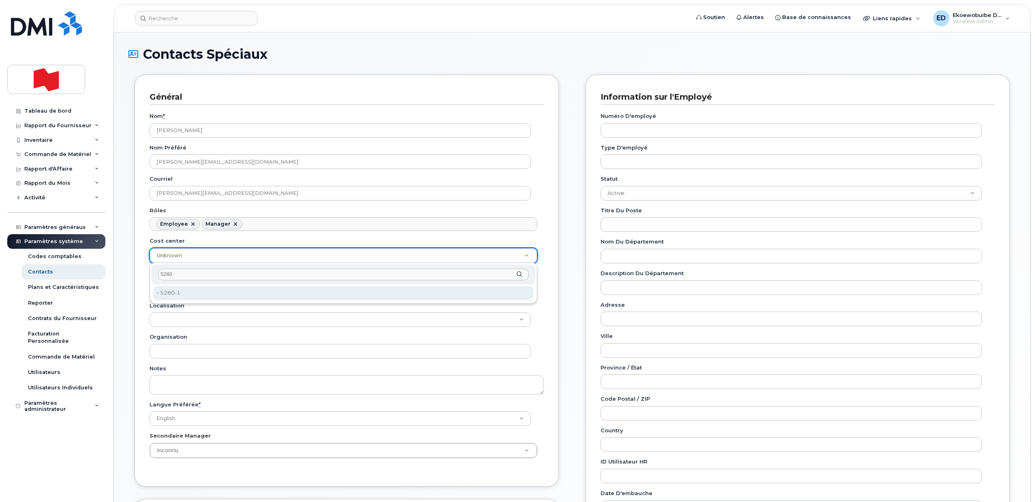
type input "5280"
type input "35835184"
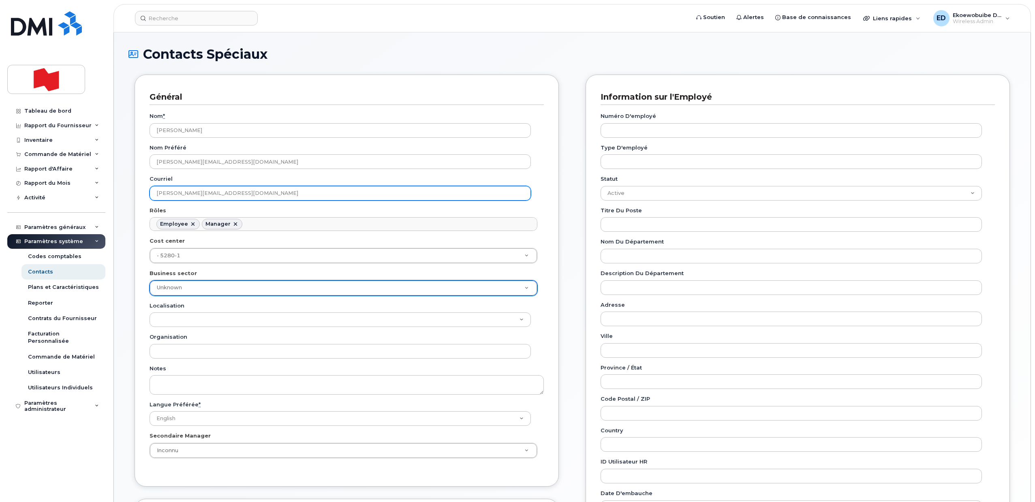
drag, startPoint x: 238, startPoint y: 189, endPoint x: 202, endPoint y: 190, distance: 36.1
drag, startPoint x: 234, startPoint y: 195, endPoint x: 148, endPoint y: 189, distance: 86.6
click at [148, 189] on div "Général Nom * Stephen Brosinsky Nom préféré stephen.brosinsky@nbc.ca Courriel s…" at bounding box center [347, 281] width 424 height 412
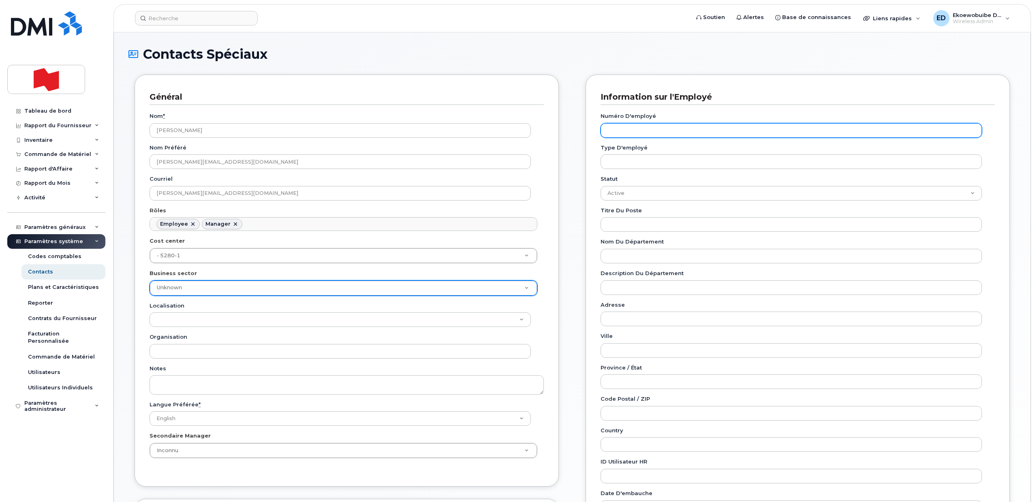
drag, startPoint x: 650, startPoint y: 131, endPoint x: 654, endPoint y: 133, distance: 4.7
click at [516, 131] on input "Numéro d'employé" at bounding box center [791, 130] width 381 height 15
paste input "stephen.brosinsky@nbc.ca"
type input "stephen.brosinsky@nbc.ca"
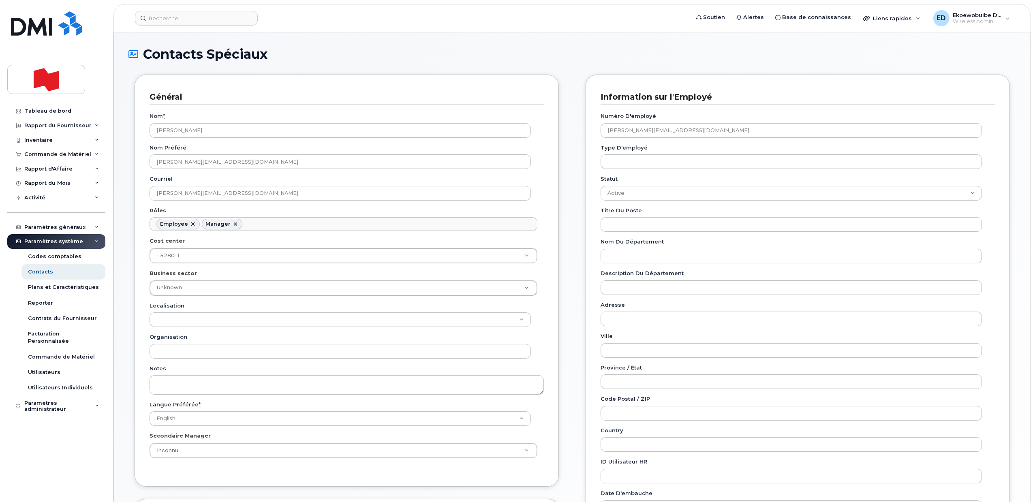
drag, startPoint x: 198, startPoint y: 287, endPoint x: 206, endPoint y: 290, distance: 8.7
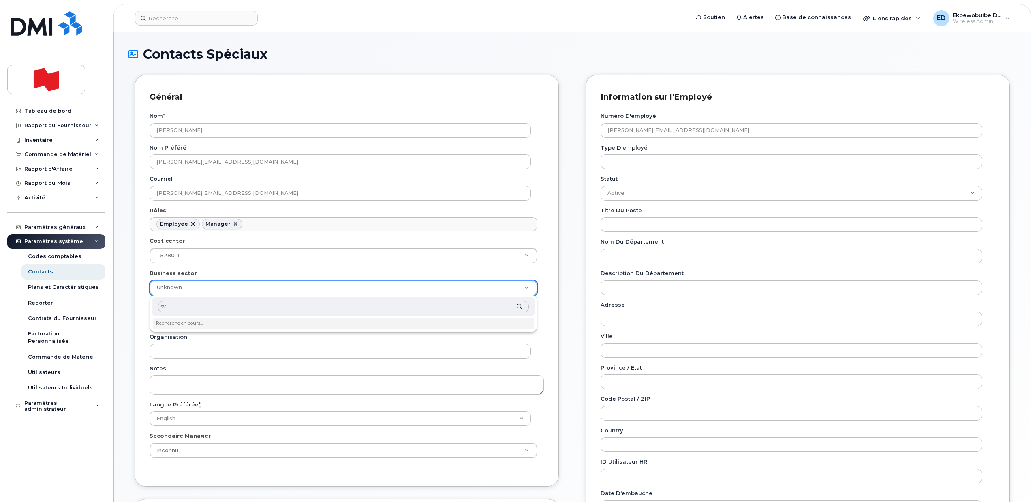
type input "s"
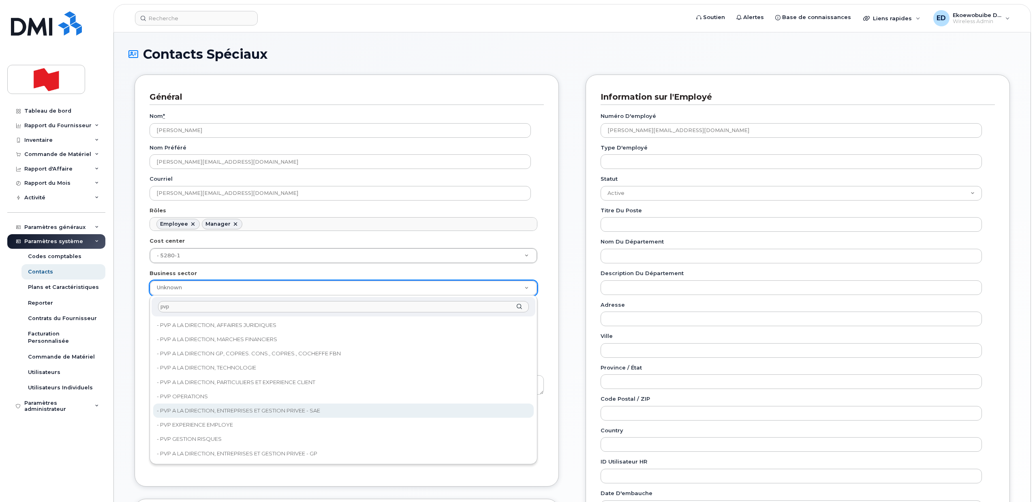
type input "pvp"
type input "22917079"
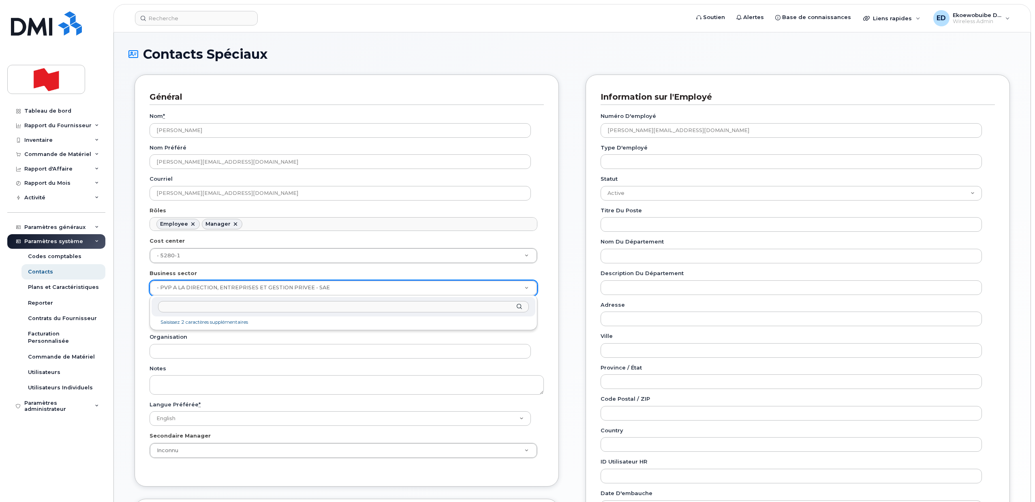
drag, startPoint x: 351, startPoint y: 290, endPoint x: 320, endPoint y: 290, distance: 31.6
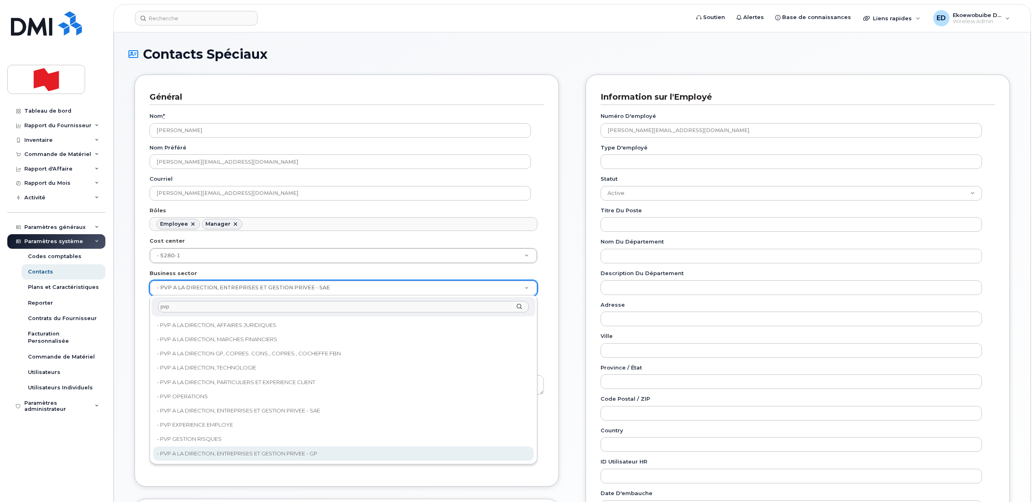
type input "pvp"
type input "22917083"
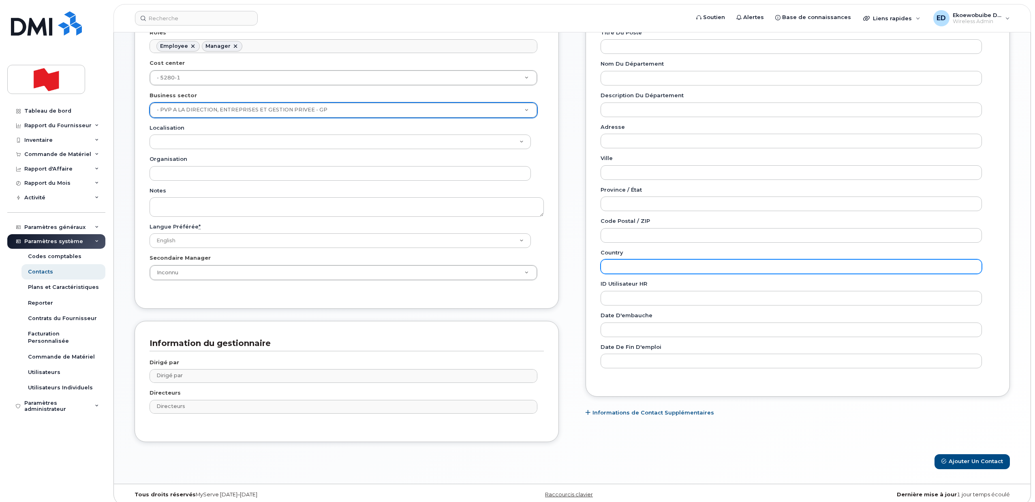
scroll to position [186, 0]
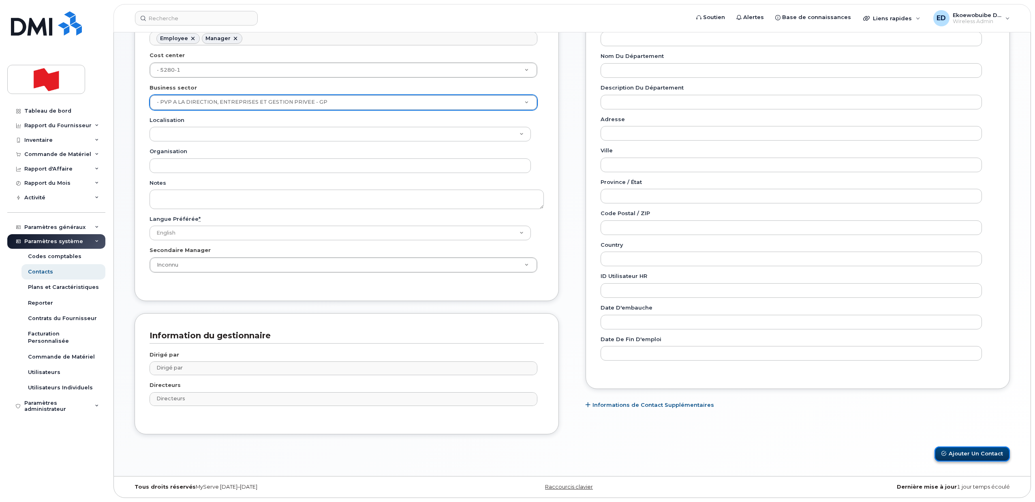
click at [516, 456] on button "Ajouter un Contact" at bounding box center [972, 454] width 75 height 15
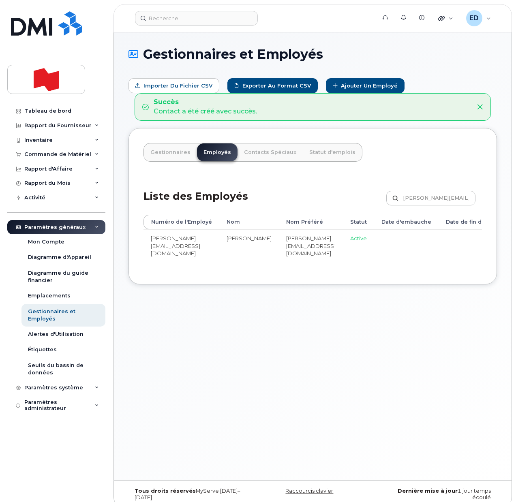
drag, startPoint x: 268, startPoint y: 339, endPoint x: 212, endPoint y: 336, distance: 55.6
click at [268, 339] on div "Gestionnaires et Employés Importer du fichier CSV Exporter au format CSV Ajoute…" at bounding box center [313, 256] width 398 height 448
drag, startPoint x: 52, startPoint y: 111, endPoint x: 58, endPoint y: 118, distance: 9.8
click at [52, 111] on div "Tableau de bord" at bounding box center [47, 111] width 47 height 6
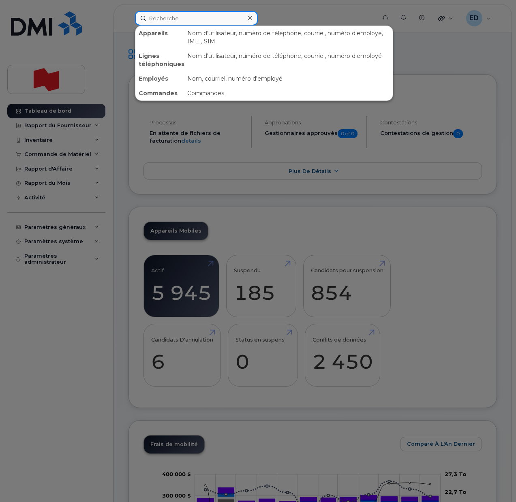
click at [185, 18] on input at bounding box center [196, 18] width 123 height 15
paste input "[PERSON_NAME]"
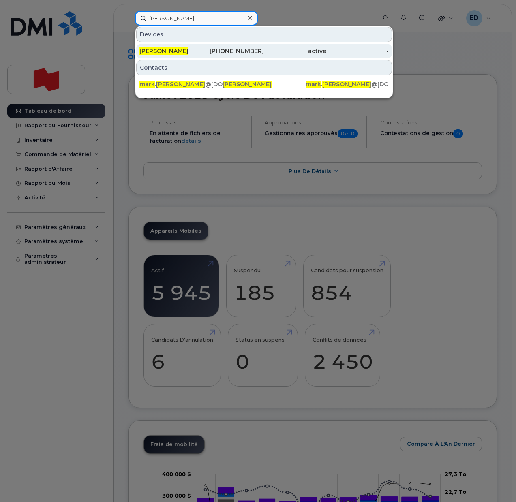
type input "[PERSON_NAME]"
click at [168, 53] on span "[PERSON_NAME]" at bounding box center [163, 50] width 49 height 7
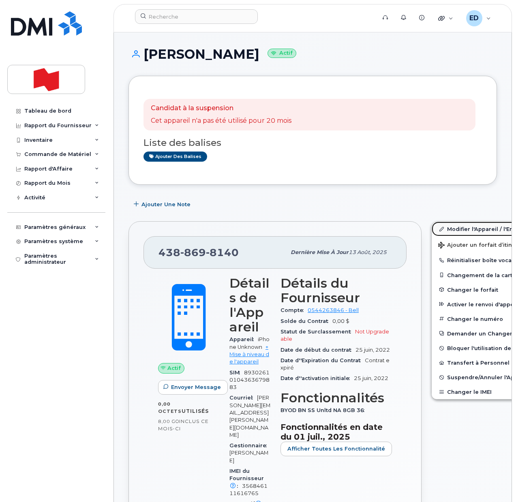
click at [447, 227] on link "Modifier l'Appareil / l'Employé" at bounding box center [495, 229] width 126 height 15
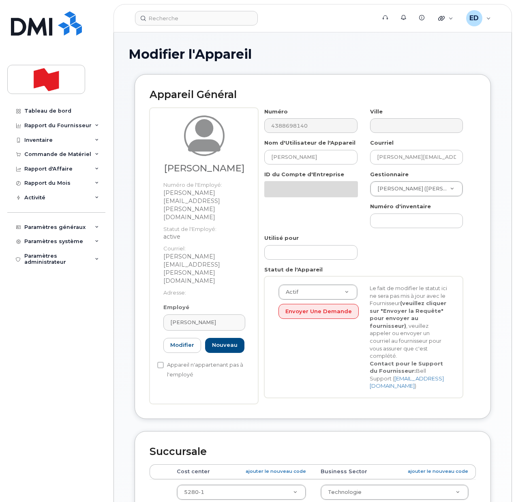
select select "29621269"
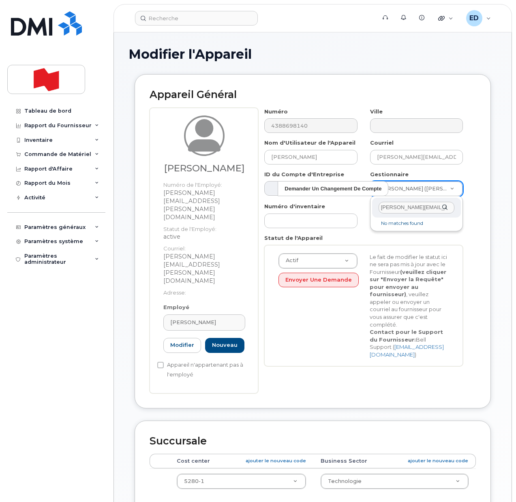
type input "[PERSON_NAME][EMAIL_ADDRESS][PERSON_NAME][DOMAIN_NAME]"
drag, startPoint x: 438, startPoint y: 205, endPoint x: 380, endPoint y: 212, distance: 58.1
click at [374, 206] on div "[PERSON_NAME][EMAIL_ADDRESS][PERSON_NAME][DOMAIN_NAME]" at bounding box center [416, 208] width 89 height 20
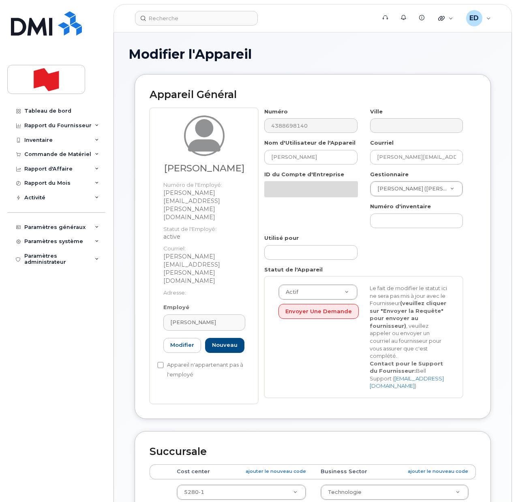
select select "29621269"
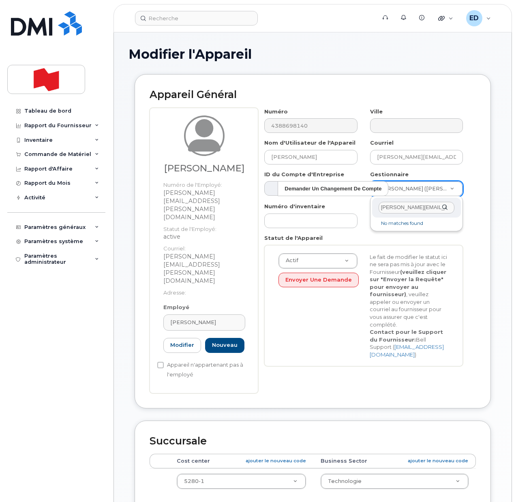
drag, startPoint x: 435, startPoint y: 207, endPoint x: 370, endPoint y: 207, distance: 65.7
click at [370, 207] on div "[PERSON_NAME][EMAIL_ADDRESS][PERSON_NAME][DOMAIN_NAME] No matches found" at bounding box center [416, 213] width 93 height 35
paste input "[PERSON_NAME]"
type input "[PERSON_NAME]"
type input "2993237"
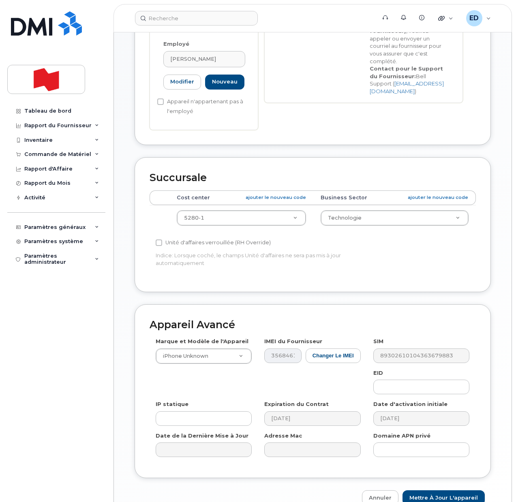
scroll to position [272, 0]
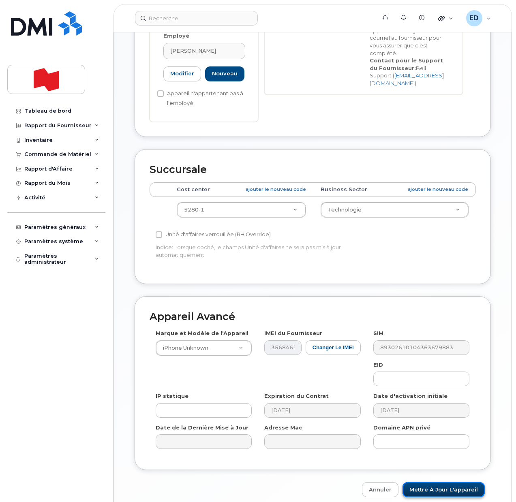
click at [432, 482] on input "Mettre à jour l'appareil" at bounding box center [443, 489] width 82 height 15
type input "Sauvegarde..."
